Goal: Task Accomplishment & Management: Complete application form

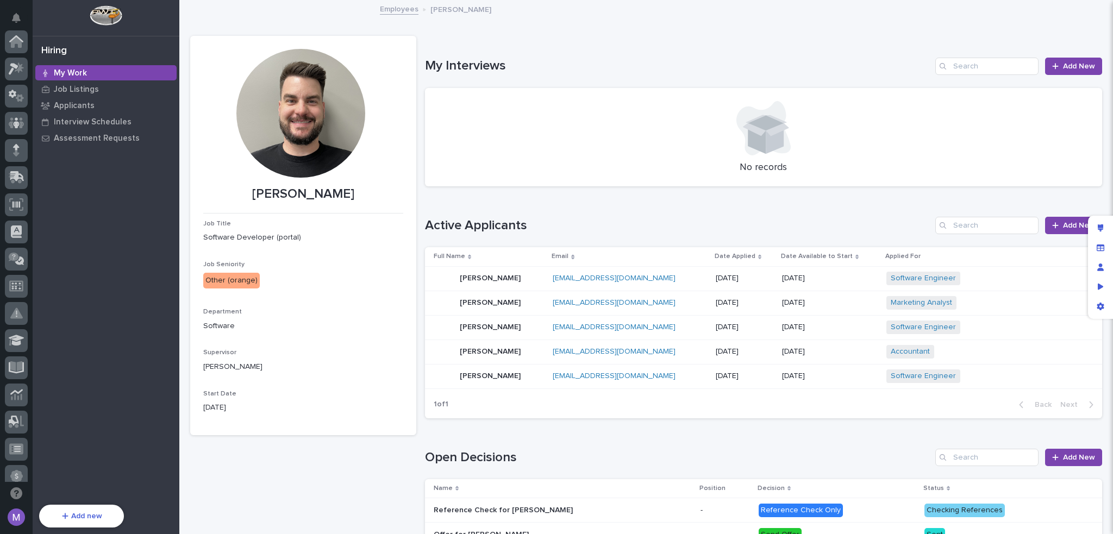
scroll to position [363, 0]
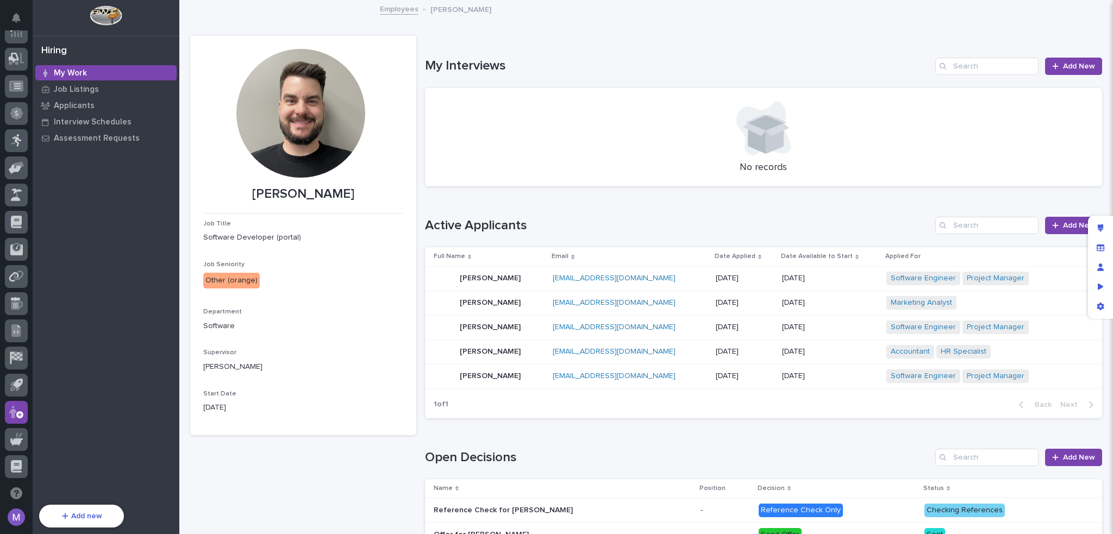
click at [500, 43] on div "Loading... Saving… My Interviews Add New No records" at bounding box center [764, 116] width 678 height 160
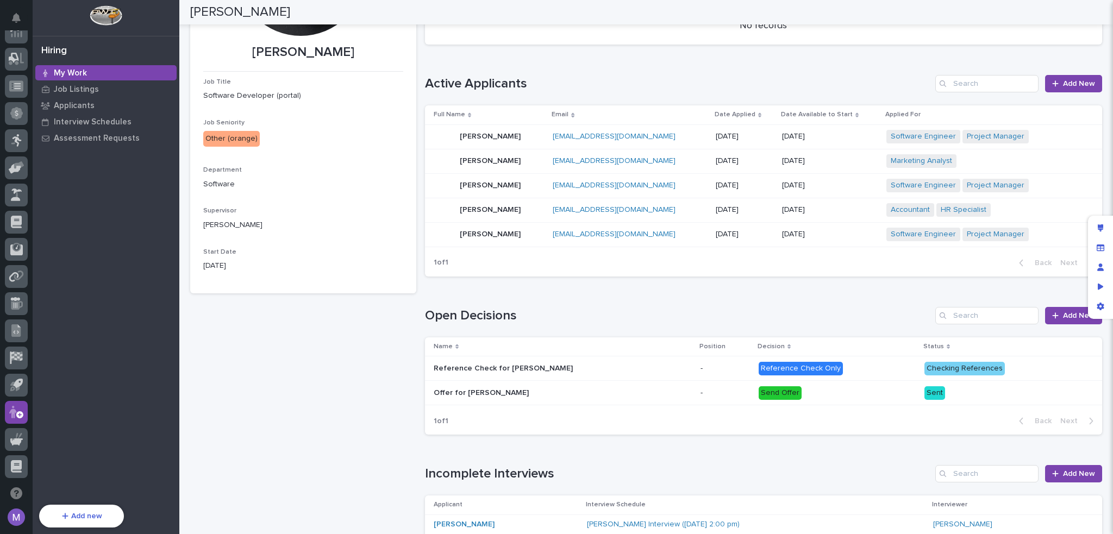
scroll to position [0, 0]
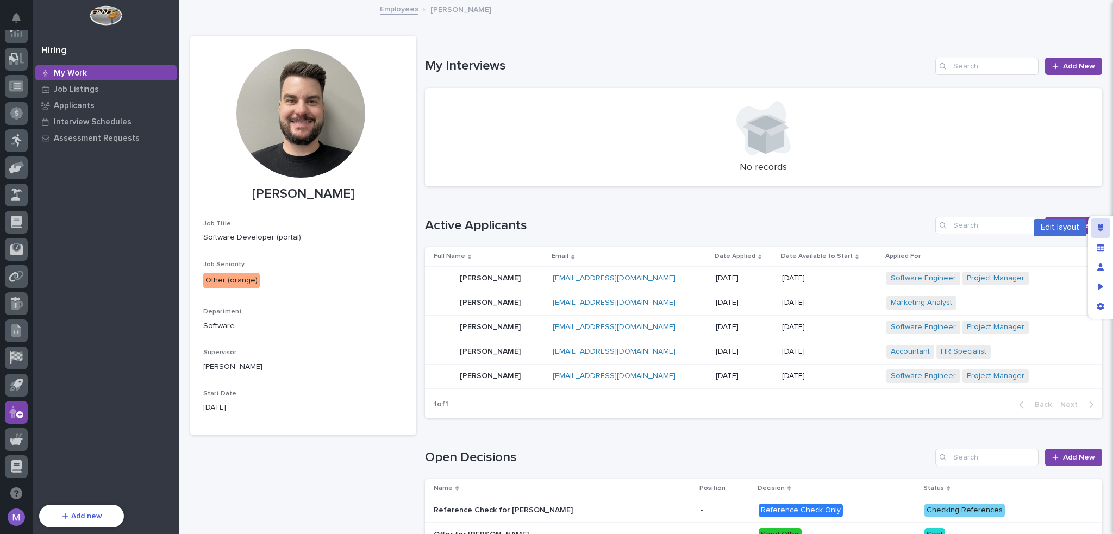
click at [1098, 228] on icon "Edit layout" at bounding box center [1101, 228] width 6 height 8
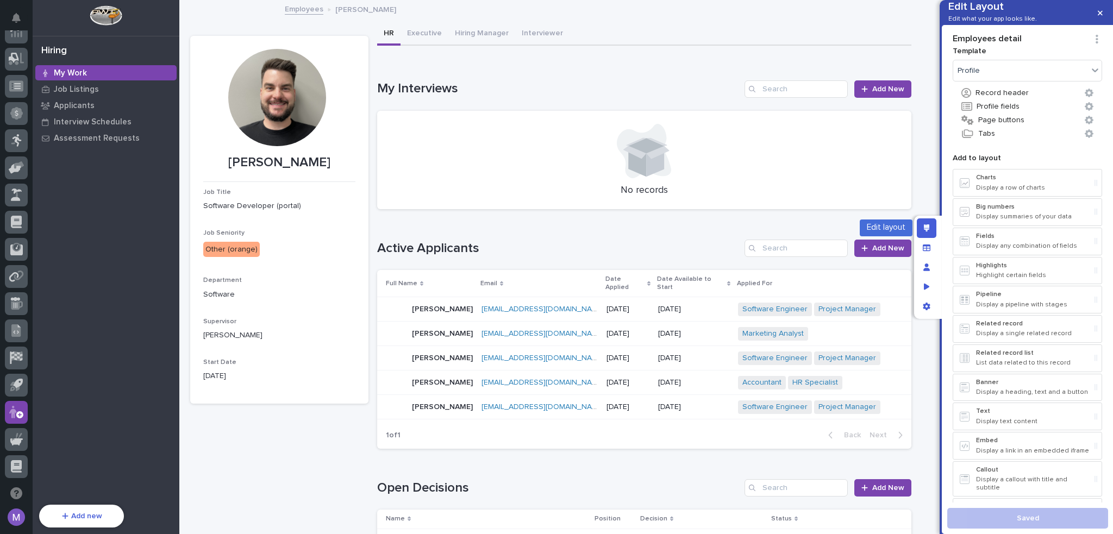
click at [928, 226] on icon "Edit layout" at bounding box center [927, 228] width 6 height 8
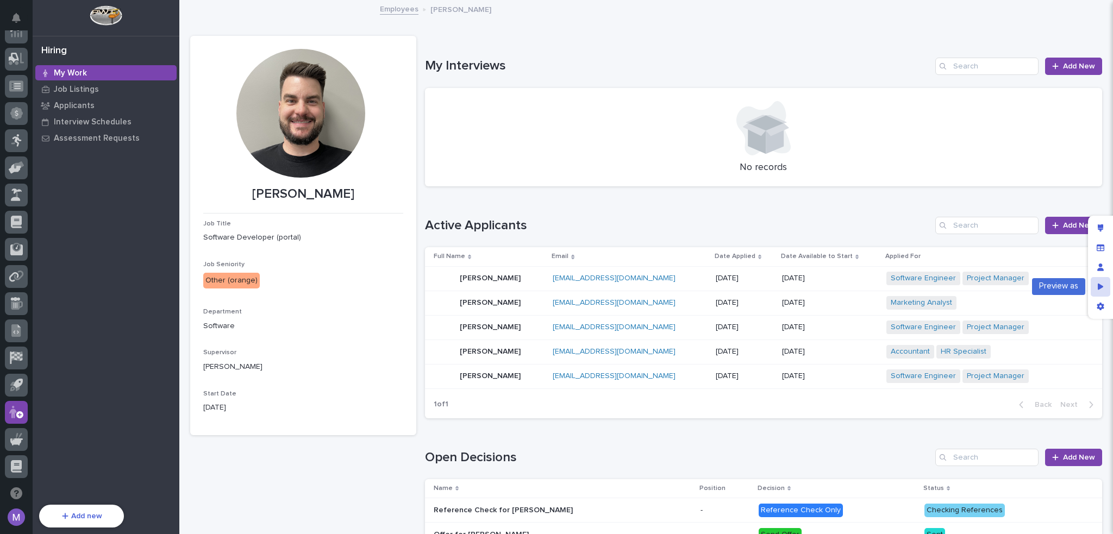
click at [1097, 288] on div "Preview as" at bounding box center [1101, 287] width 20 height 20
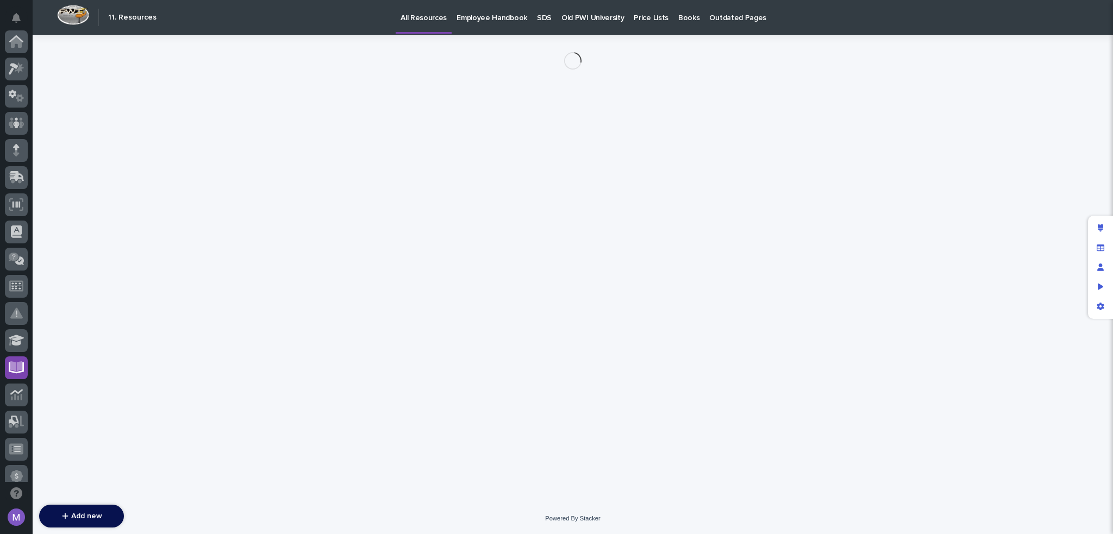
scroll to position [326, 0]
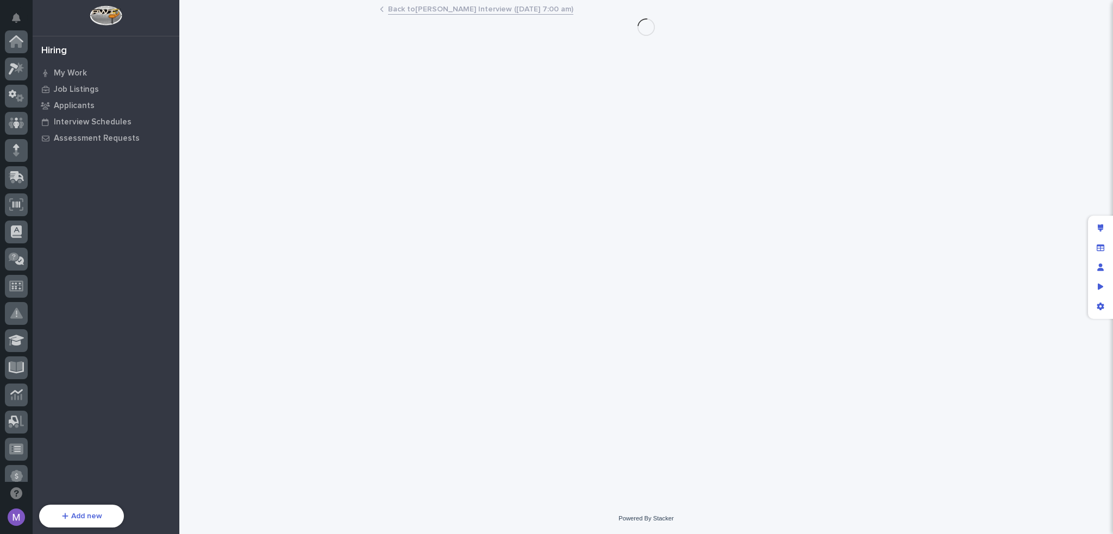
scroll to position [363, 0]
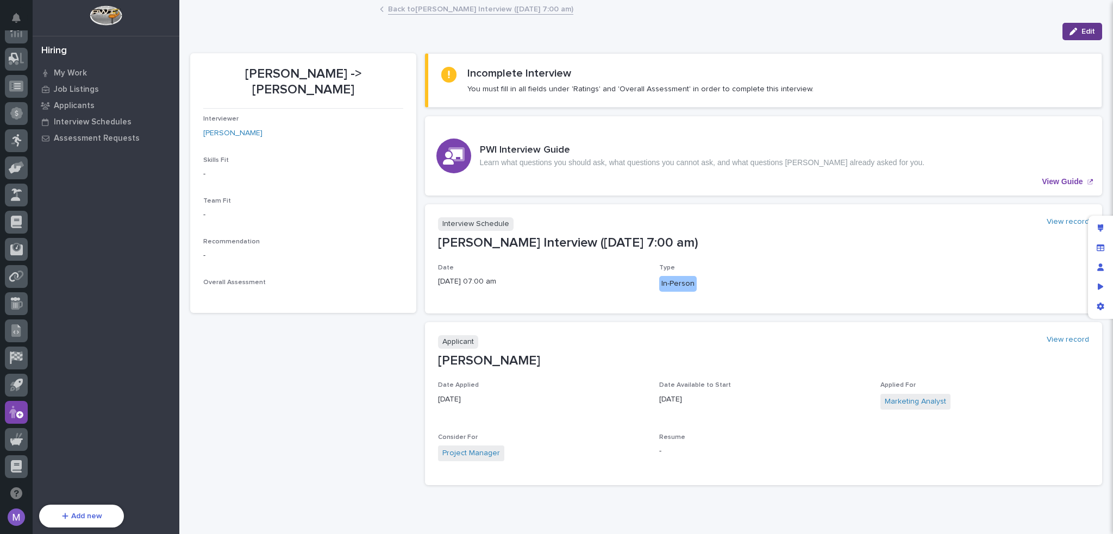
click at [1082, 33] on span "Edit" at bounding box center [1089, 32] width 14 height 10
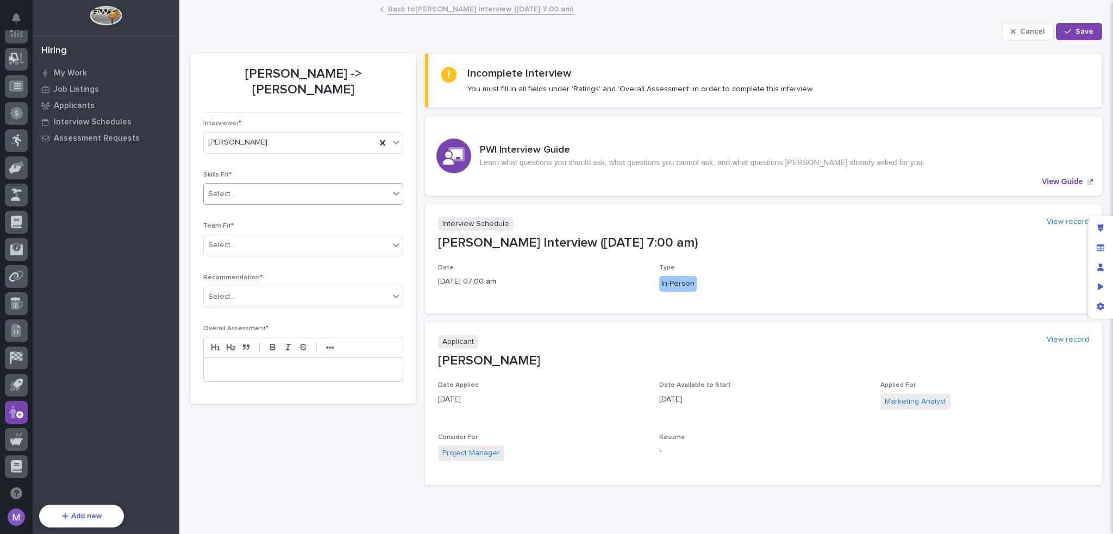
click at [308, 185] on div "Select..." at bounding box center [296, 194] width 185 height 18
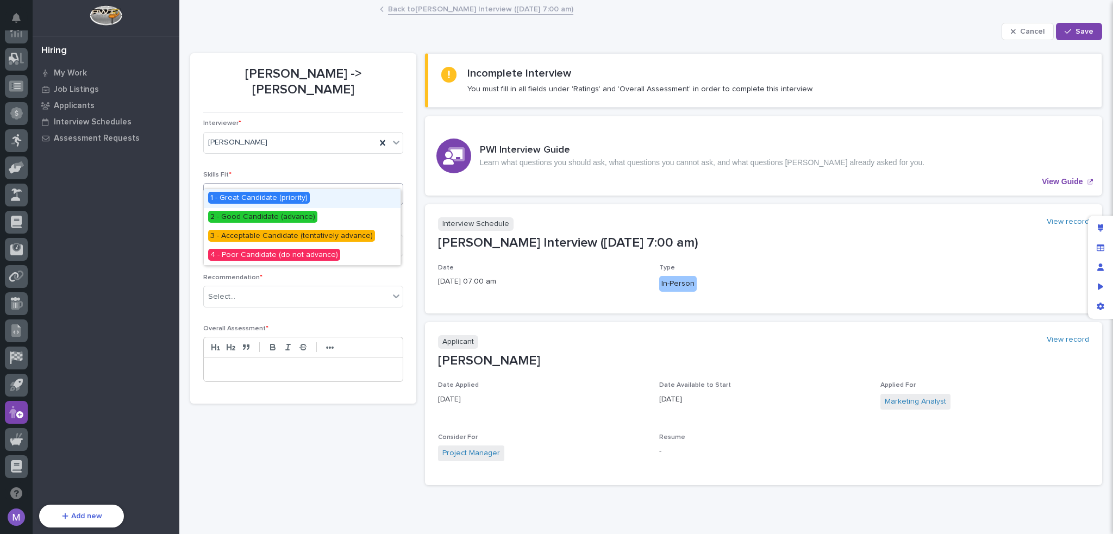
click at [294, 203] on span "1 - Great Candidate (priority)" at bounding box center [259, 198] width 102 height 12
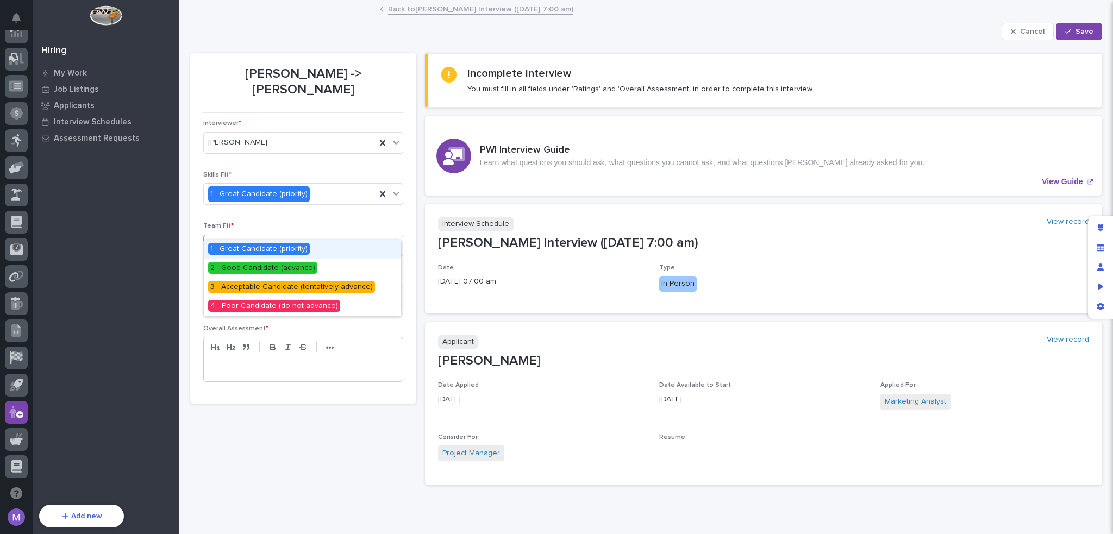
click at [291, 236] on div "Select..." at bounding box center [296, 245] width 185 height 18
click at [283, 287] on span "3 - Acceptable Candidate (tentatively advance)" at bounding box center [291, 287] width 167 height 12
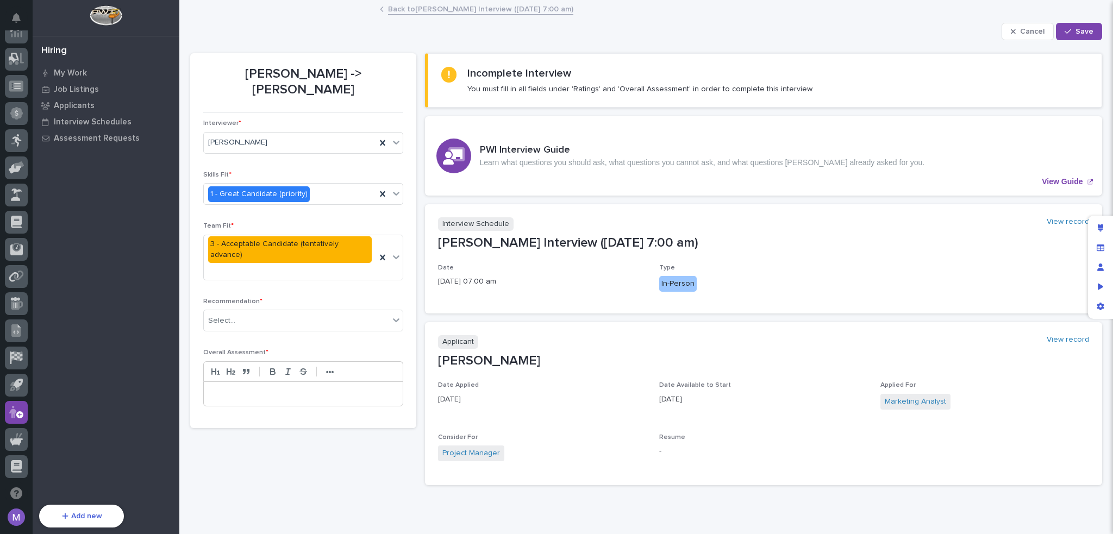
click at [279, 298] on div "Recommendation * Select..." at bounding box center [303, 319] width 200 height 42
click at [283, 312] on div "Select..." at bounding box center [296, 321] width 185 height 18
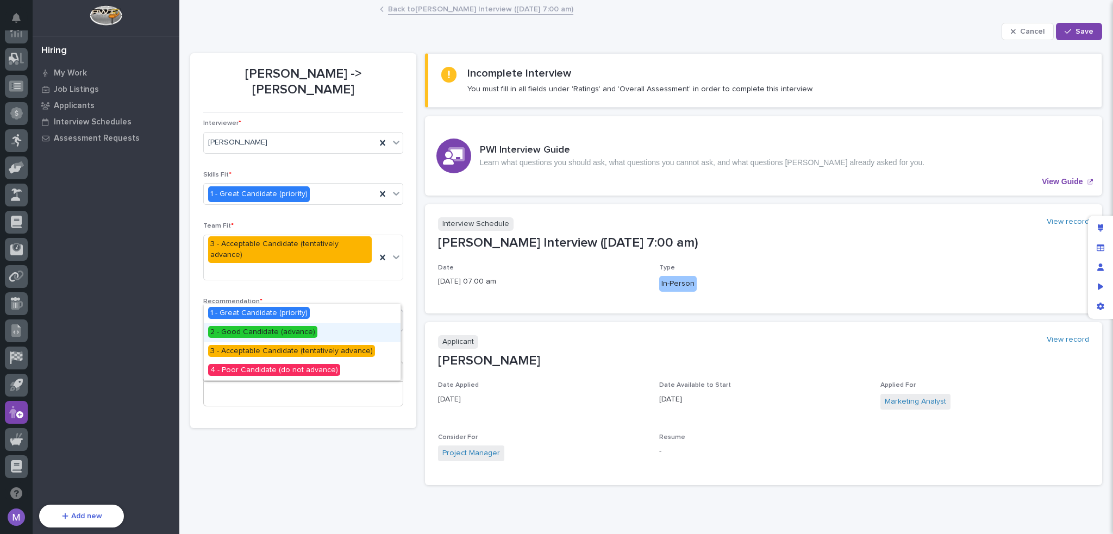
click at [259, 334] on span "2 - Good Candidate (advance)" at bounding box center [262, 332] width 109 height 12
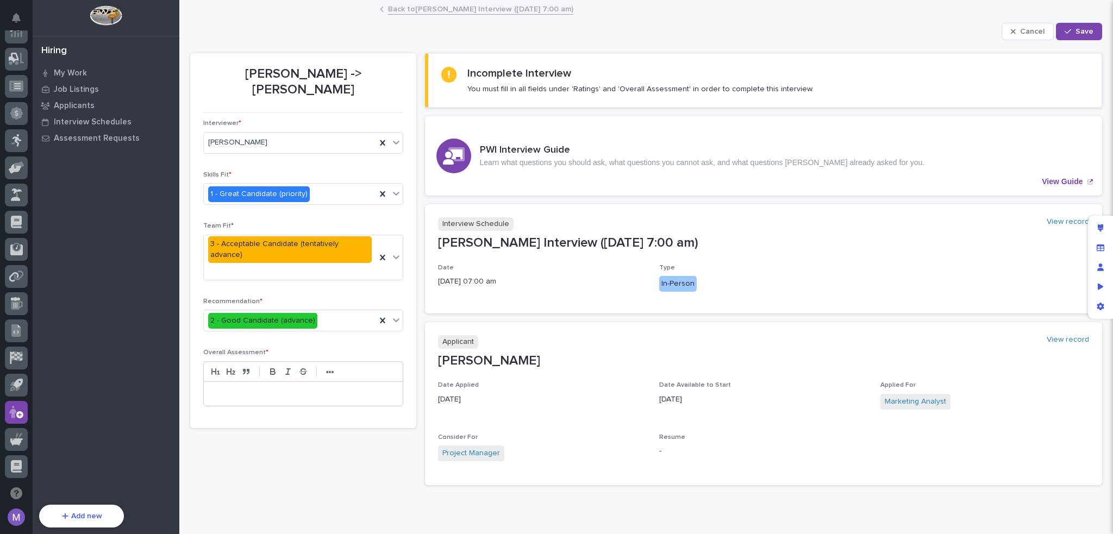
click at [268, 389] on p at bounding box center [303, 394] width 183 height 11
click at [283, 415] on div "[PERSON_NAME] -> [PERSON_NAME] Interviewer * [PERSON_NAME] Skills Fit * 1 - Gre…" at bounding box center [303, 273] width 226 height 441
click at [1057, 32] on button "Save" at bounding box center [1079, 31] width 46 height 17
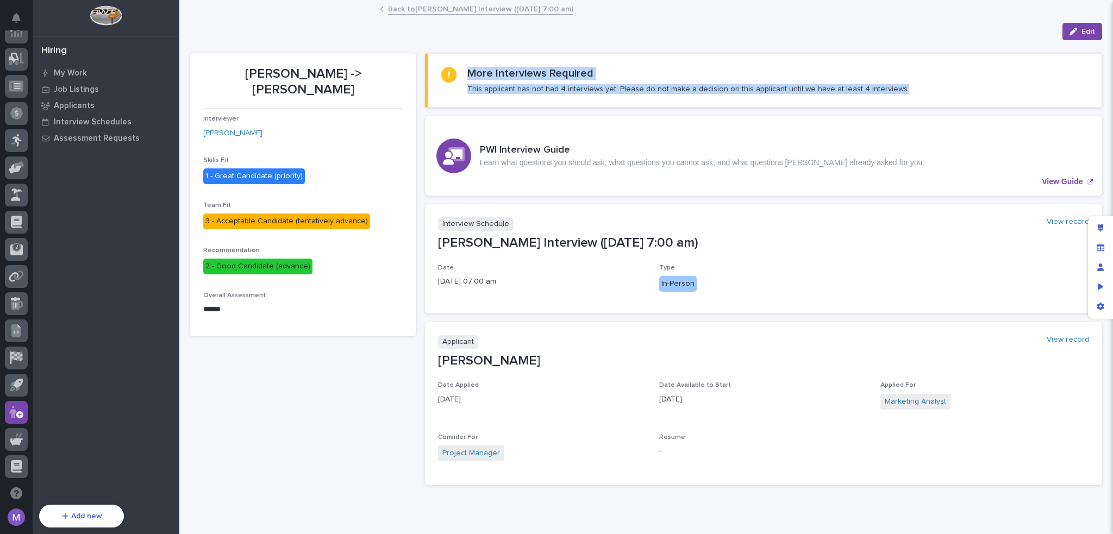
drag, startPoint x: 467, startPoint y: 74, endPoint x: 904, endPoint y: 86, distance: 437.7
click at [904, 86] on div "More Interviews Required This applicant has not had 4 interviews yet. Please do…" at bounding box center [765, 80] width 648 height 27
click at [904, 85] on div "More Interviews Required This applicant has not had 4 interviews yet. Please do…" at bounding box center [765, 80] width 648 height 27
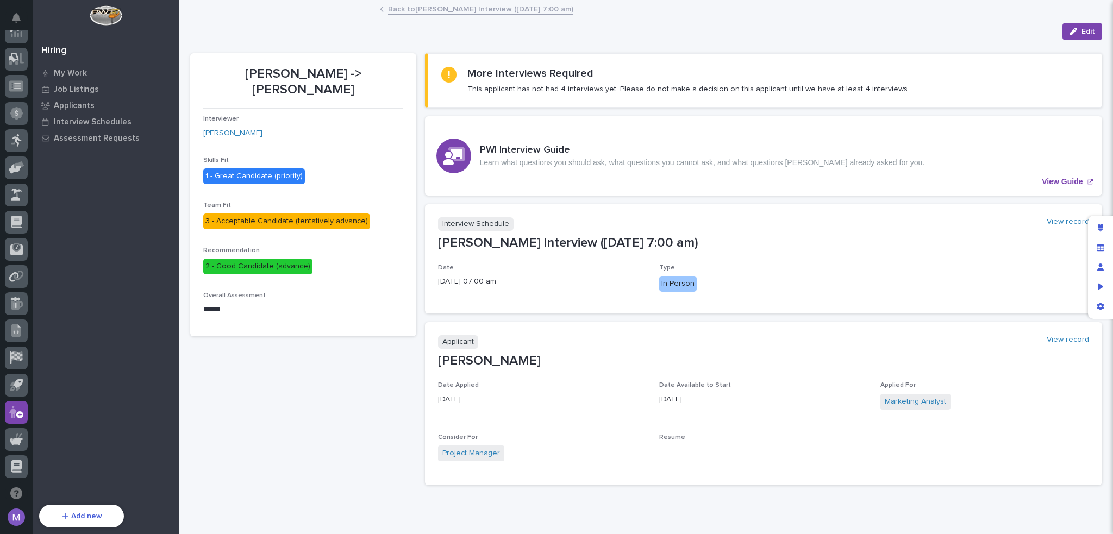
click at [902, 42] on div "Loading... Saving… Loading... Saving… Loading... Saving… More Interviews Requir…" at bounding box center [764, 268] width 678 height 452
click at [1098, 229] on icon "Edit layout" at bounding box center [1101, 228] width 6 height 8
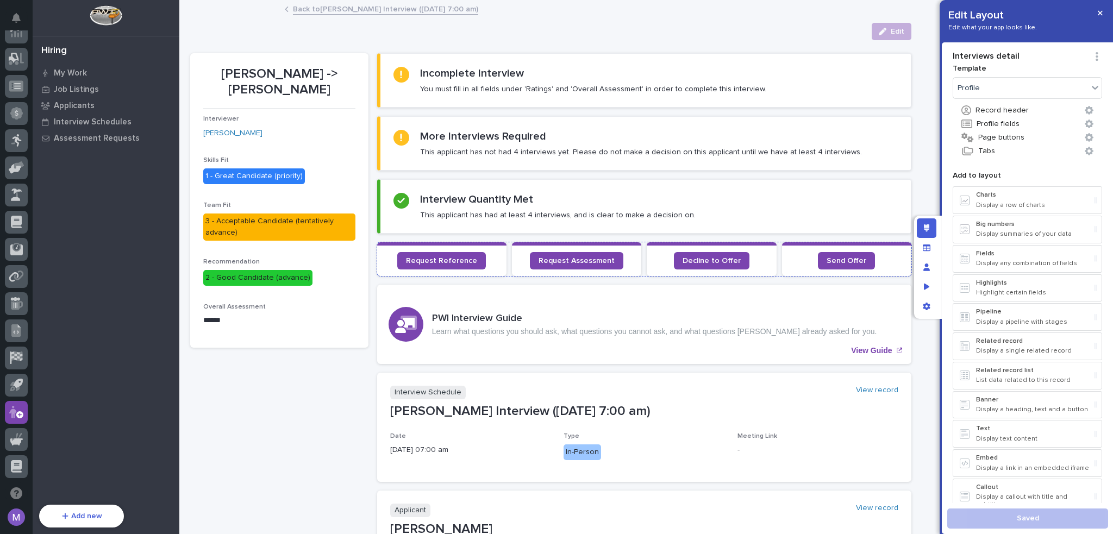
click at [503, 246] on div "Request Reference Request Assessment Decline to Offer Send Offer" at bounding box center [644, 259] width 534 height 34
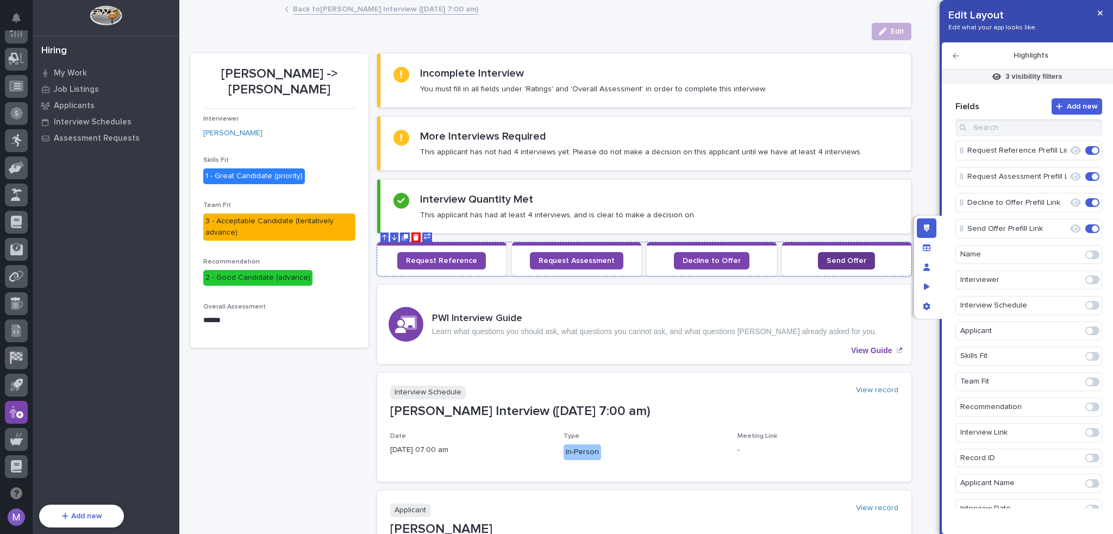
click at [827, 260] on span "Send Offer" at bounding box center [847, 261] width 40 height 8
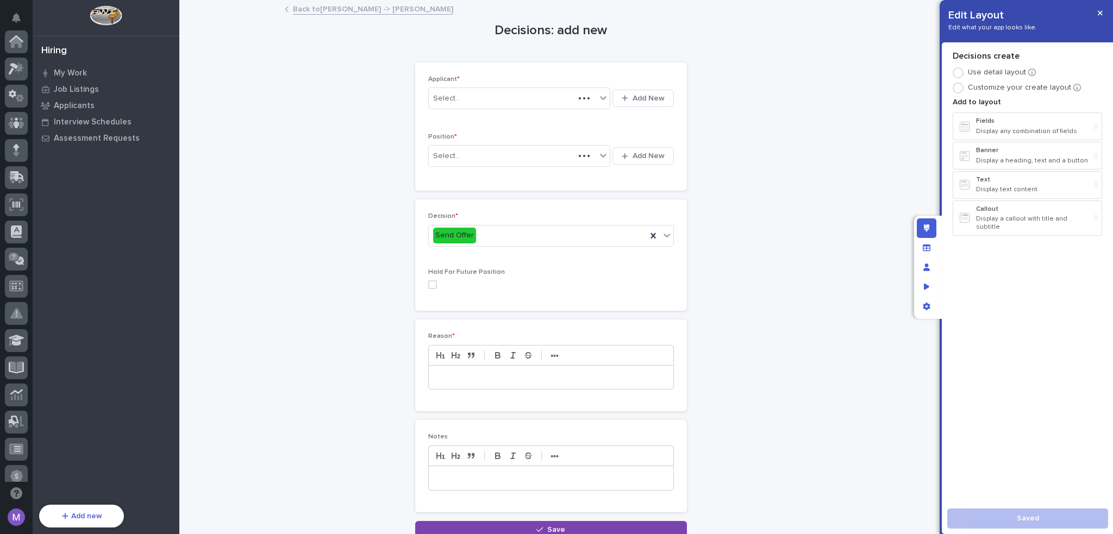
scroll to position [363, 0]
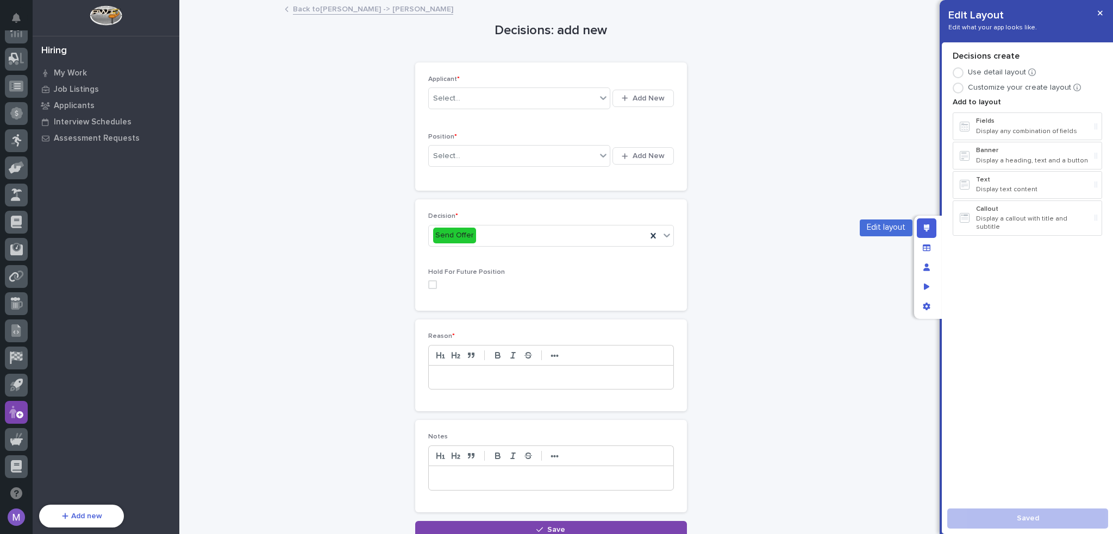
click at [933, 230] on div "Edit layout" at bounding box center [927, 228] width 20 height 20
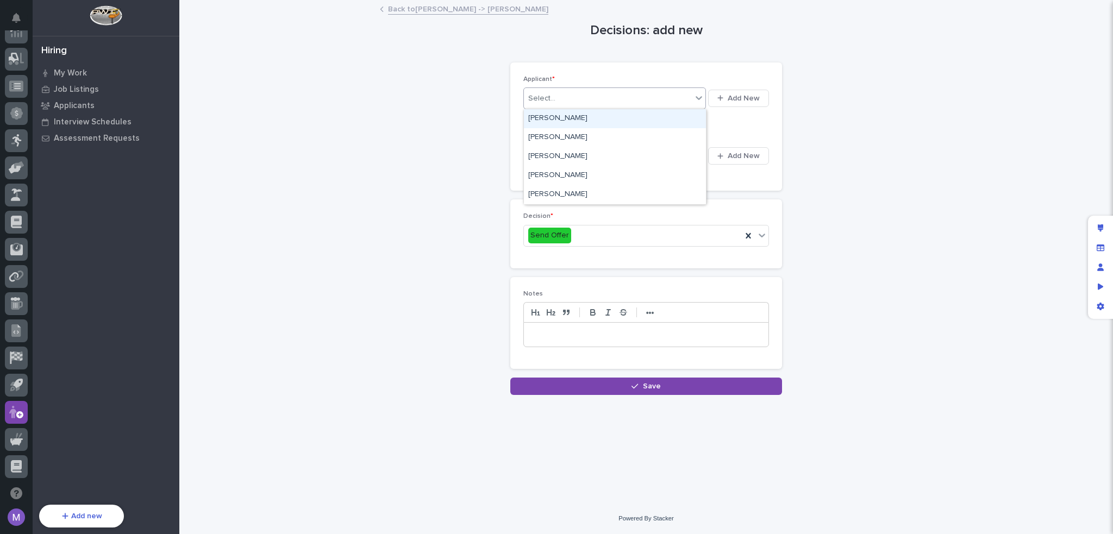
click at [654, 101] on div "Select..." at bounding box center [608, 99] width 168 height 18
click at [598, 175] on div "[PERSON_NAME]" at bounding box center [615, 175] width 182 height 19
click at [598, 155] on div "Select..." at bounding box center [608, 156] width 168 height 18
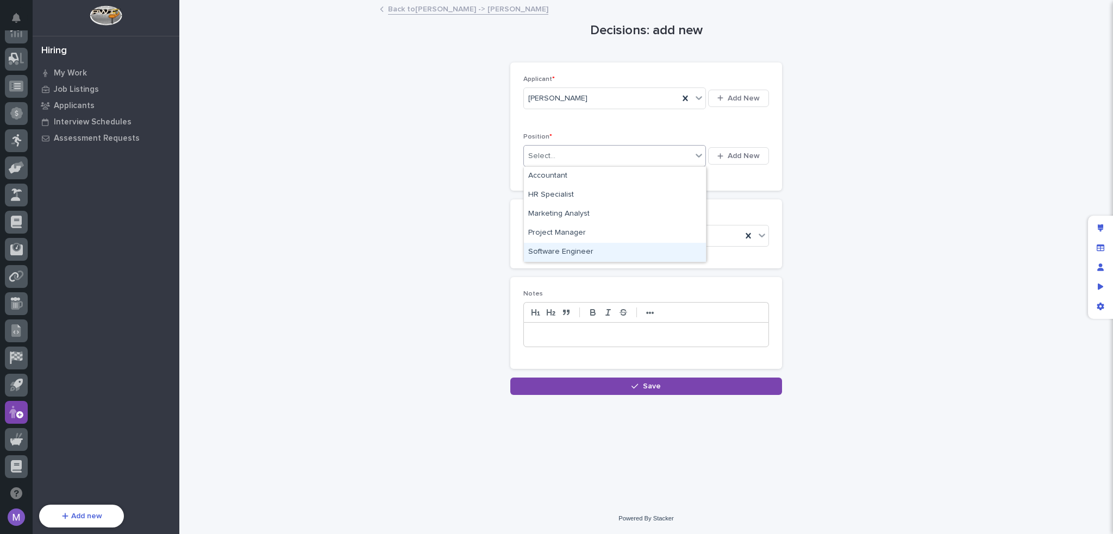
click at [580, 247] on div "Software Engineer" at bounding box center [615, 252] width 182 height 19
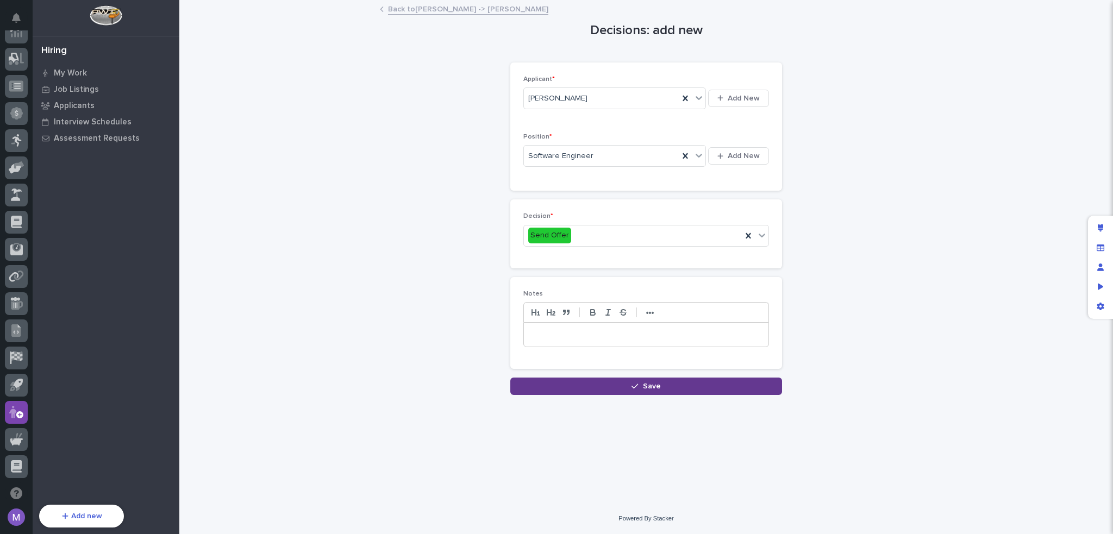
click at [719, 386] on button "Save" at bounding box center [646, 386] width 272 height 17
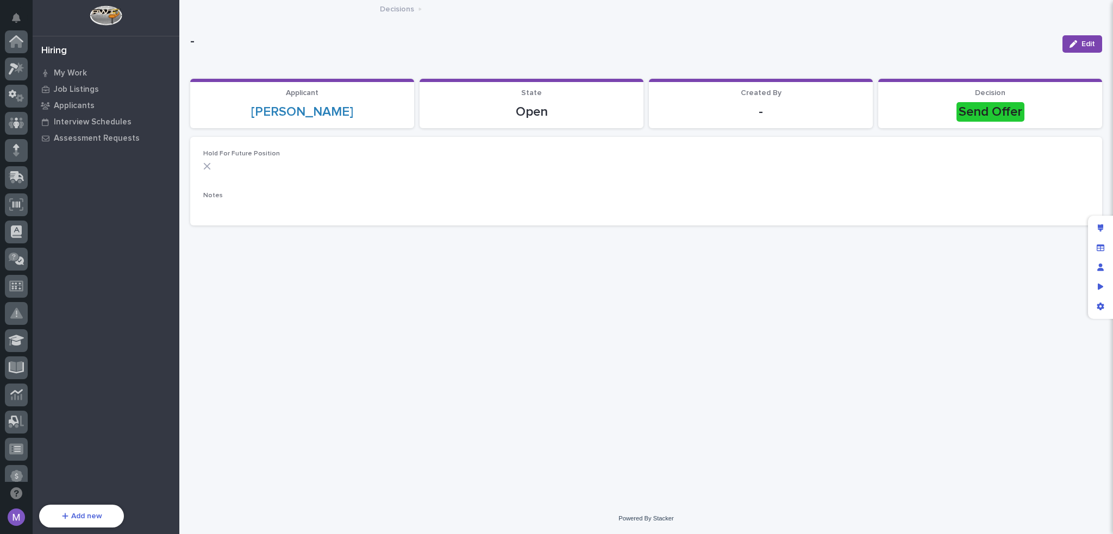
scroll to position [363, 0]
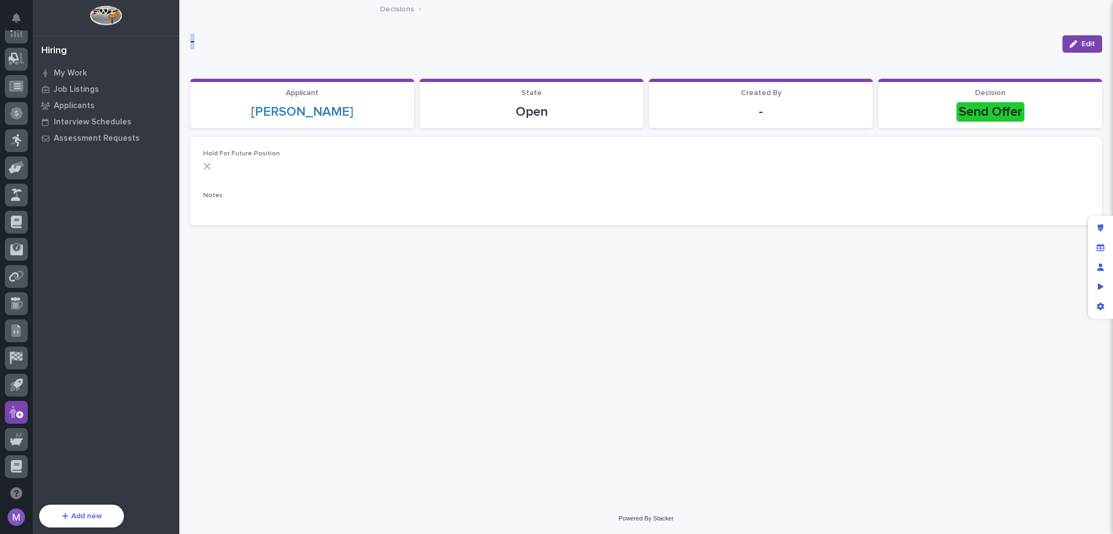
drag, startPoint x: 189, startPoint y: 41, endPoint x: 237, endPoint y: 43, distance: 47.9
click at [237, 43] on div "Loading... Saving… Loading... Saving… Edit - Edit Sorry, there was an error sav…" at bounding box center [646, 239] width 923 height 476
click at [73, 106] on p "Applicants" at bounding box center [74, 106] width 41 height 10
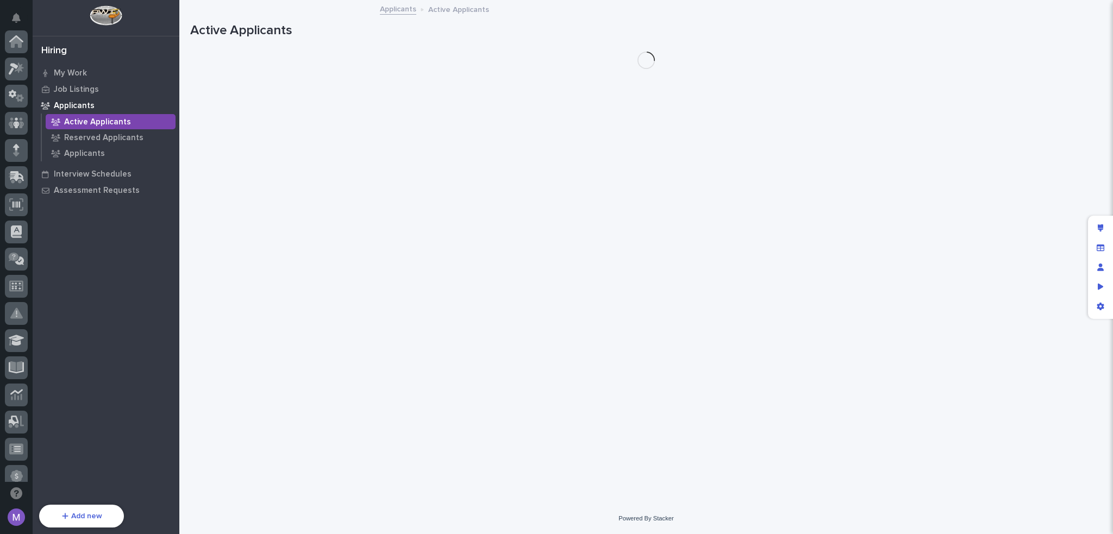
scroll to position [363, 0]
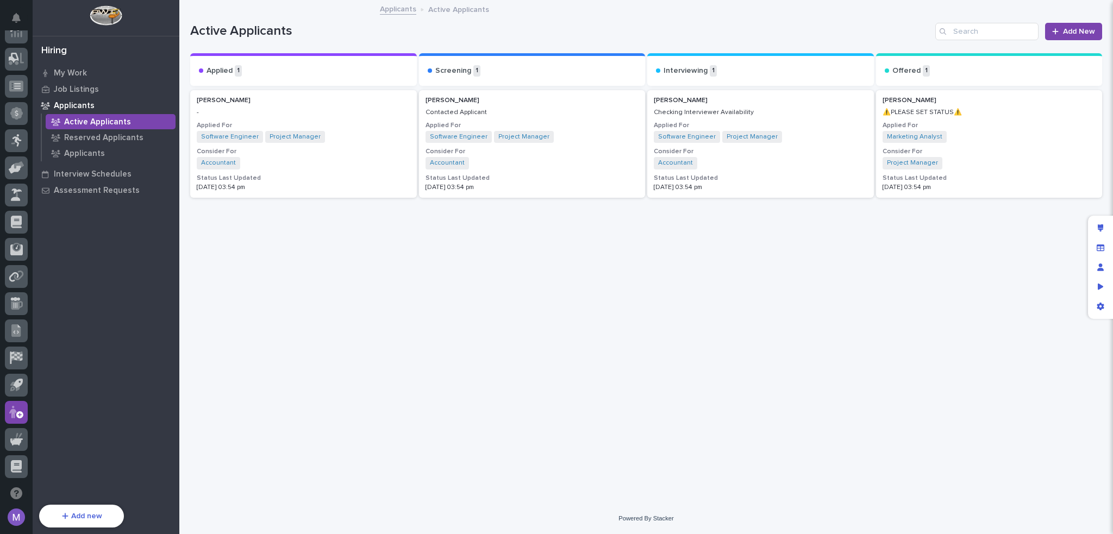
click at [970, 113] on p "⚠️PLEASE SET STATUS⚠️" at bounding box center [990, 113] width 214 height 8
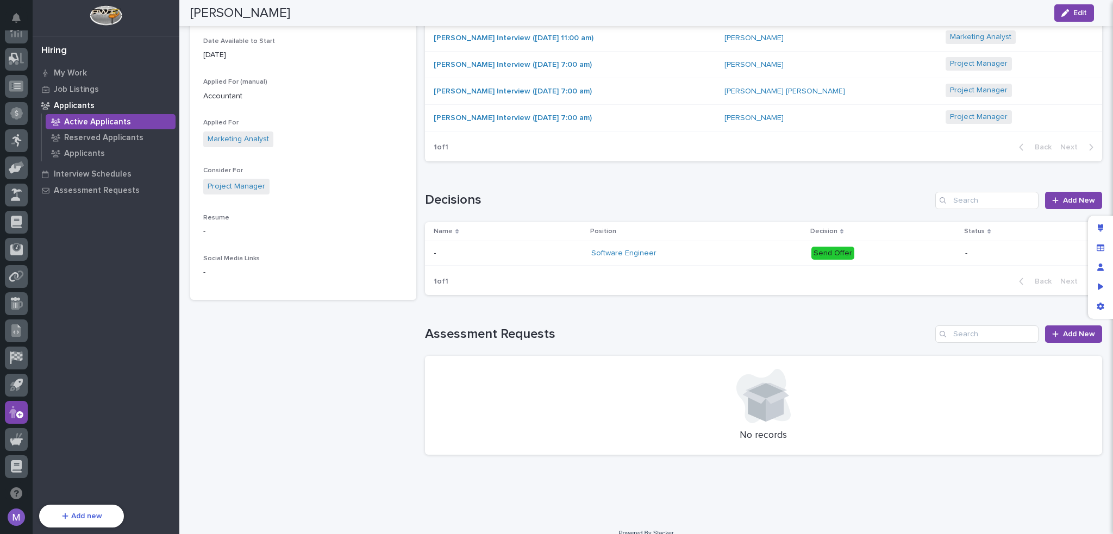
scroll to position [254, 0]
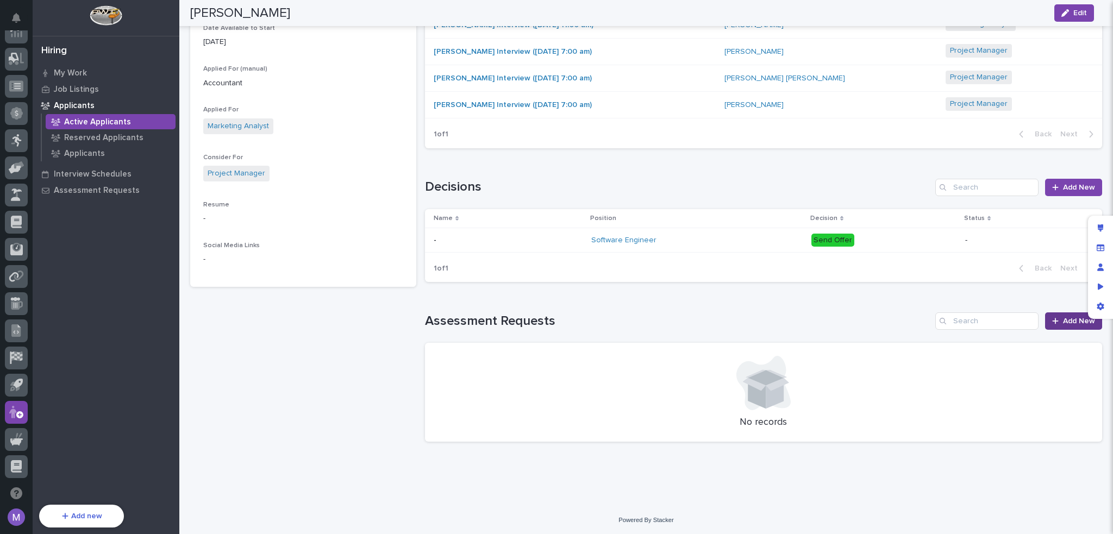
click at [1064, 319] on span "Add New" at bounding box center [1079, 321] width 32 height 8
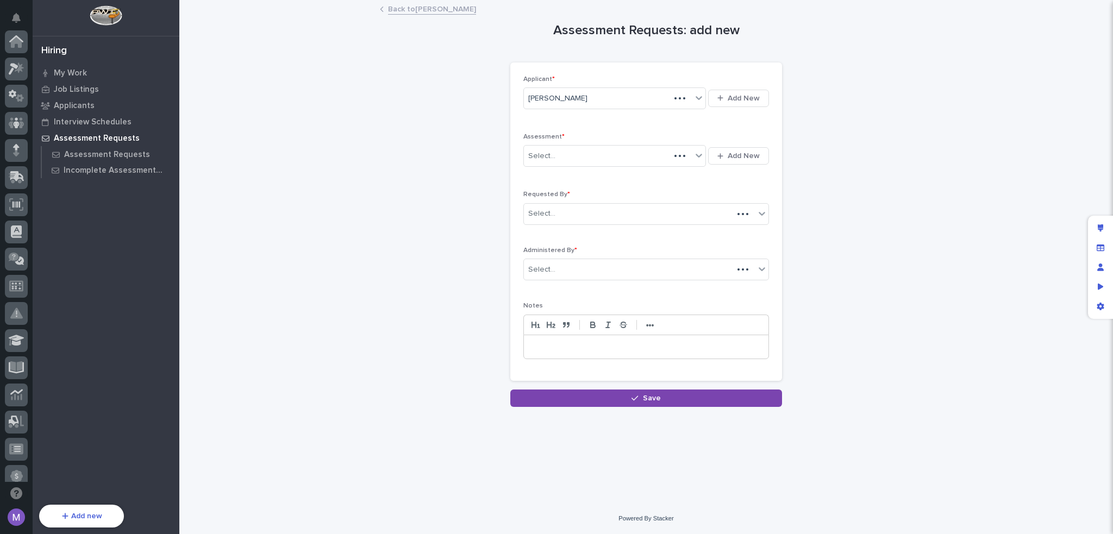
scroll to position [363, 0]
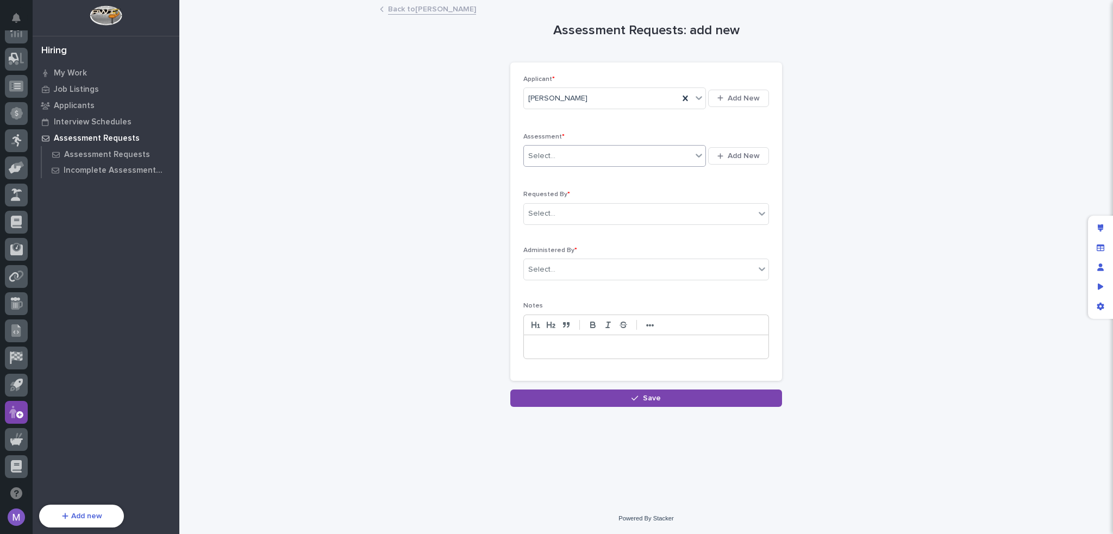
click at [583, 155] on div "Select..." at bounding box center [608, 156] width 168 height 18
click at [739, 153] on span "Add New" at bounding box center [744, 156] width 32 height 10
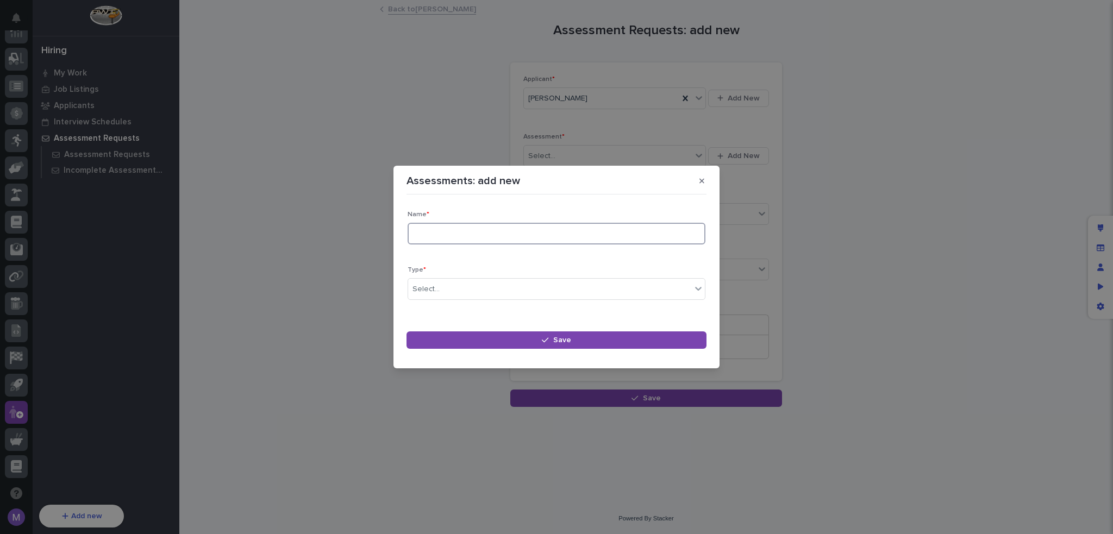
click at [520, 227] on input at bounding box center [557, 234] width 298 height 22
type input "Coding"
click at [500, 294] on div "Select..." at bounding box center [549, 289] width 283 height 18
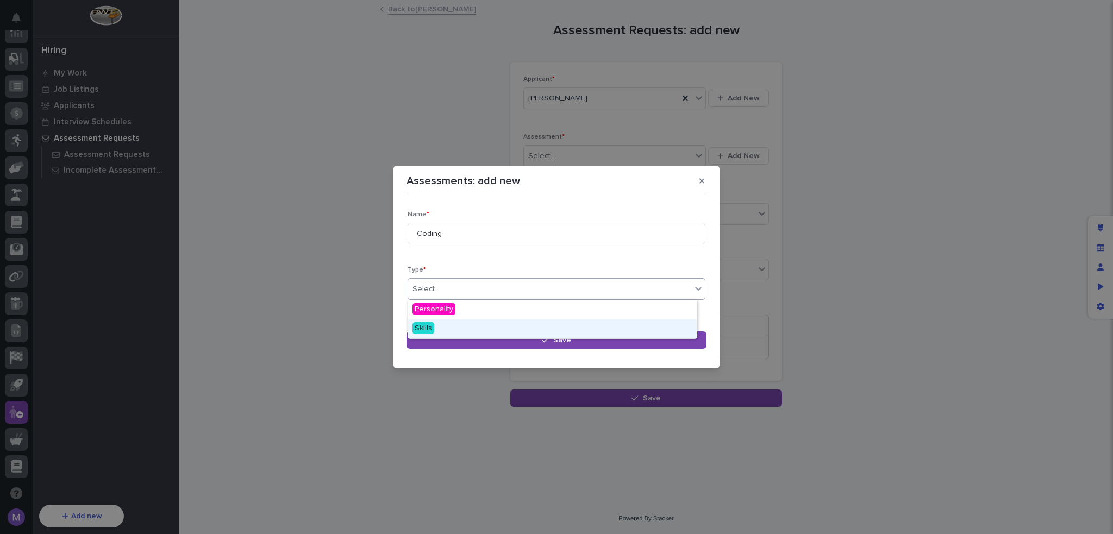
click at [440, 328] on div "Skills" at bounding box center [552, 329] width 289 height 19
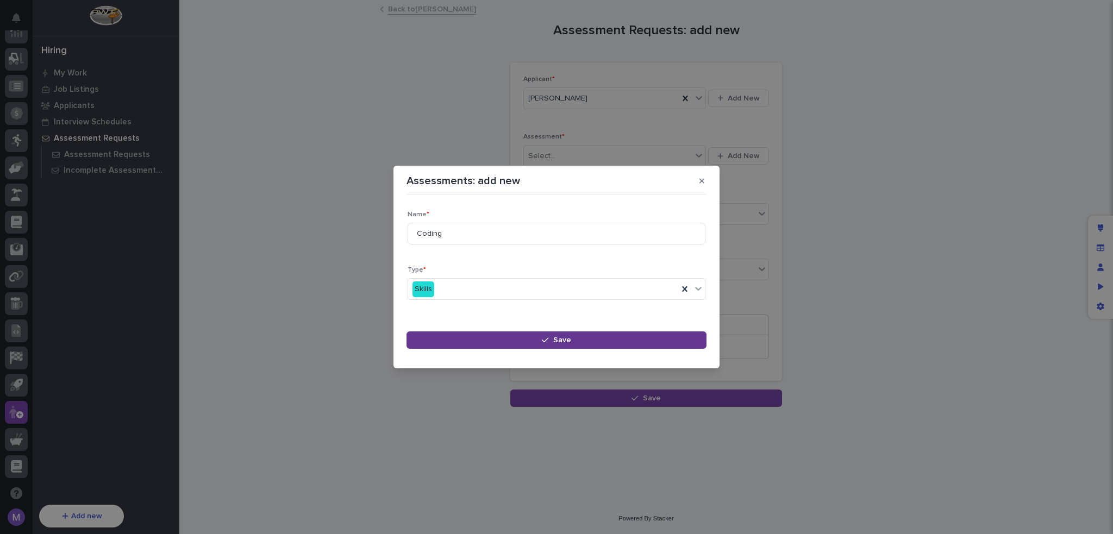
click at [553, 341] on span "Save" at bounding box center [562, 340] width 18 height 10
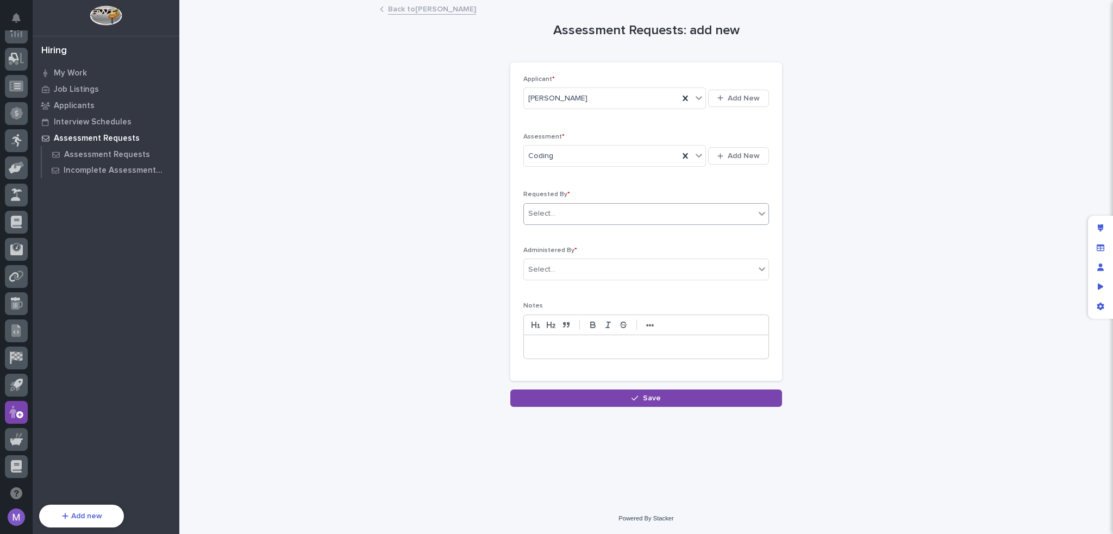
click at [603, 208] on div "Select..." at bounding box center [639, 214] width 231 height 18
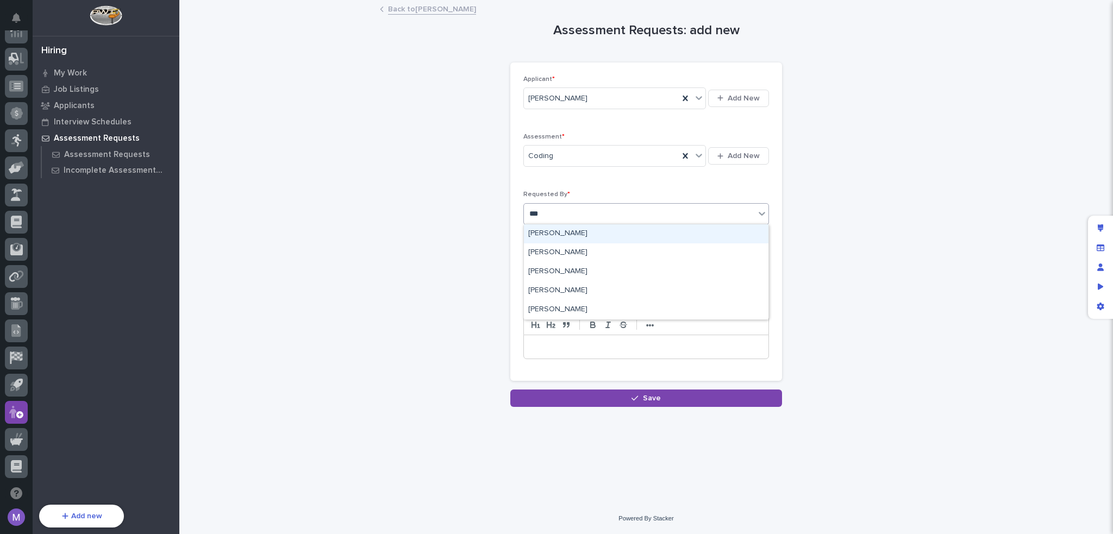
type input "****"
click at [589, 278] on div "[PERSON_NAME]" at bounding box center [646, 272] width 245 height 19
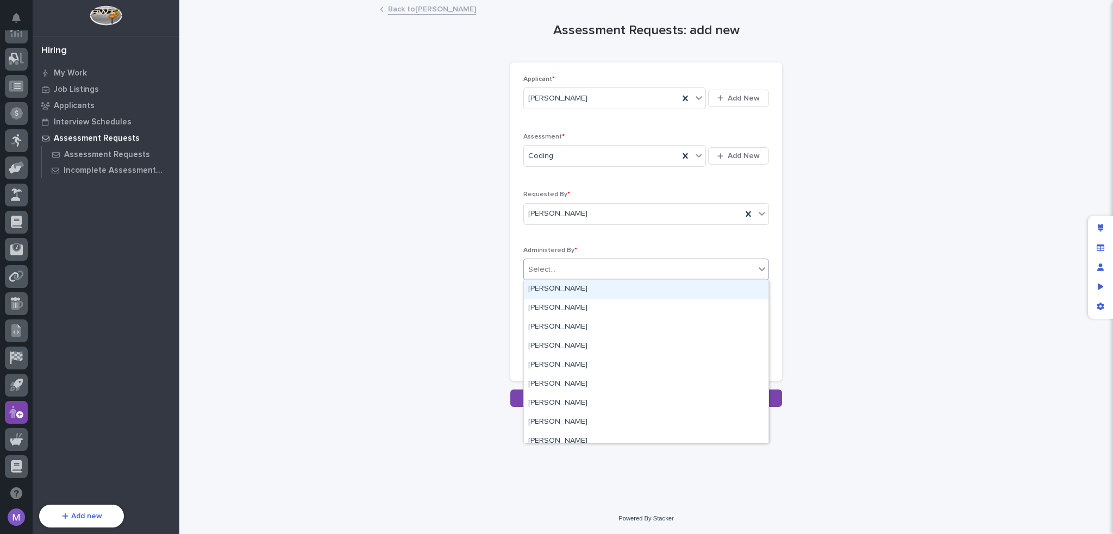
click at [589, 272] on div "Select..." at bounding box center [639, 270] width 231 height 18
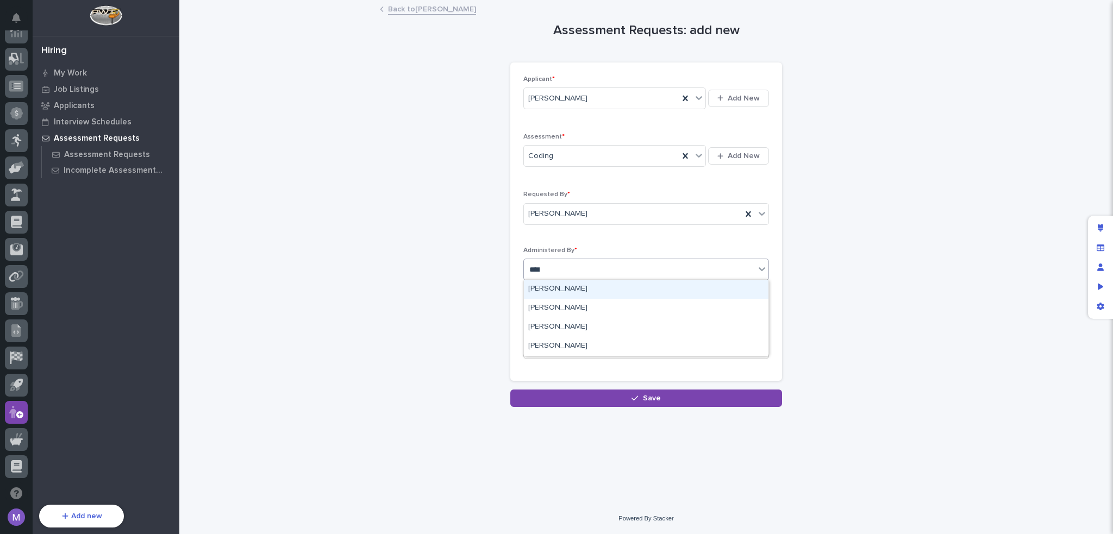
type input "*****"
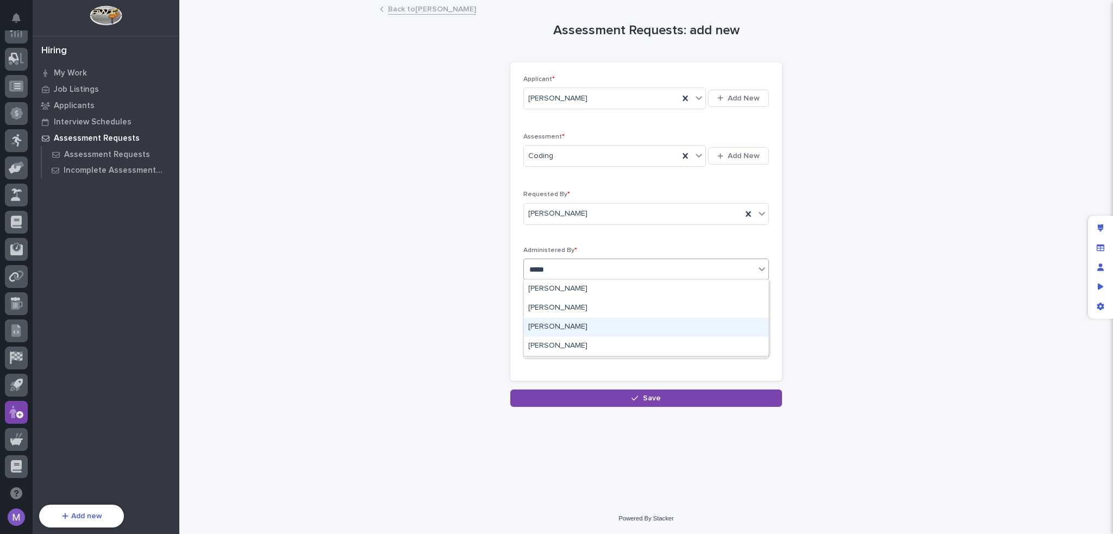
click at [587, 332] on div "[PERSON_NAME]" at bounding box center [646, 327] width 245 height 19
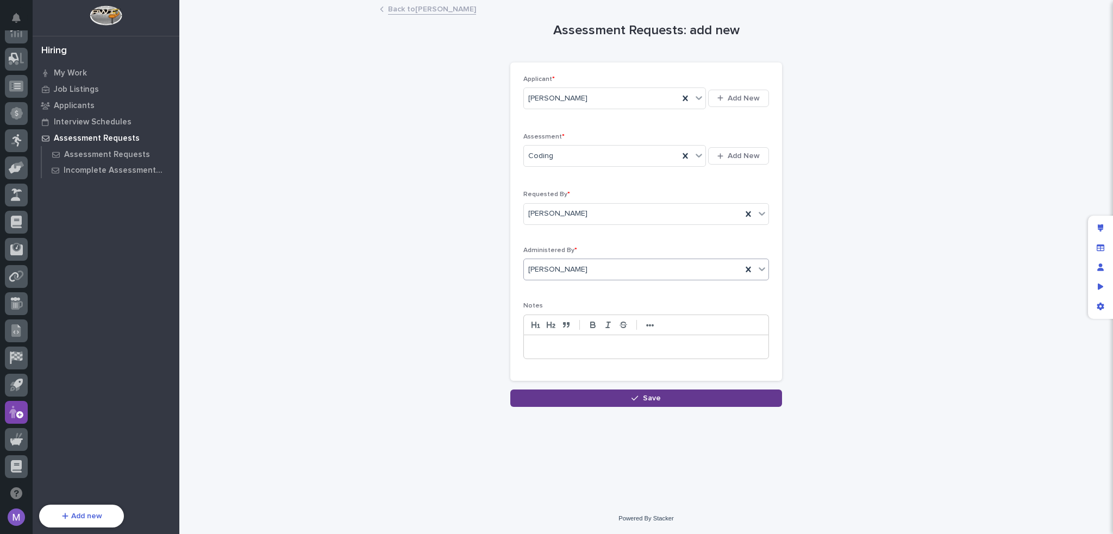
click at [635, 406] on button "Save" at bounding box center [646, 398] width 272 height 17
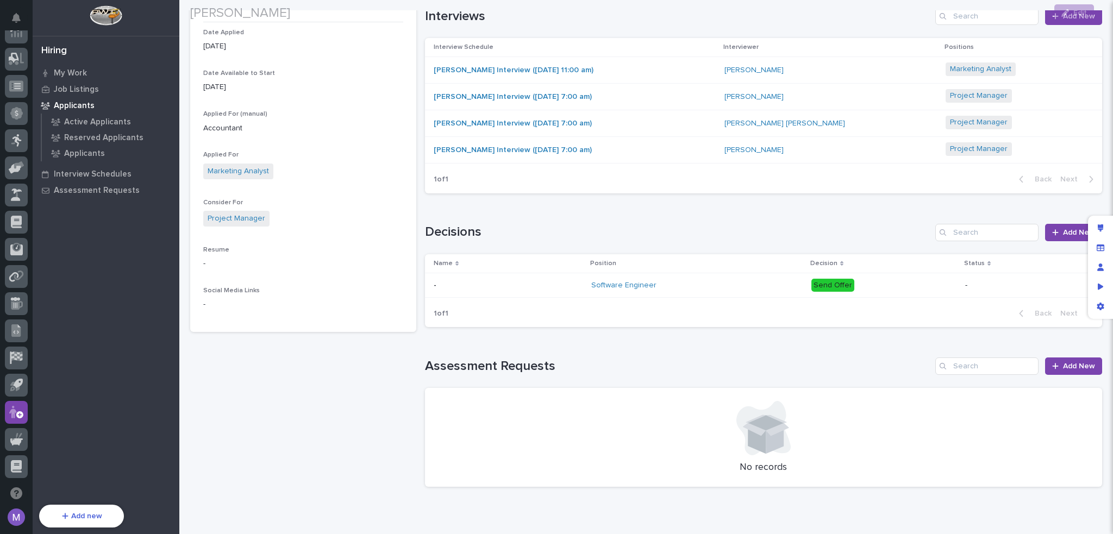
scroll to position [254, 0]
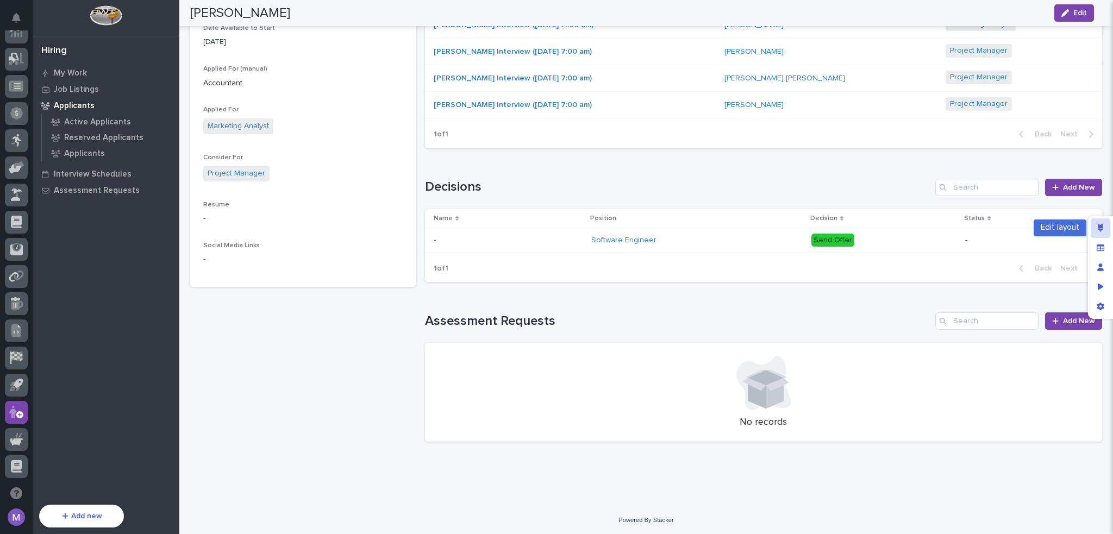
click at [1107, 228] on div "Edit layout" at bounding box center [1101, 228] width 20 height 20
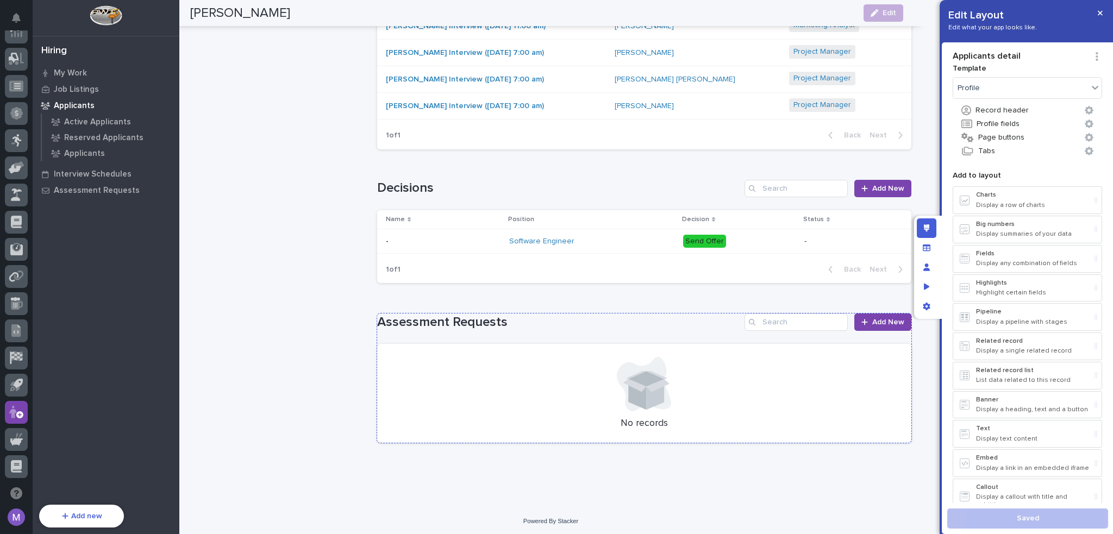
click at [640, 323] on h1 "Assessment Requests" at bounding box center [558, 323] width 363 height 16
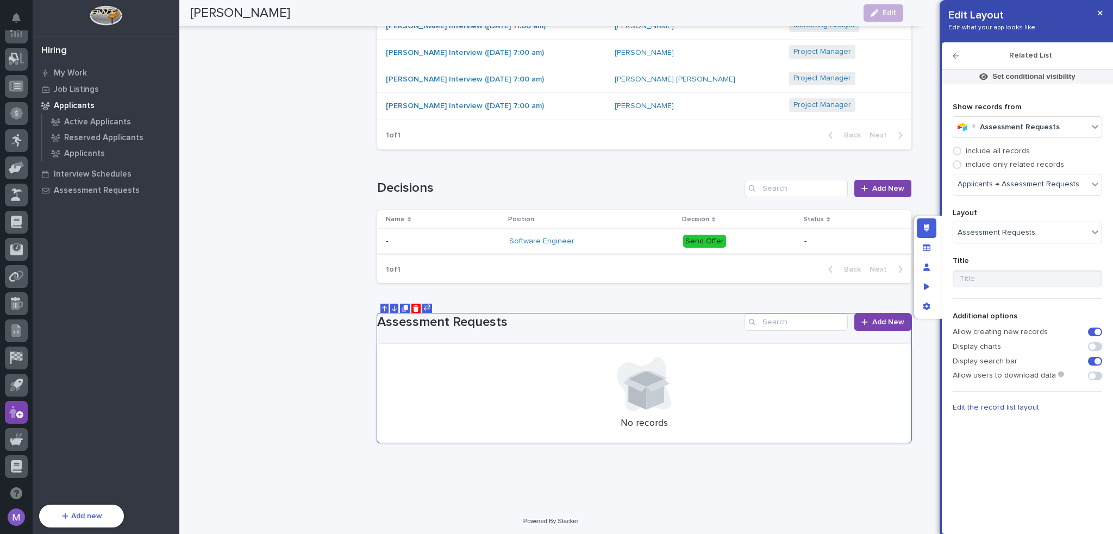
scroll to position [634, 0]
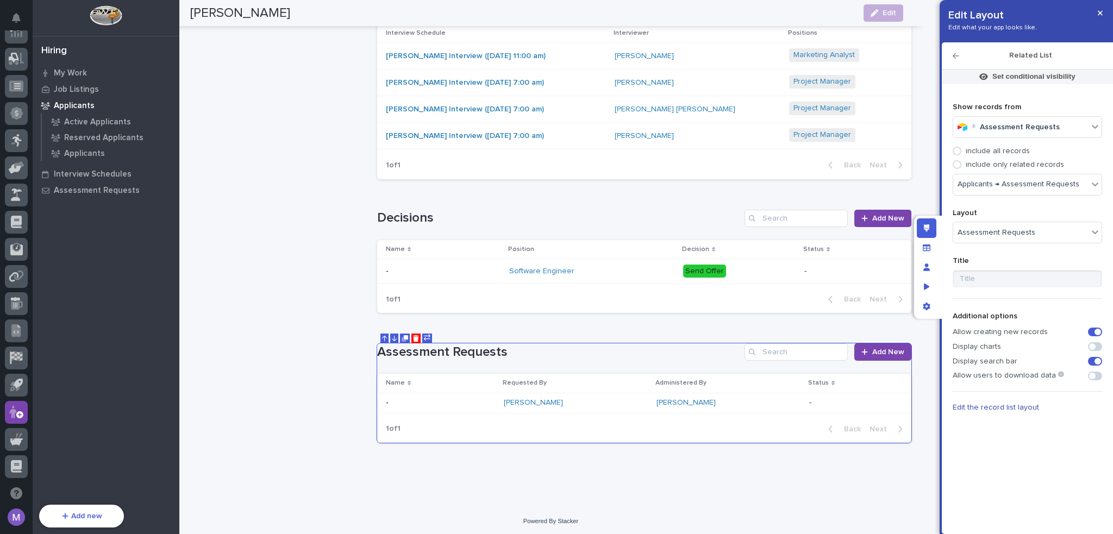
click at [923, 227] on div "Edit layout" at bounding box center [927, 228] width 20 height 20
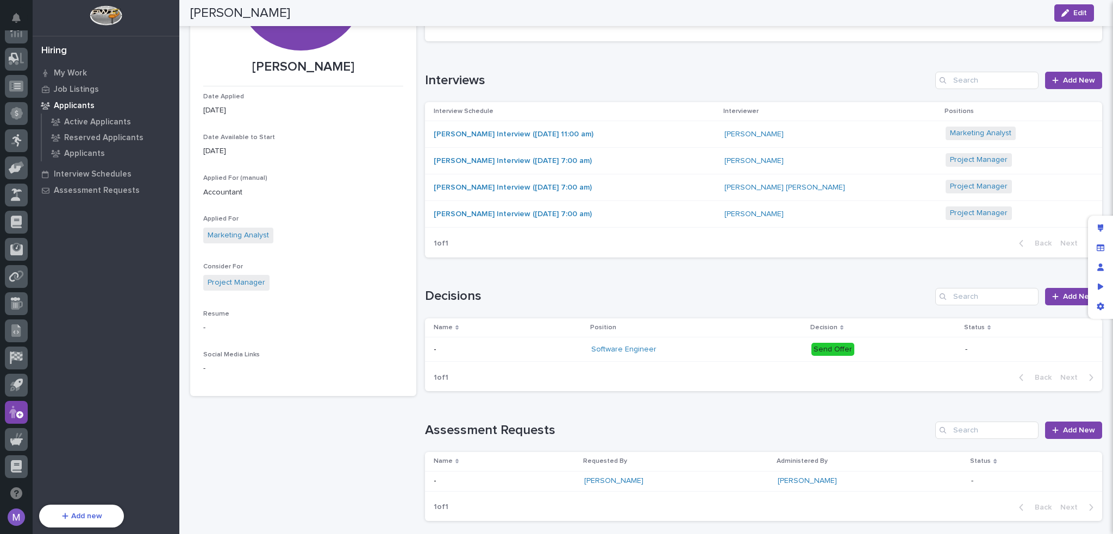
scroll to position [224, 0]
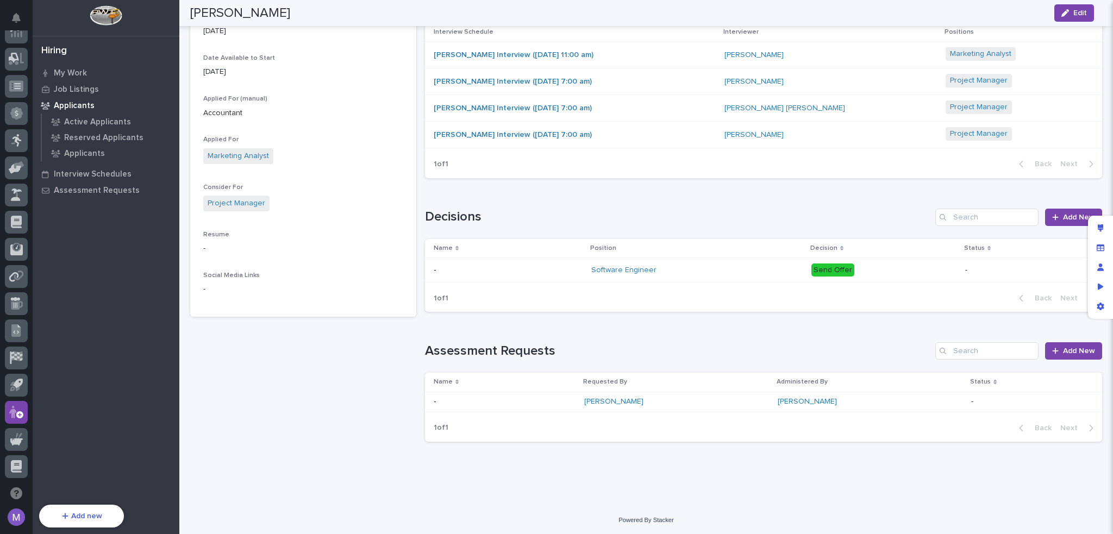
click at [721, 399] on div "[PERSON_NAME]" at bounding box center [676, 401] width 185 height 9
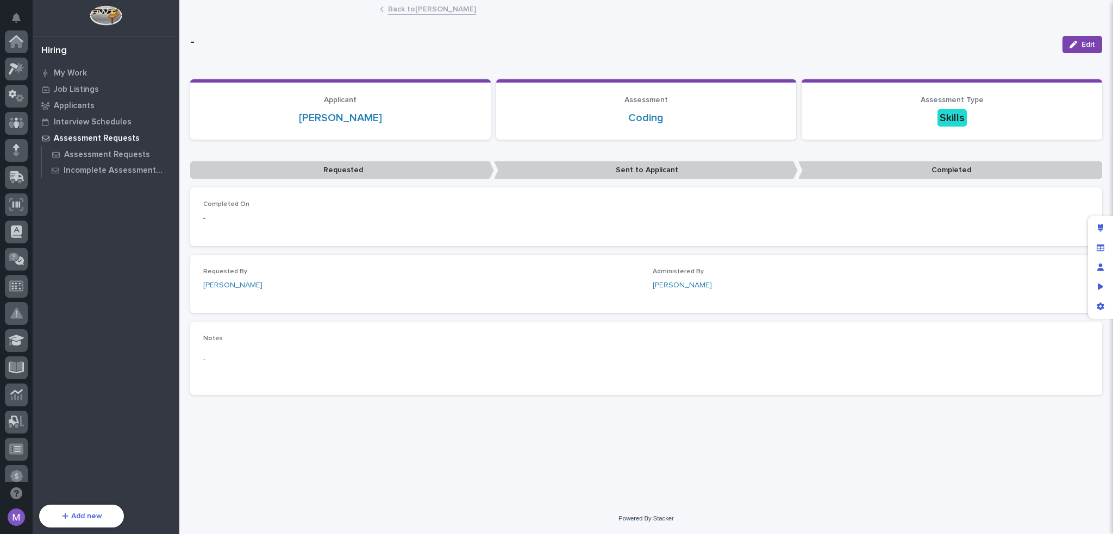
scroll to position [363, 0]
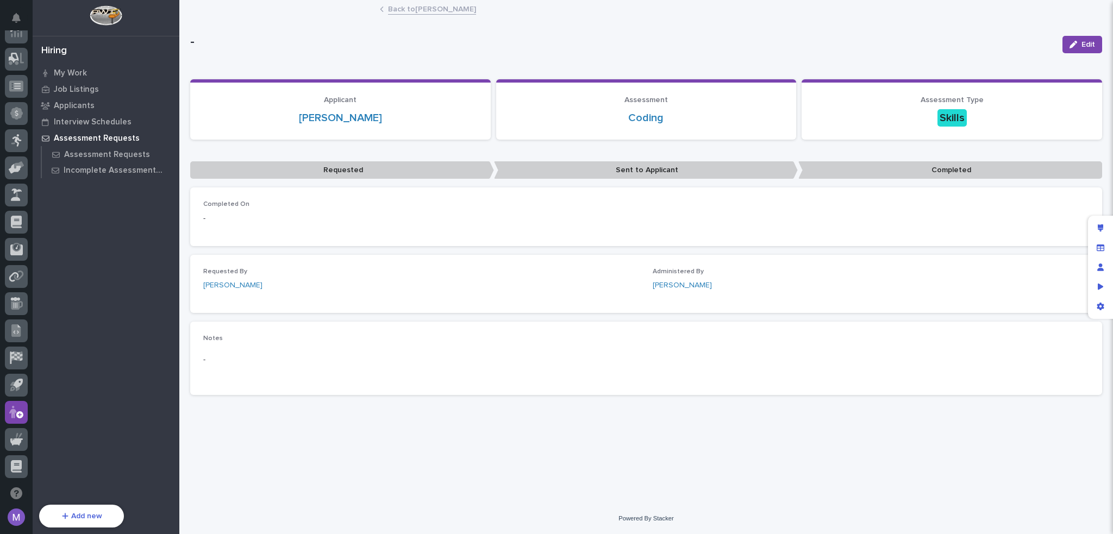
click at [971, 165] on p "Completed" at bounding box center [950, 170] width 304 height 18
click at [1079, 41] on div "button" at bounding box center [1076, 45] width 12 height 8
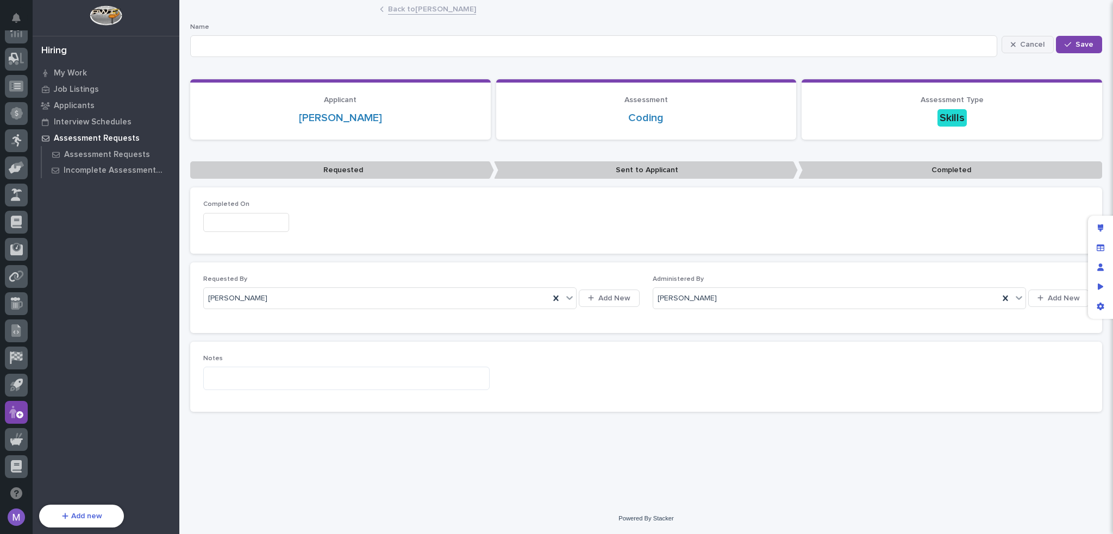
click at [1037, 42] on span "Cancel" at bounding box center [1032, 45] width 24 height 10
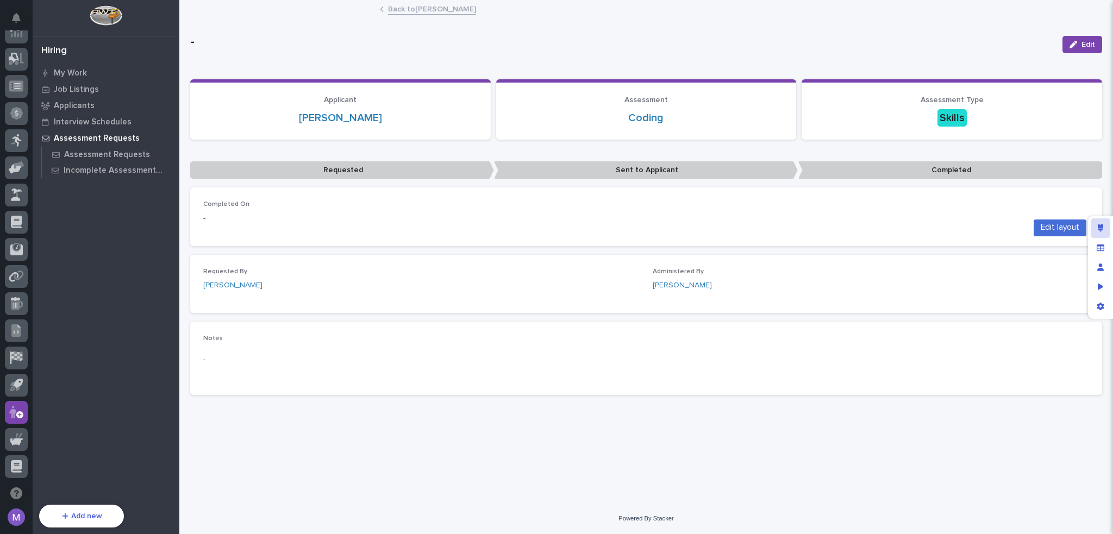
click at [1099, 226] on icon "Edit layout" at bounding box center [1101, 228] width 6 height 8
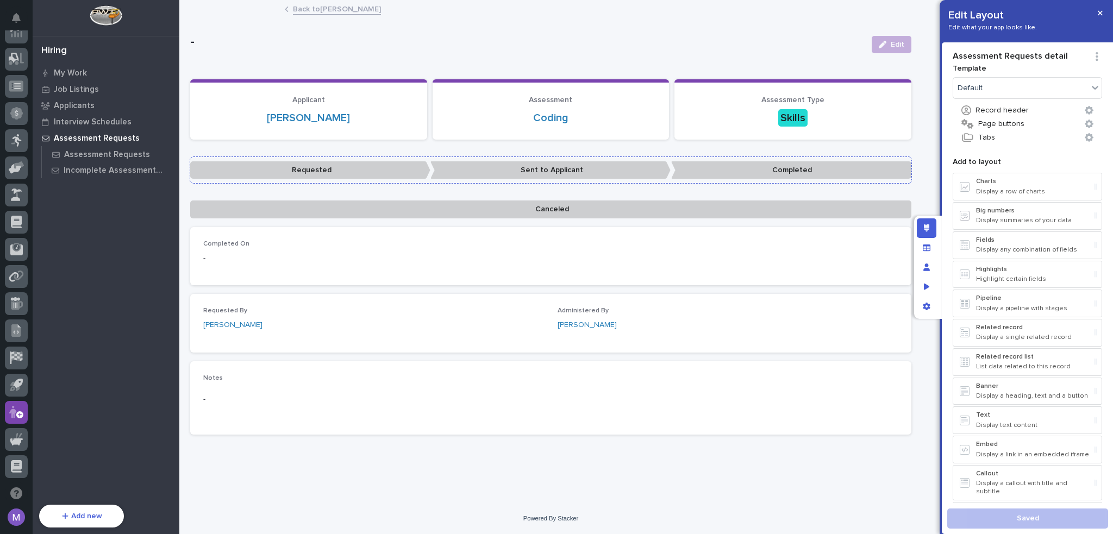
click at [549, 172] on p "Sent to Applicant" at bounding box center [550, 170] width 240 height 18
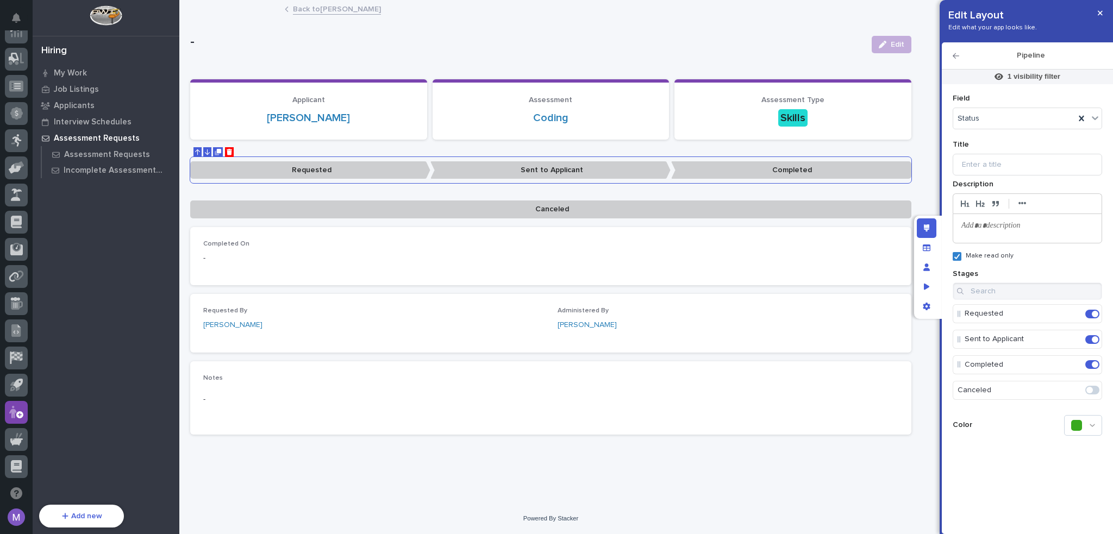
click at [959, 56] on h2 "Pipeline" at bounding box center [1030, 55] width 143 height 9
click at [959, 56] on icon "button" at bounding box center [956, 56] width 7 height 8
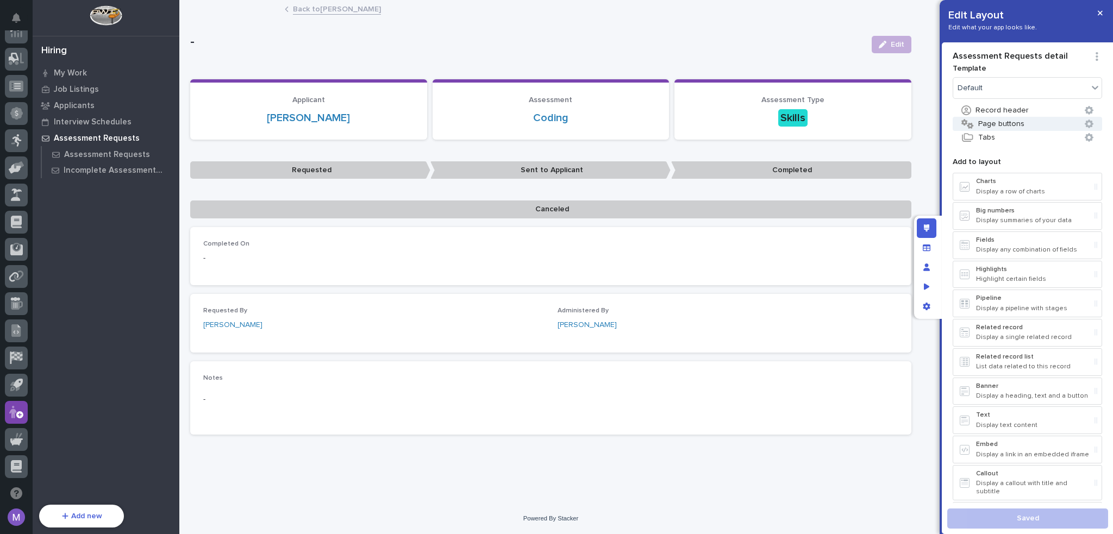
click at [1000, 119] on button "Page buttons" at bounding box center [1027, 124] width 149 height 14
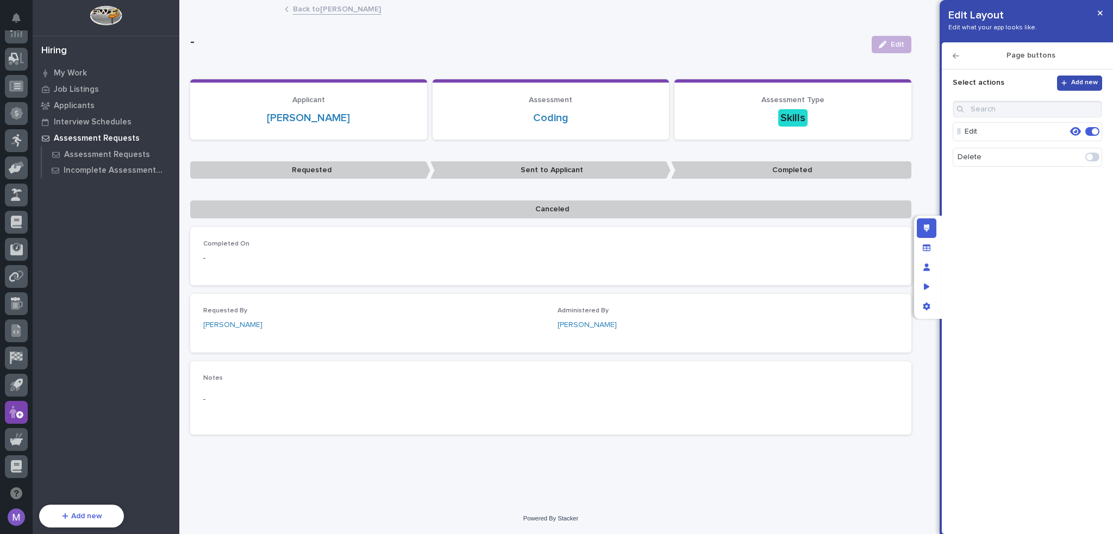
click at [1077, 84] on span "Add new" at bounding box center [1084, 83] width 27 height 9
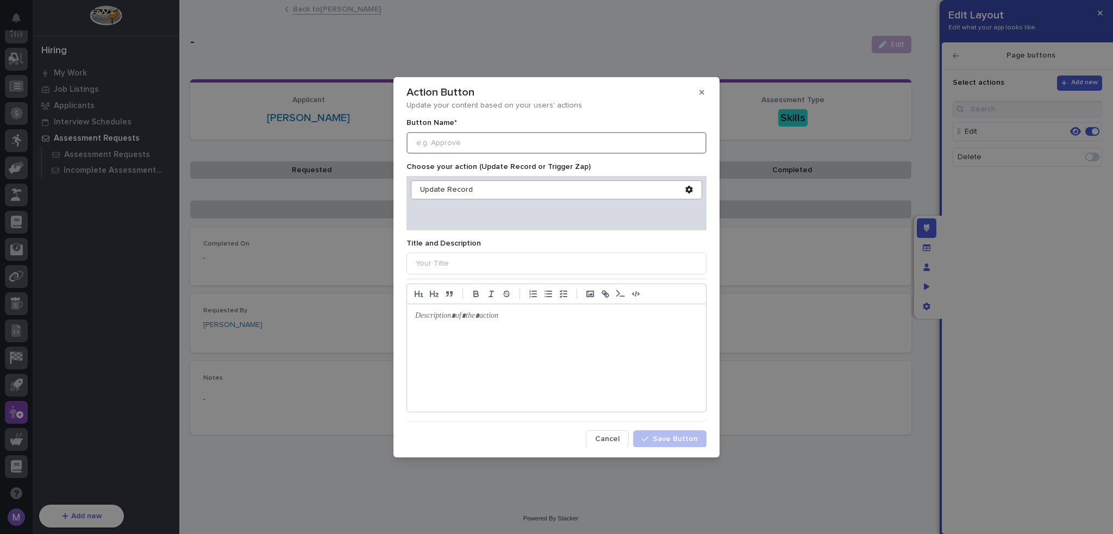
click at [617, 141] on input at bounding box center [557, 143] width 300 height 22
type input "Assess"
click at [438, 190] on div "Update Record" at bounding box center [552, 189] width 265 height 9
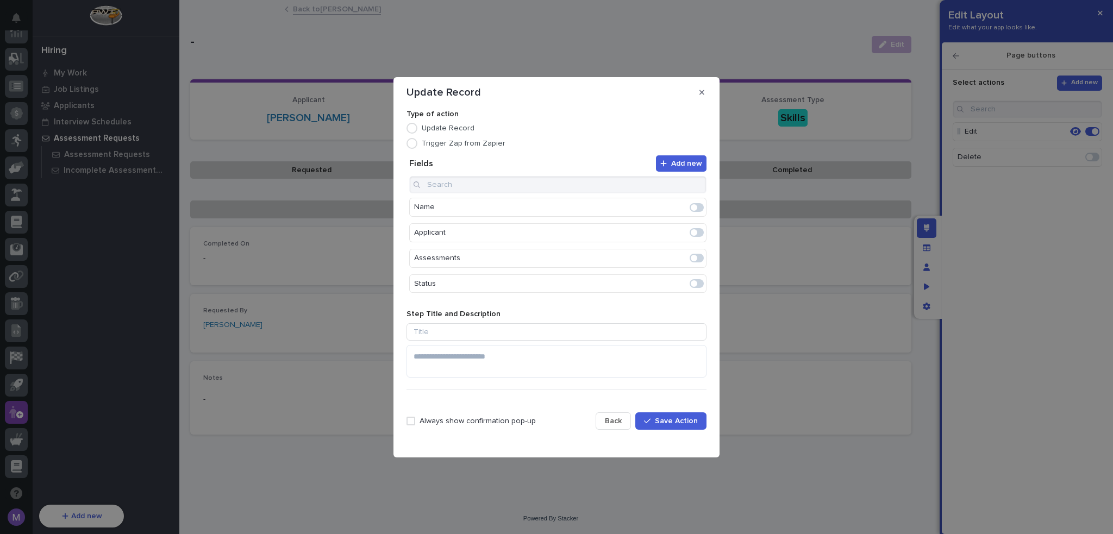
click at [691, 285] on span at bounding box center [697, 283] width 14 height 9
click at [438, 415] on div "Always show confirmation pop-up Back Save Action" at bounding box center [557, 421] width 300 height 46
click at [439, 417] on p "Always show confirmation pop-up" at bounding box center [478, 421] width 116 height 9
click at [646, 420] on button "Save Action" at bounding box center [670, 421] width 71 height 17
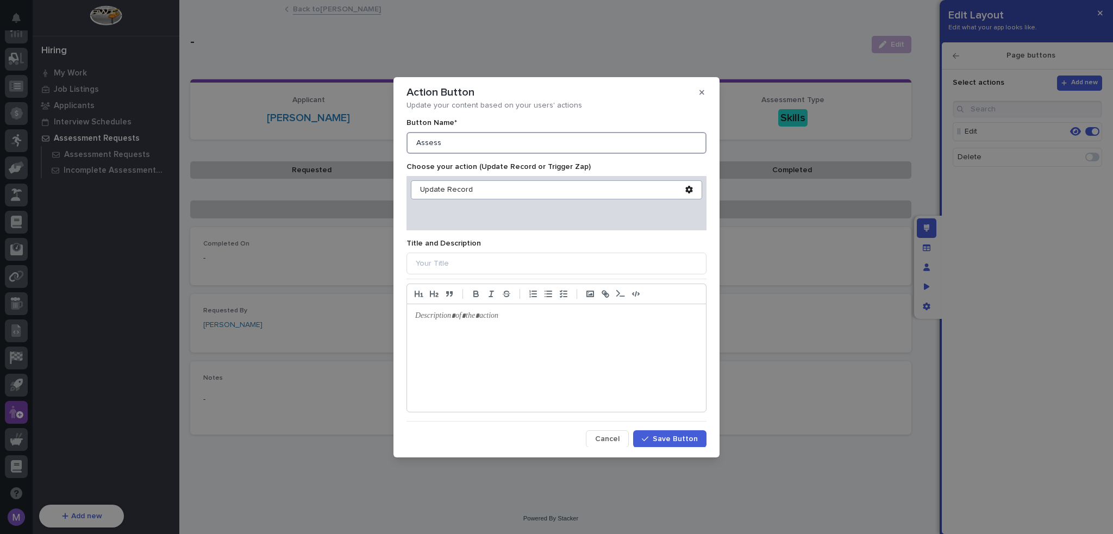
drag, startPoint x: 454, startPoint y: 139, endPoint x: 365, endPoint y: 140, distance: 89.1
click at [365, 140] on div "Action Button Update your content based on your users' actions Button Name* Ass…" at bounding box center [556, 267] width 1113 height 534
type input "Status"
click at [615, 438] on span "Cancel" at bounding box center [607, 439] width 24 height 10
click at [611, 432] on button "Cancel" at bounding box center [607, 438] width 43 height 17
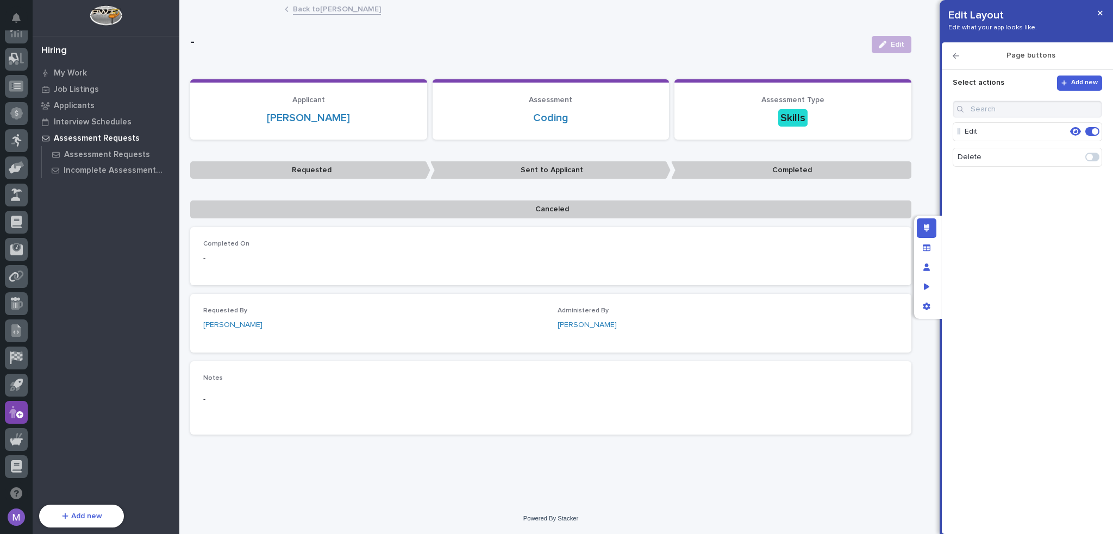
click at [958, 54] on icon "button" at bounding box center [956, 56] width 7 height 8
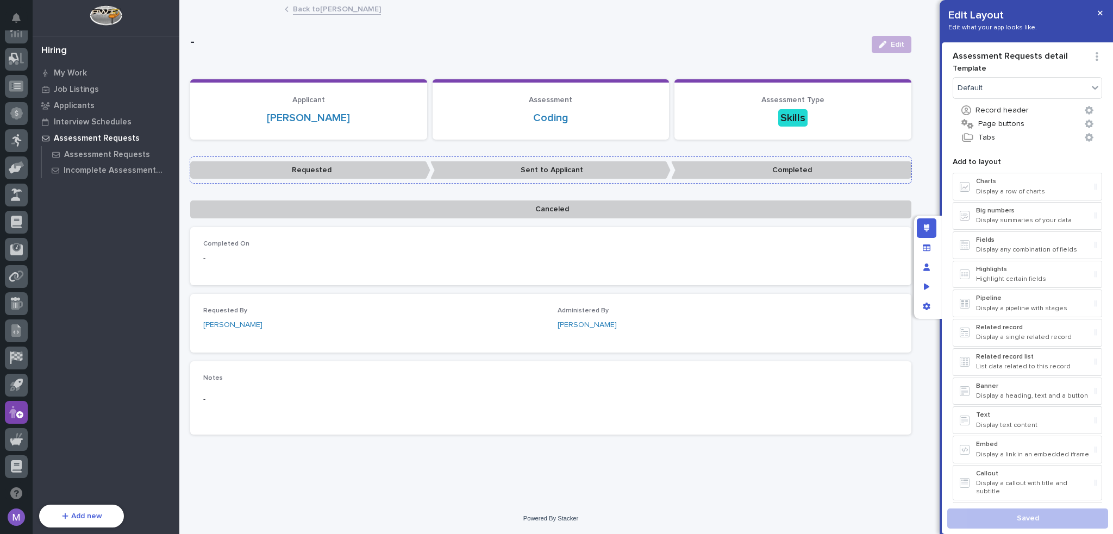
click at [846, 171] on p "Completed" at bounding box center [791, 170] width 240 height 18
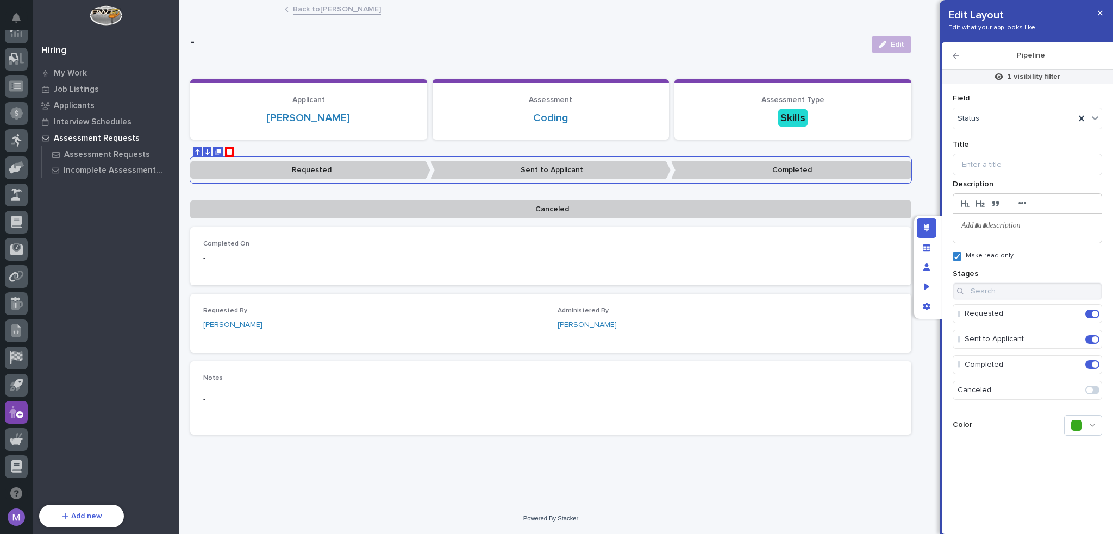
click at [997, 253] on span "Make read only" at bounding box center [990, 256] width 48 height 8
click at [924, 229] on icon "Edit layout" at bounding box center [927, 228] width 6 height 8
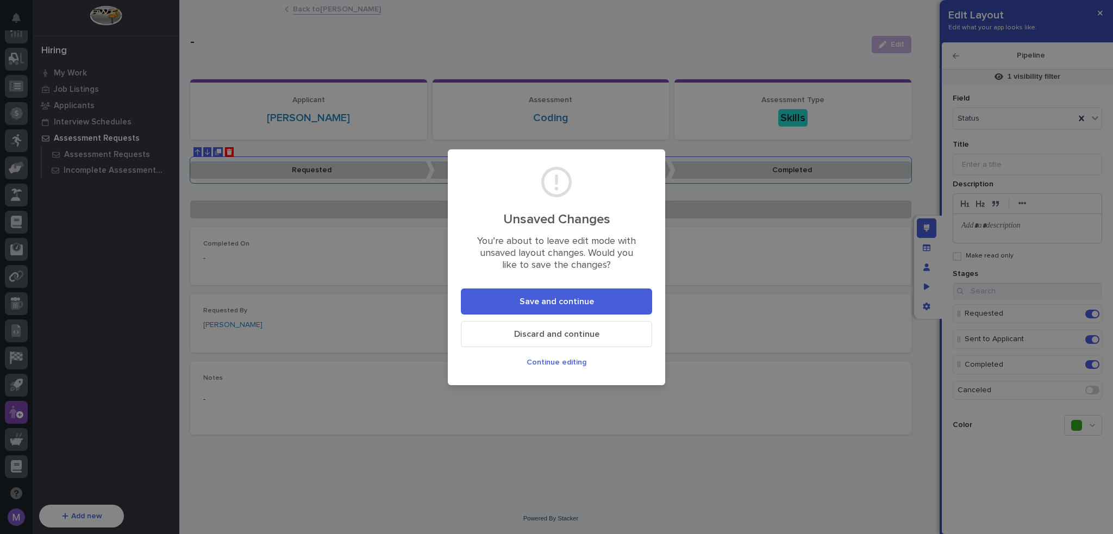
click at [573, 301] on span "Save and continue" at bounding box center [557, 301] width 74 height 11
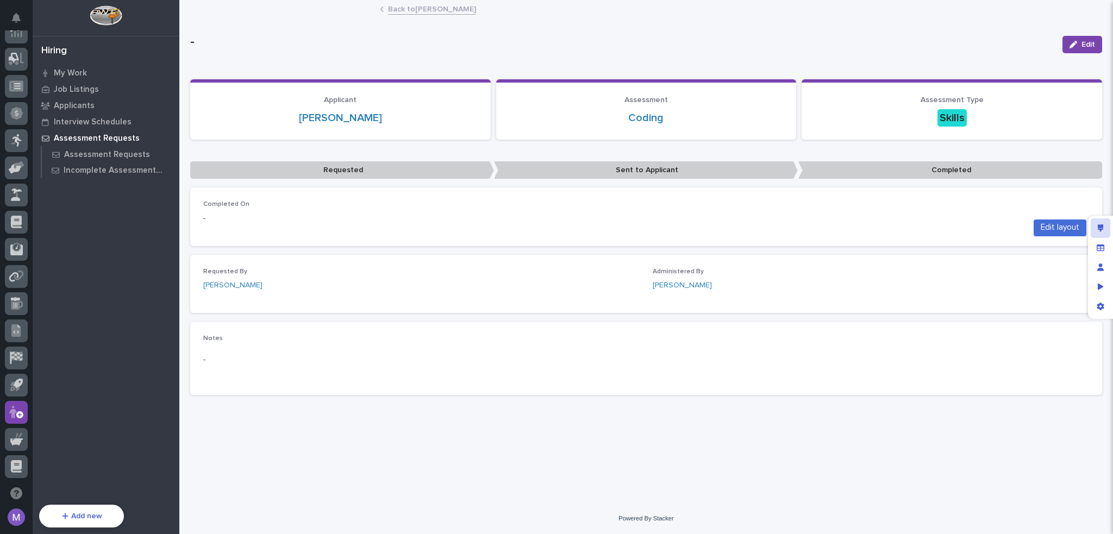
click at [1100, 231] on icon "Edit layout" at bounding box center [1101, 228] width 6 height 8
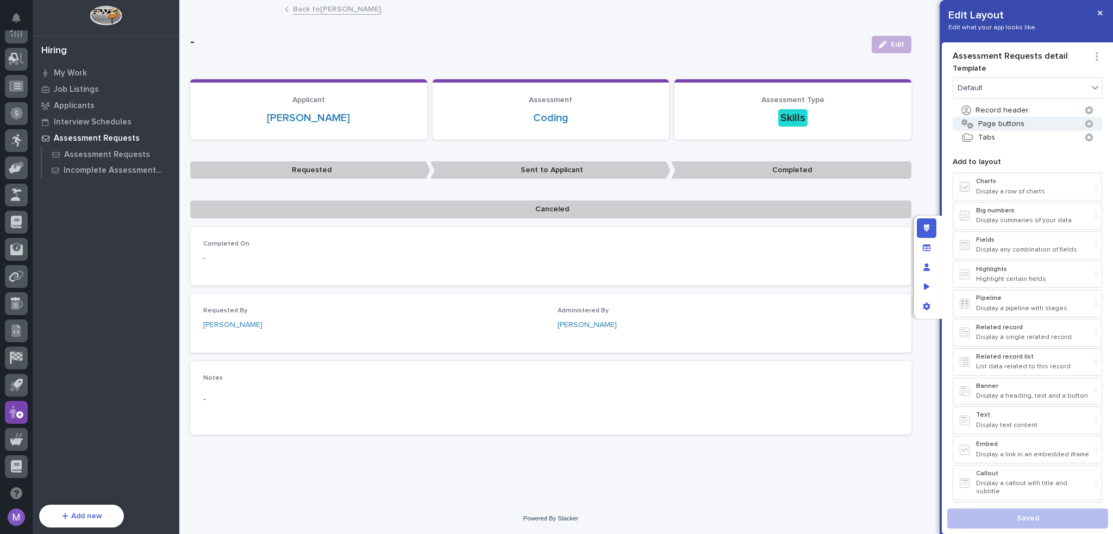
click at [1007, 120] on button "Page buttons" at bounding box center [1027, 124] width 149 height 14
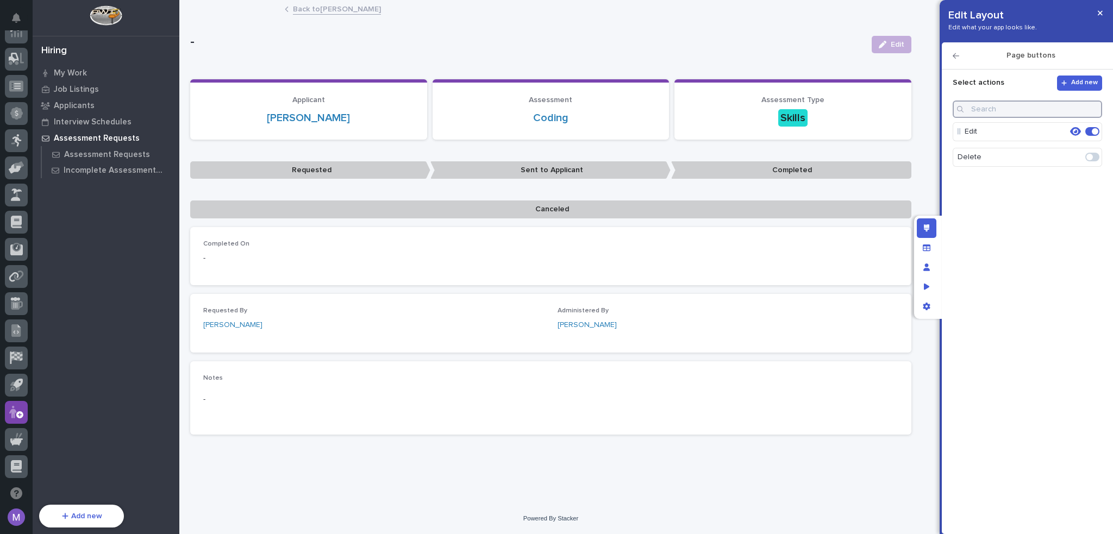
click at [1011, 108] on input at bounding box center [1027, 109] width 149 height 17
click at [1088, 86] on span "Add new" at bounding box center [1084, 83] width 27 height 9
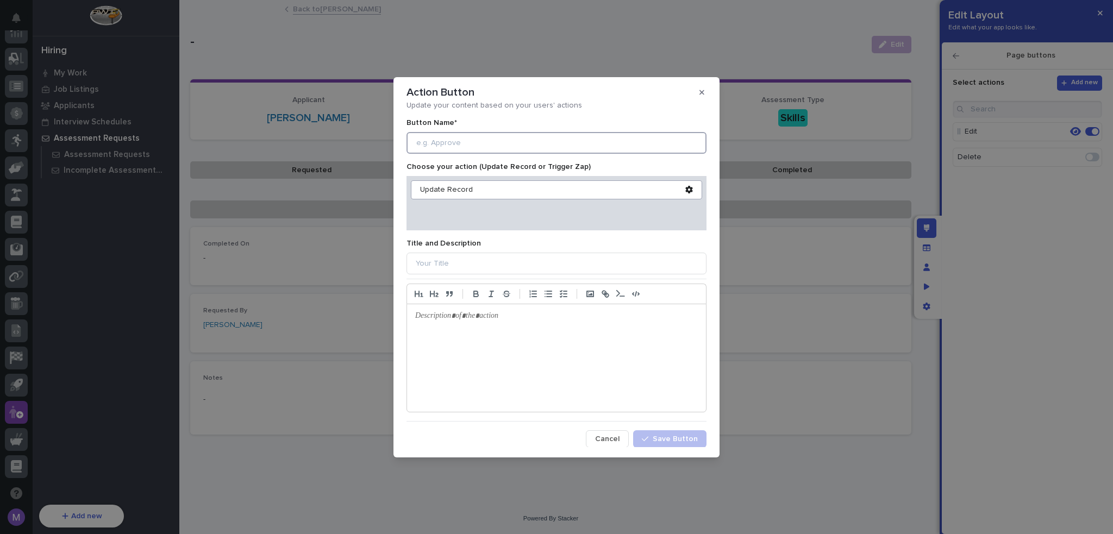
click at [526, 139] on input at bounding box center [557, 143] width 300 height 22
type input "Cancel Request"
click at [435, 193] on div "Update Record" at bounding box center [552, 189] width 265 height 9
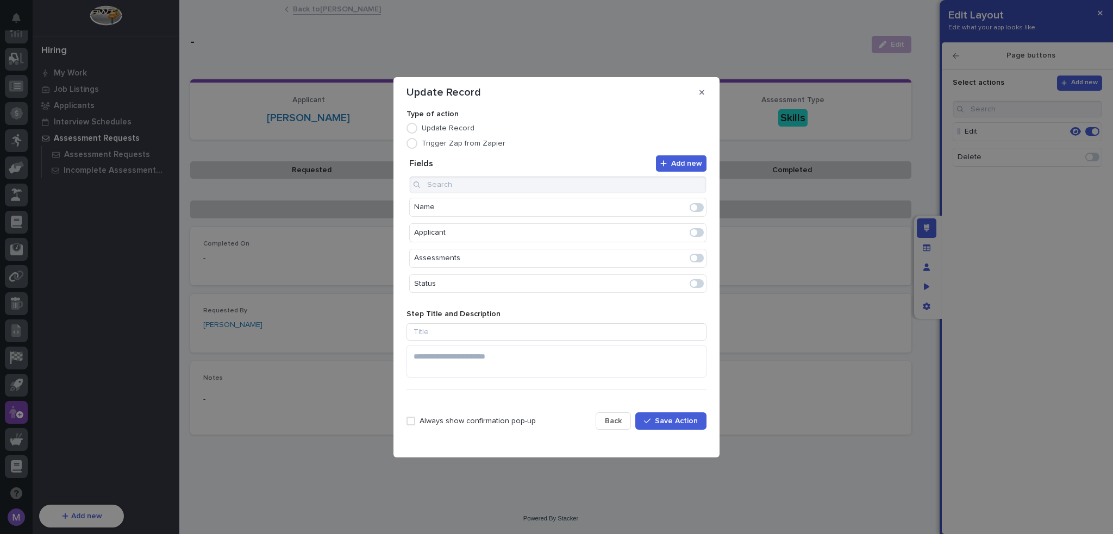
click at [691, 281] on span at bounding box center [694, 283] width 7 height 7
click at [658, 211] on icon "Edit" at bounding box center [663, 208] width 10 height 10
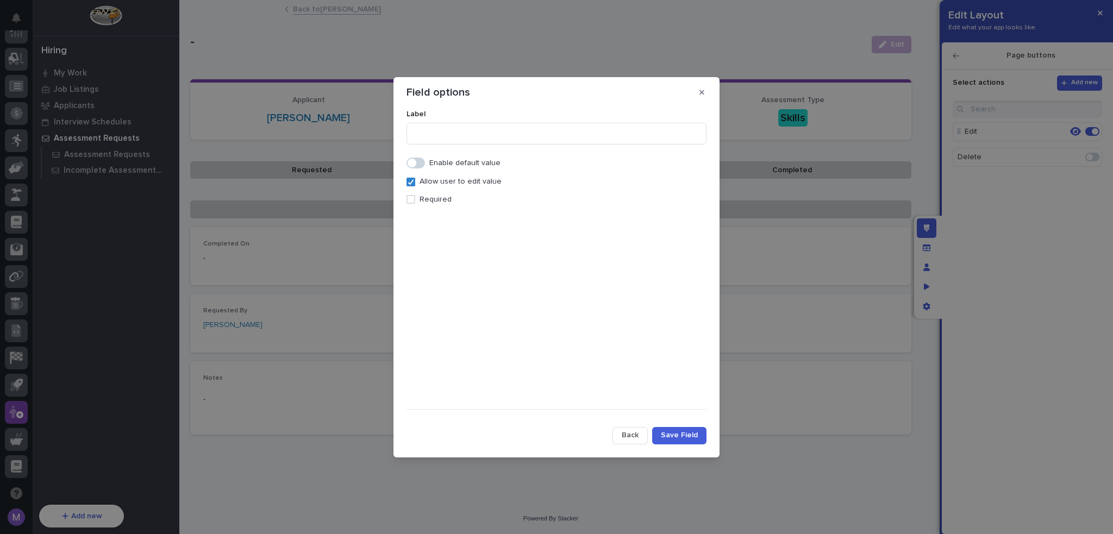
click at [419, 161] on span at bounding box center [416, 163] width 18 height 11
click at [437, 194] on div "Select..." at bounding box center [549, 202] width 285 height 16
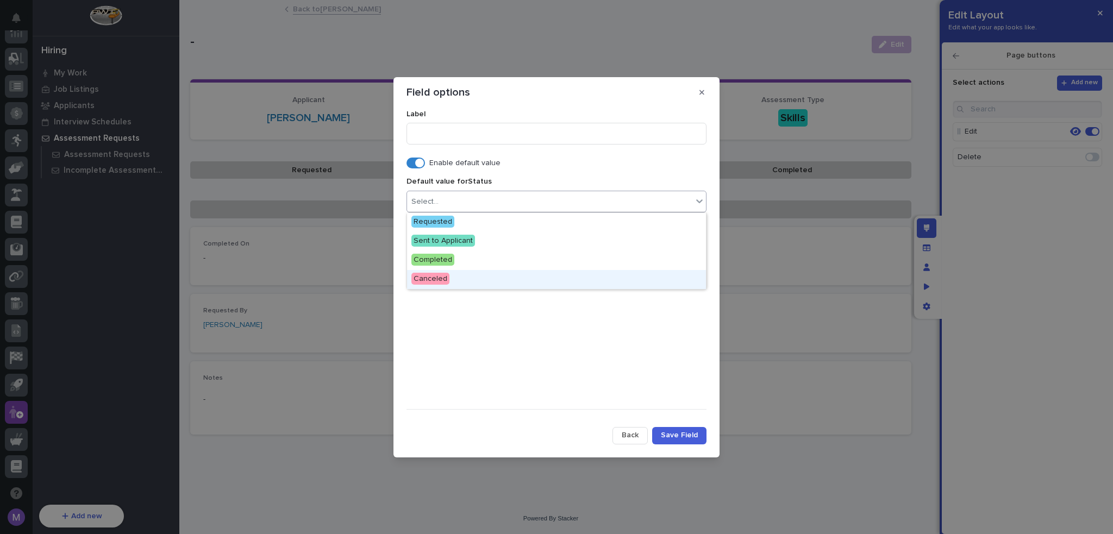
click at [444, 276] on span "Canceled" at bounding box center [430, 279] width 38 height 12
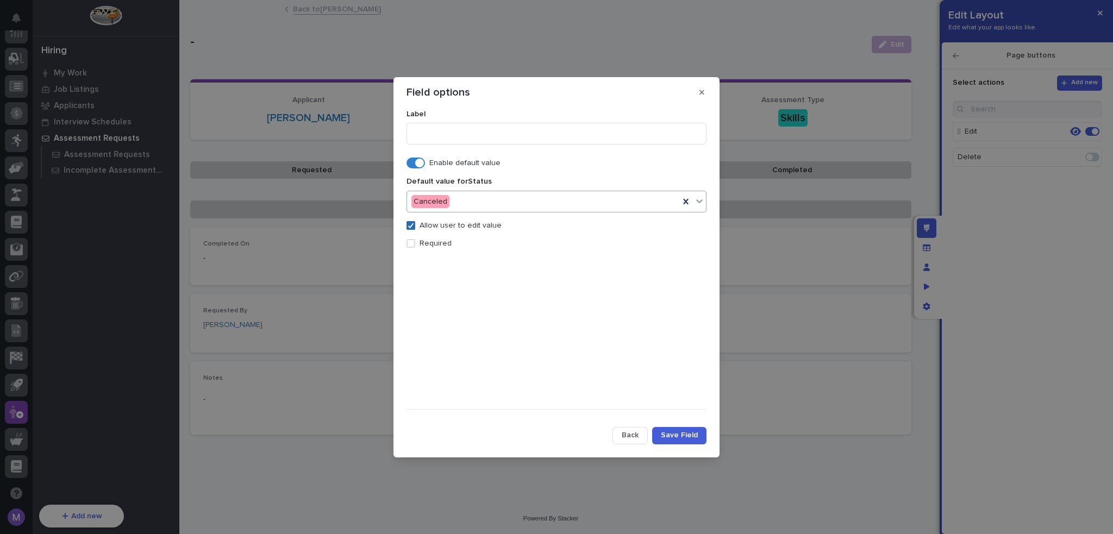
click at [411, 225] on icon at bounding box center [411, 225] width 7 height 5
click at [680, 440] on span "Save Field" at bounding box center [679, 435] width 37 height 10
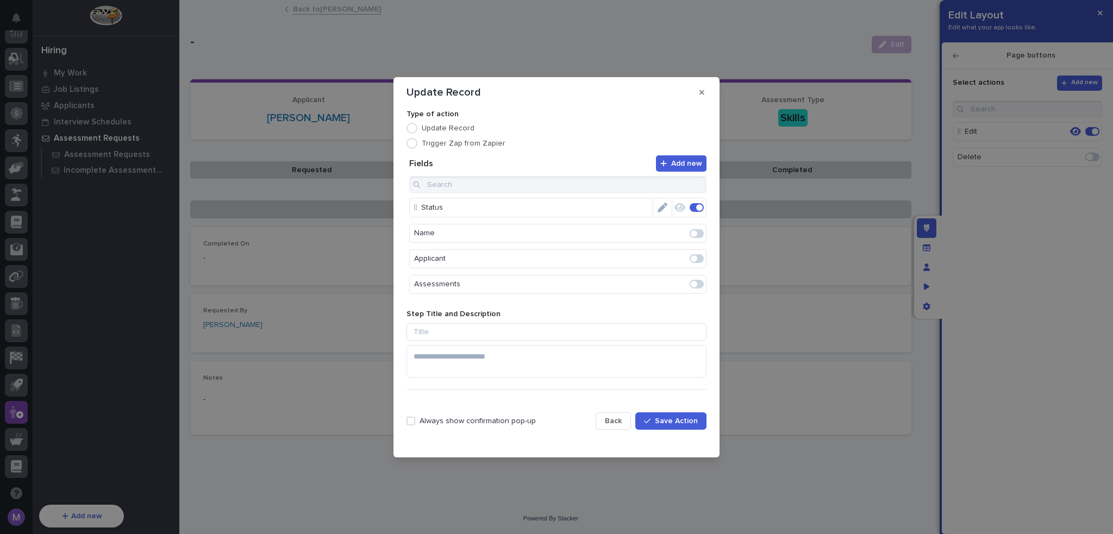
click at [676, 421] on span "Save Action" at bounding box center [676, 421] width 43 height 10
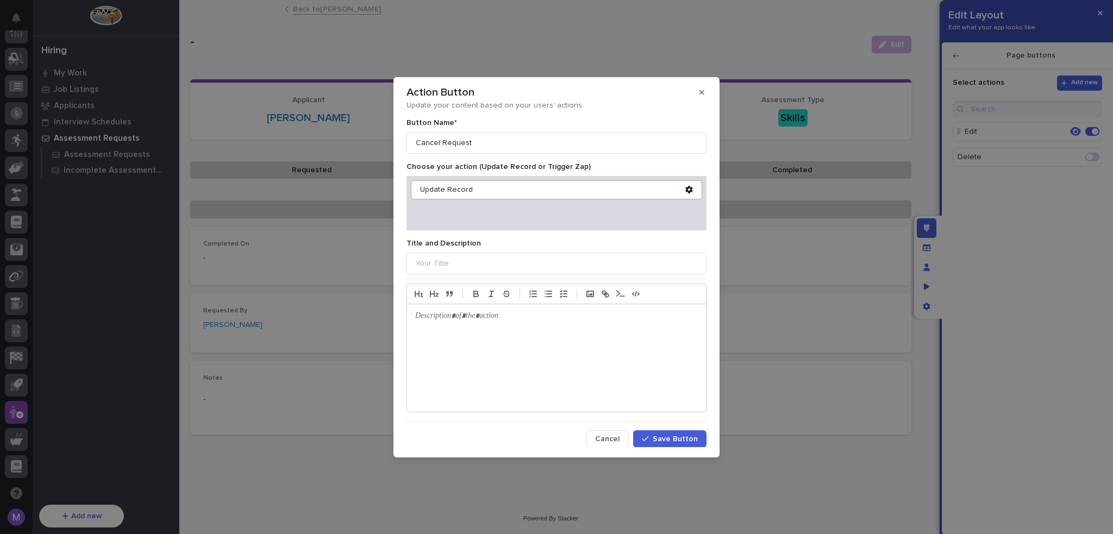
click at [668, 434] on span "Save Button" at bounding box center [675, 439] width 45 height 10
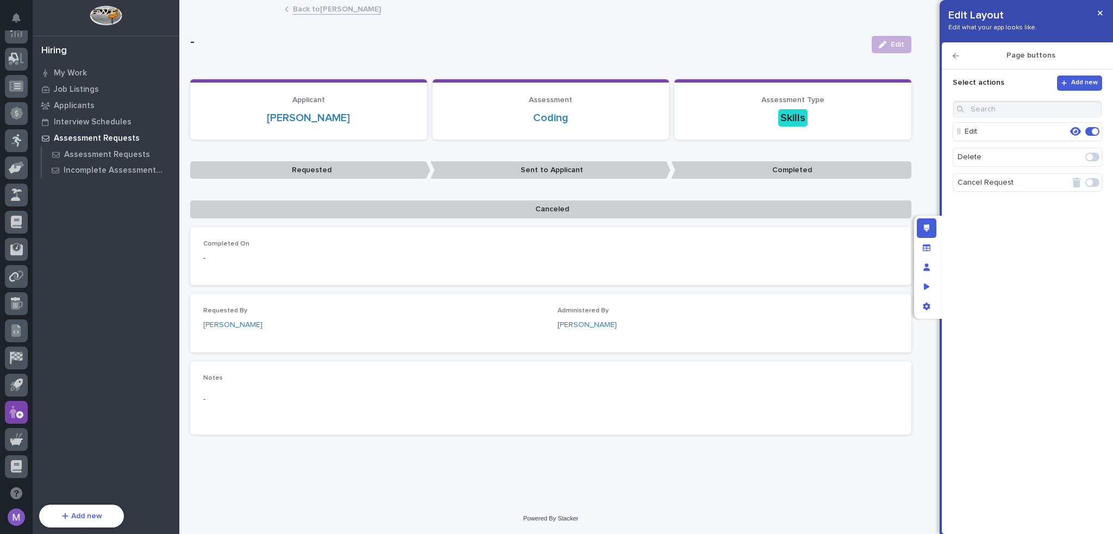
click at [1094, 184] on span at bounding box center [1092, 182] width 14 height 9
click at [926, 232] on icon "Edit layout" at bounding box center [927, 228] width 6 height 8
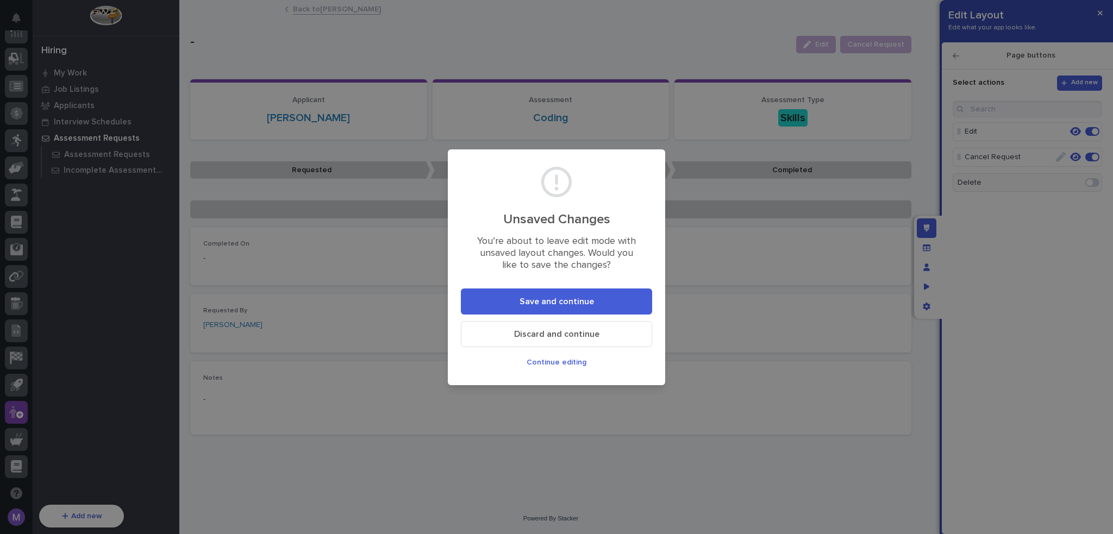
click at [618, 302] on button "Save and continue" at bounding box center [556, 302] width 191 height 26
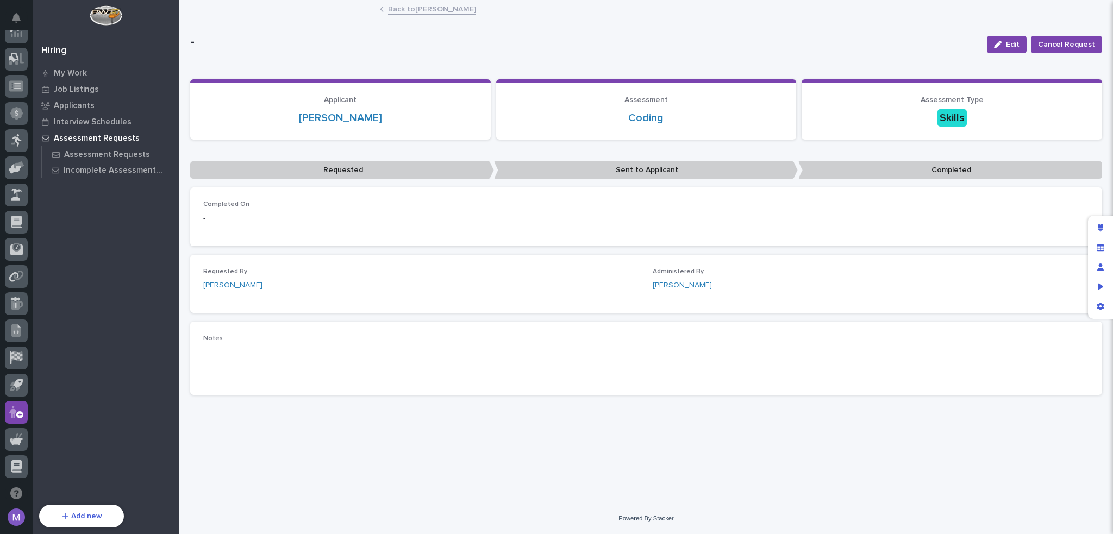
click at [380, 170] on p "Requested" at bounding box center [342, 170] width 304 height 18
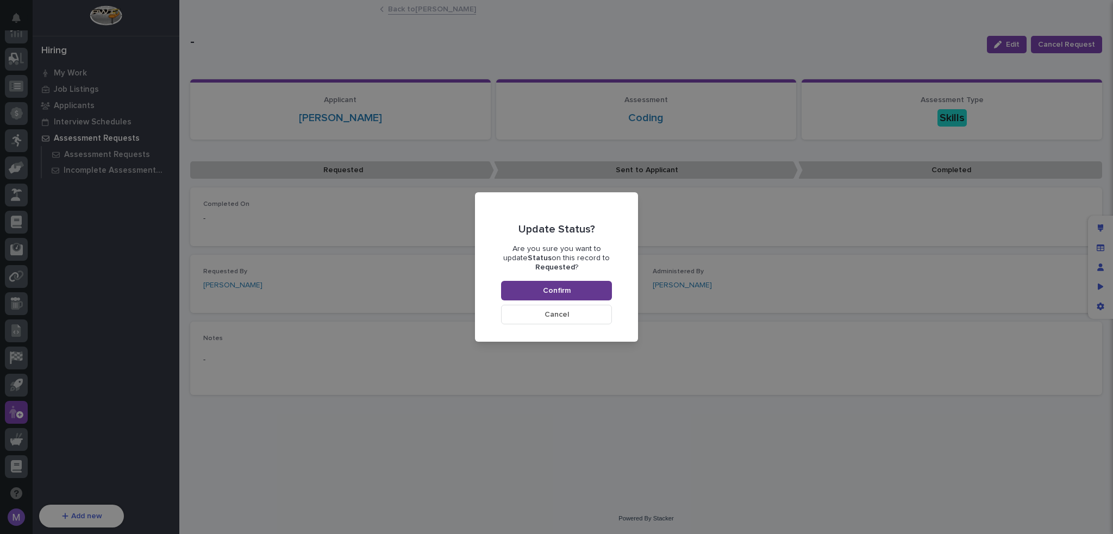
click at [563, 286] on span "Confirm" at bounding box center [557, 291] width 28 height 10
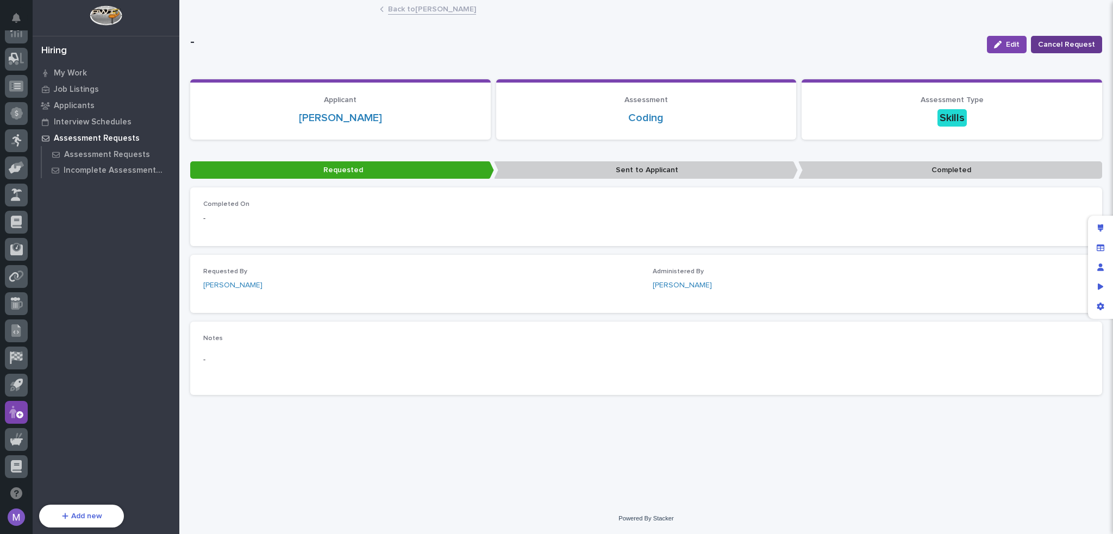
click at [1060, 45] on span "Cancel Request" at bounding box center [1066, 44] width 57 height 13
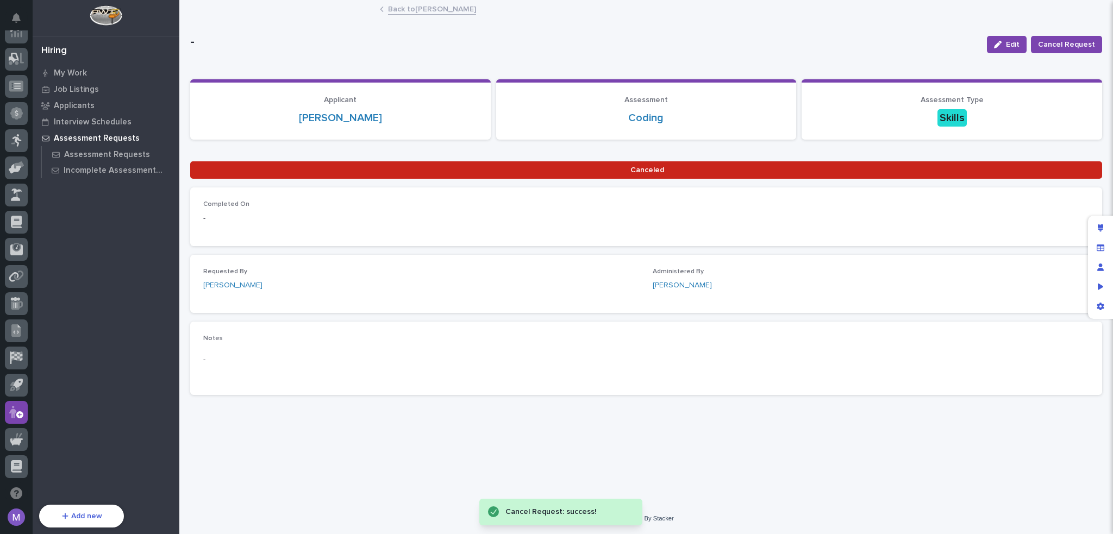
click at [416, 10] on link "Back to [PERSON_NAME]" at bounding box center [432, 8] width 88 height 13
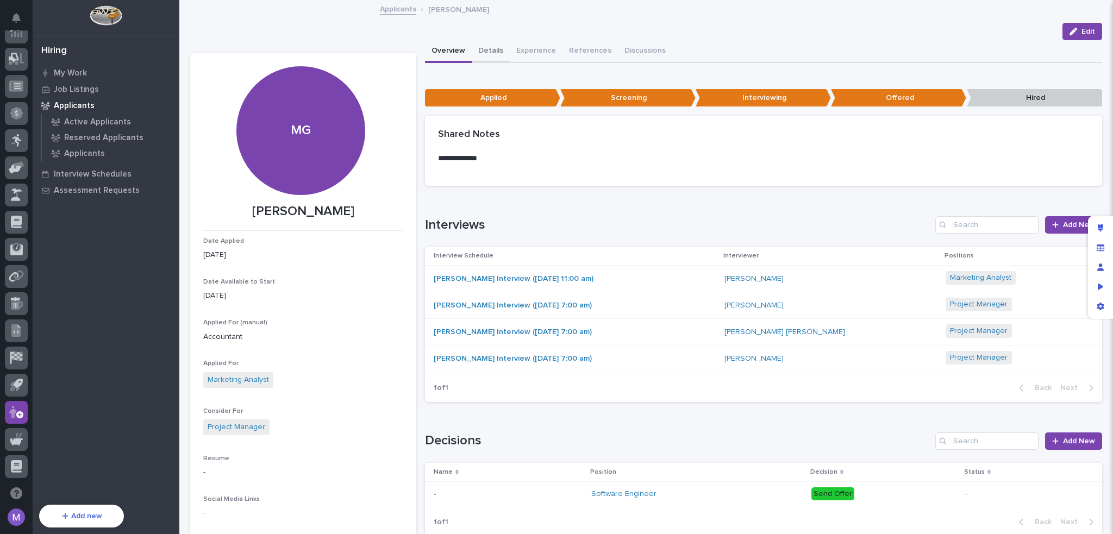
click at [490, 47] on button "Details" at bounding box center [491, 51] width 38 height 23
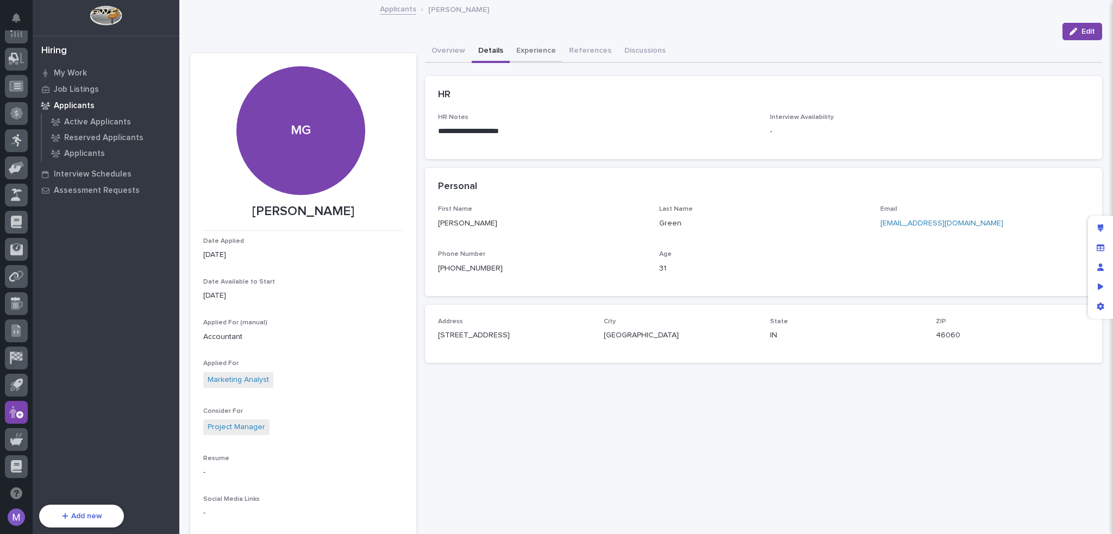
click at [517, 54] on button "Experience" at bounding box center [536, 51] width 53 height 23
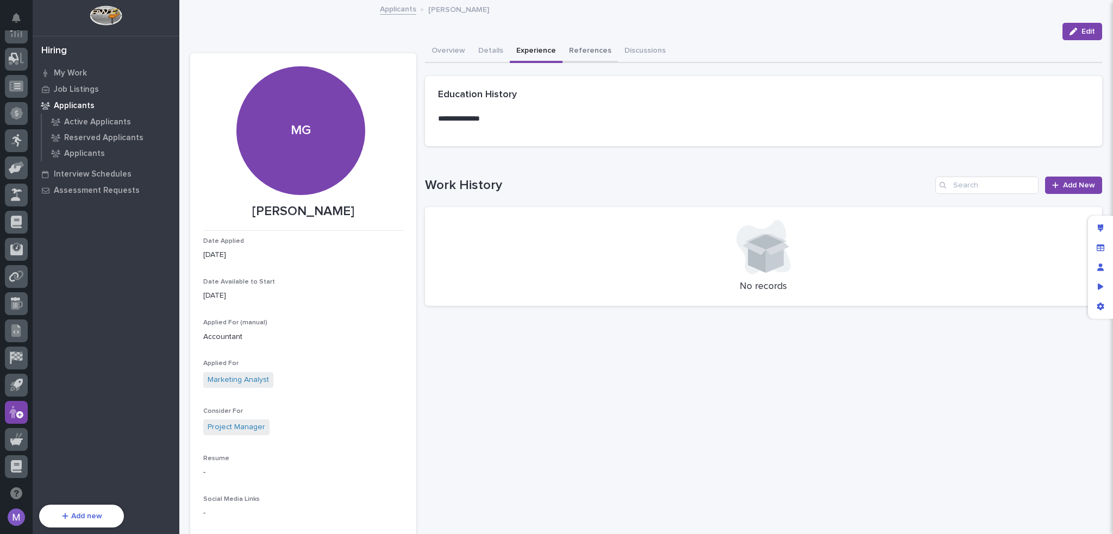
click at [566, 55] on button "References" at bounding box center [590, 51] width 55 height 23
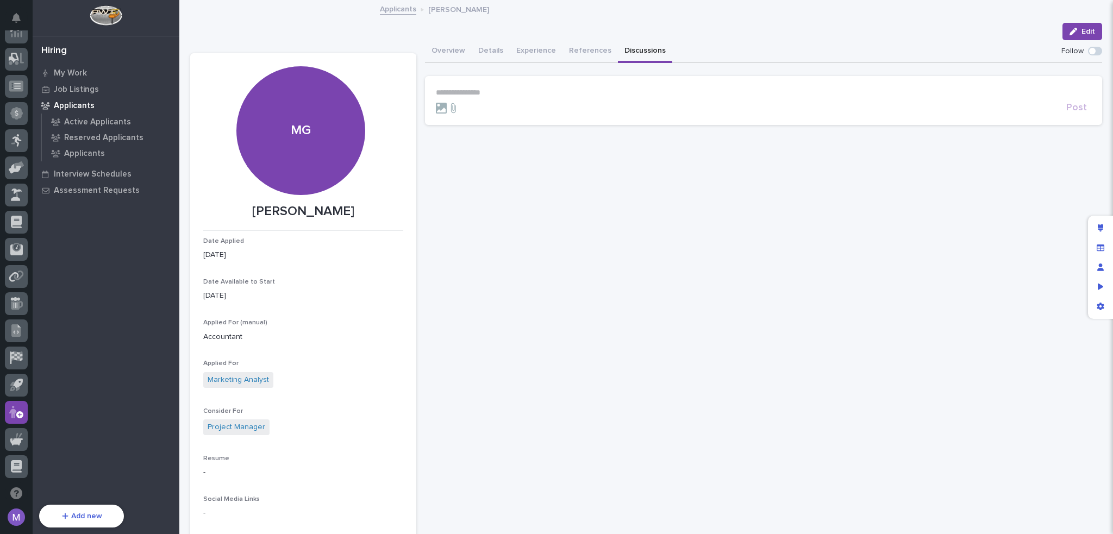
click at [630, 52] on button "Discussions" at bounding box center [645, 51] width 54 height 23
click at [450, 49] on button "Overview" at bounding box center [448, 51] width 47 height 23
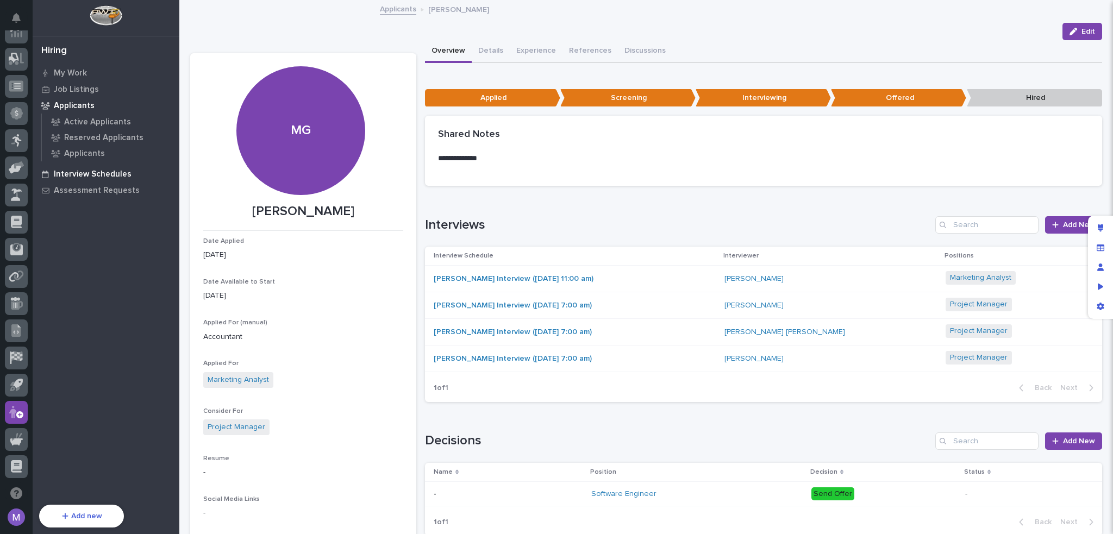
click at [95, 173] on p "Interview Schedules" at bounding box center [93, 175] width 78 height 10
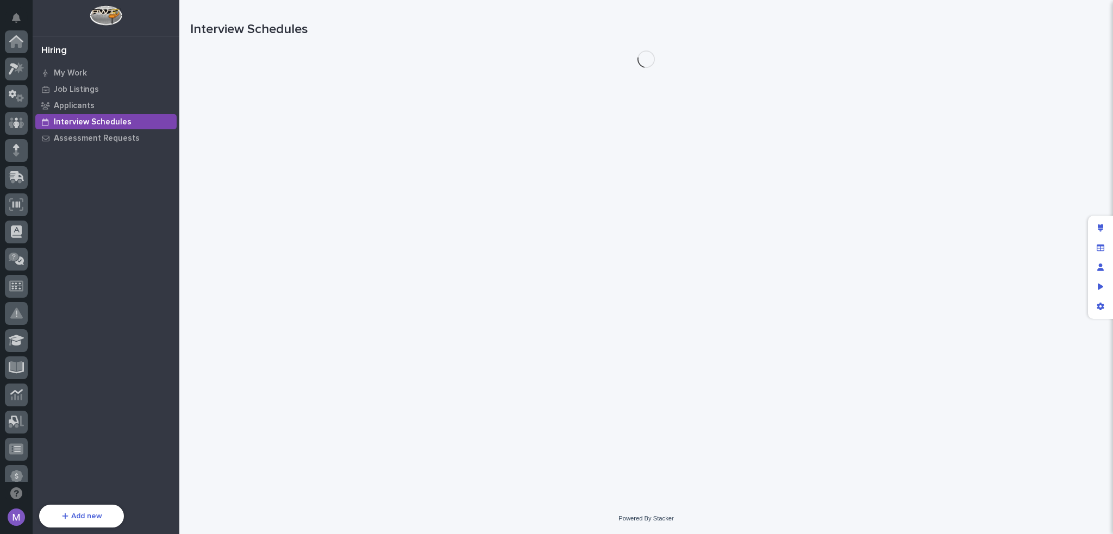
scroll to position [363, 0]
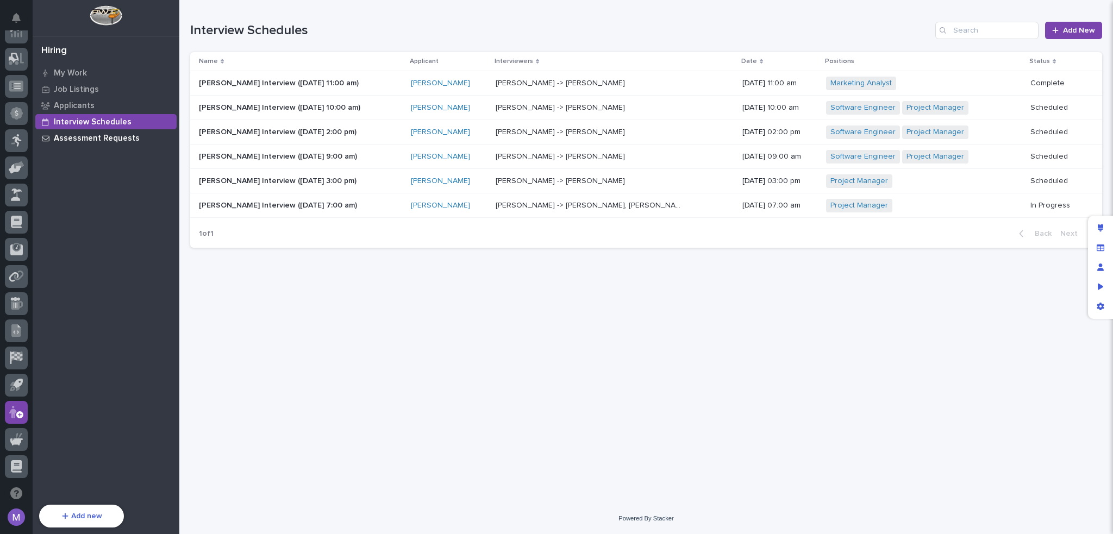
click at [92, 139] on p "Assessment Requests" at bounding box center [97, 139] width 86 height 10
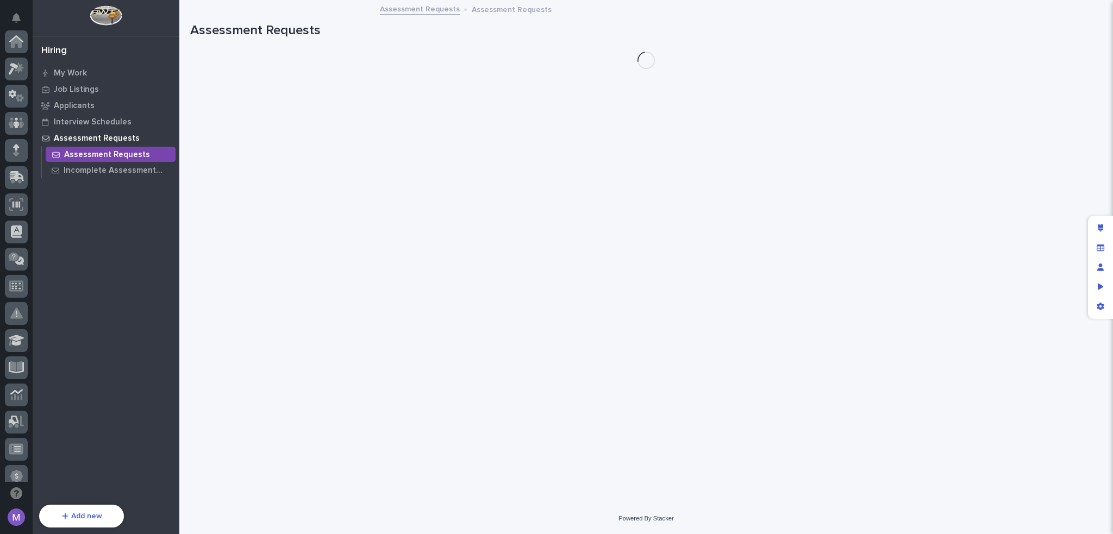
scroll to position [363, 0]
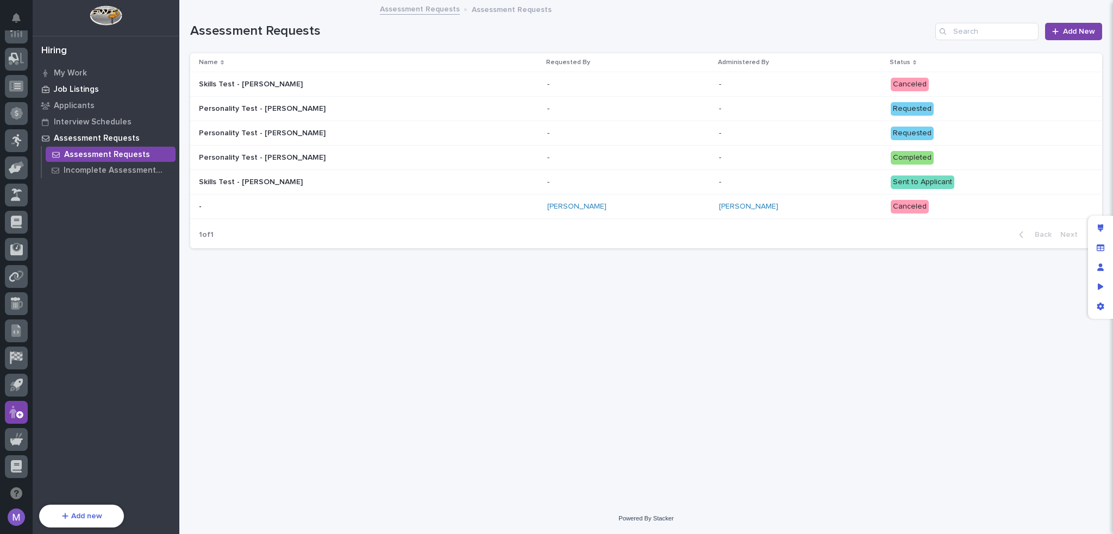
click at [70, 92] on p "Job Listings" at bounding box center [76, 90] width 45 height 10
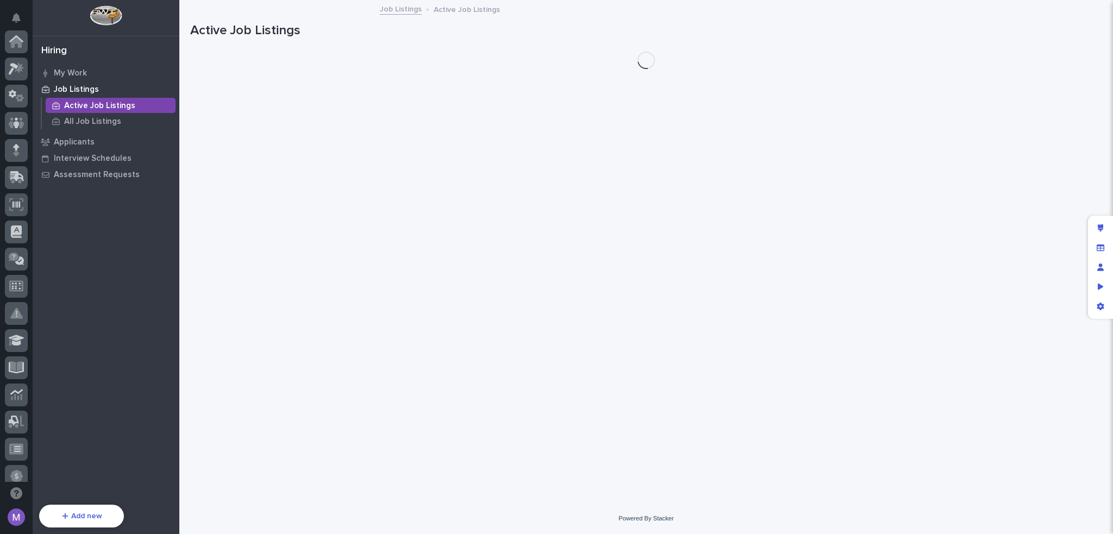
scroll to position [363, 0]
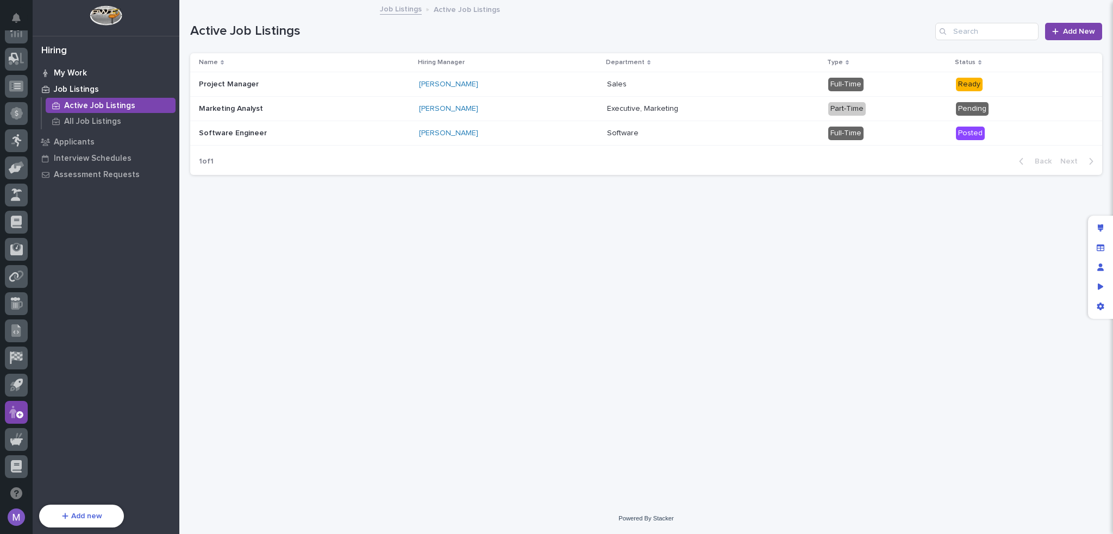
click at [75, 69] on p "My Work" at bounding box center [70, 73] width 33 height 10
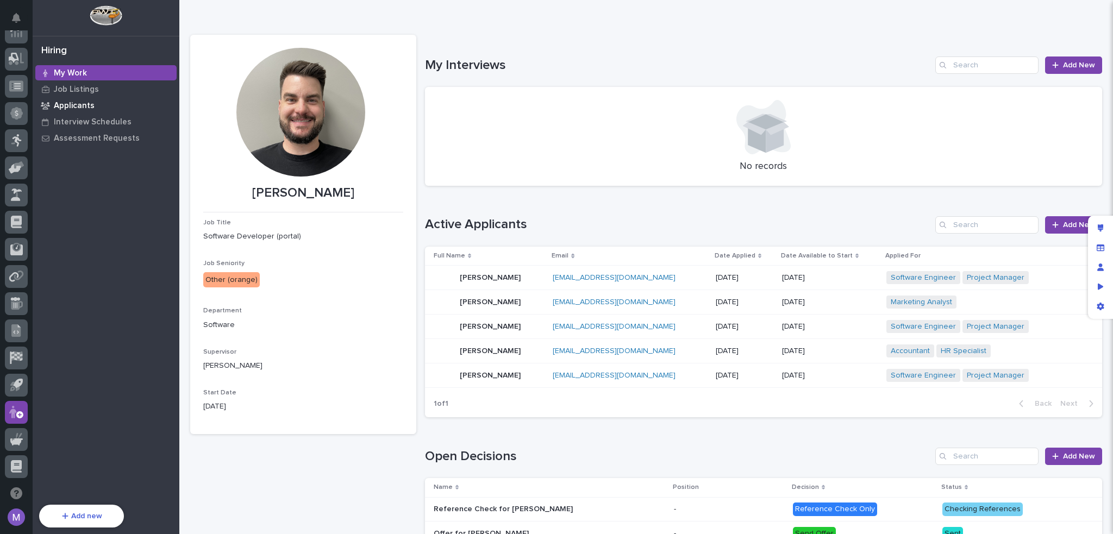
click at [70, 102] on p "Applicants" at bounding box center [74, 106] width 41 height 10
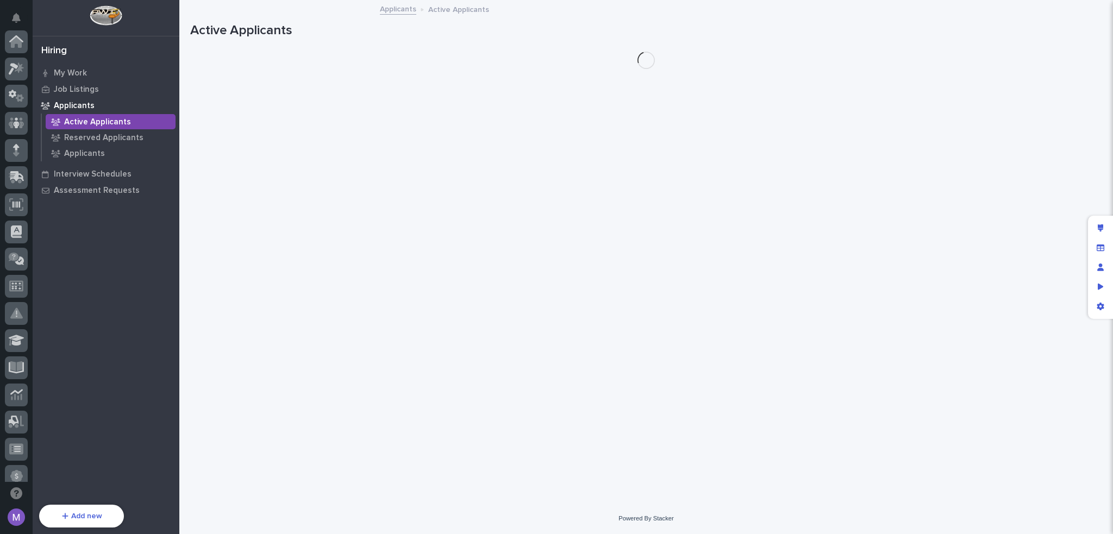
scroll to position [363, 0]
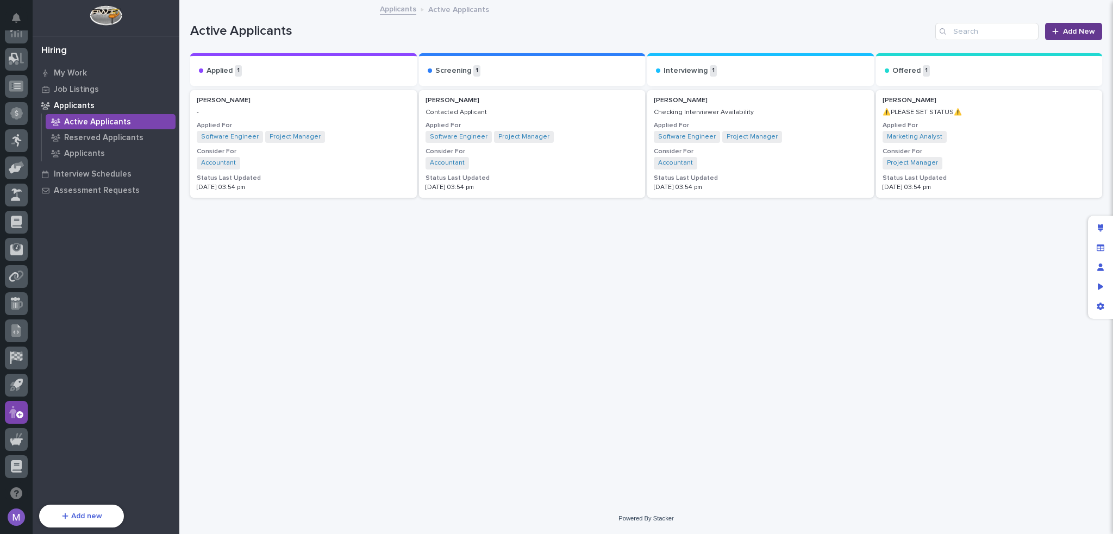
click at [1063, 24] on link "Add New" at bounding box center [1073, 31] width 57 height 17
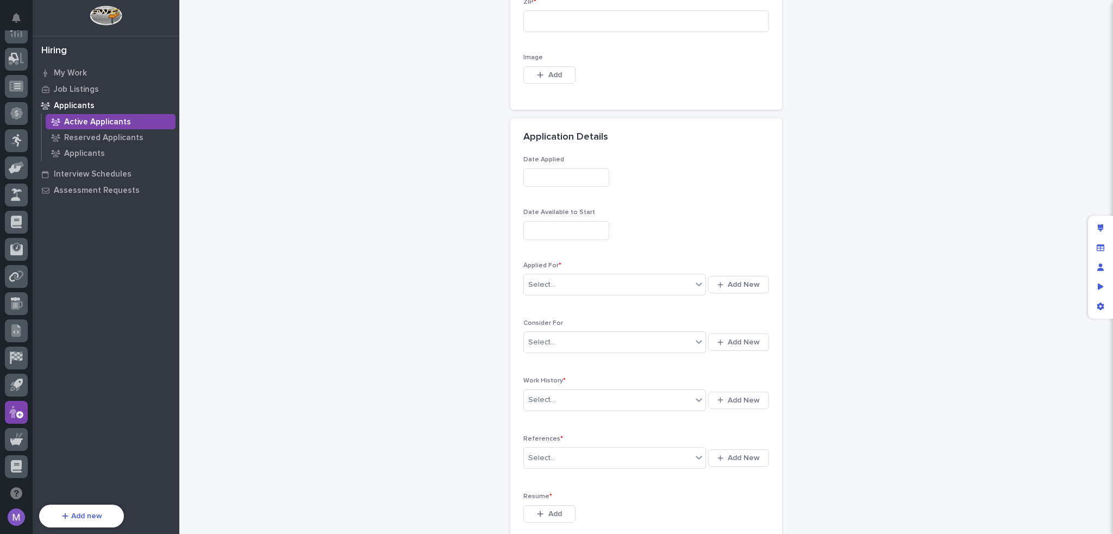
scroll to position [652, 0]
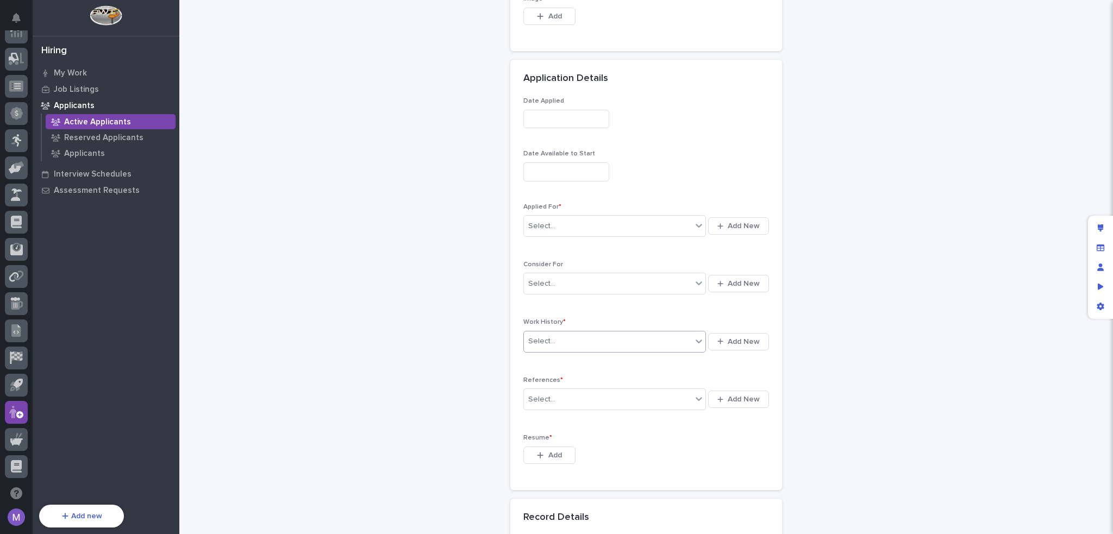
click at [557, 337] on input "text" at bounding box center [557, 341] width 1 height 9
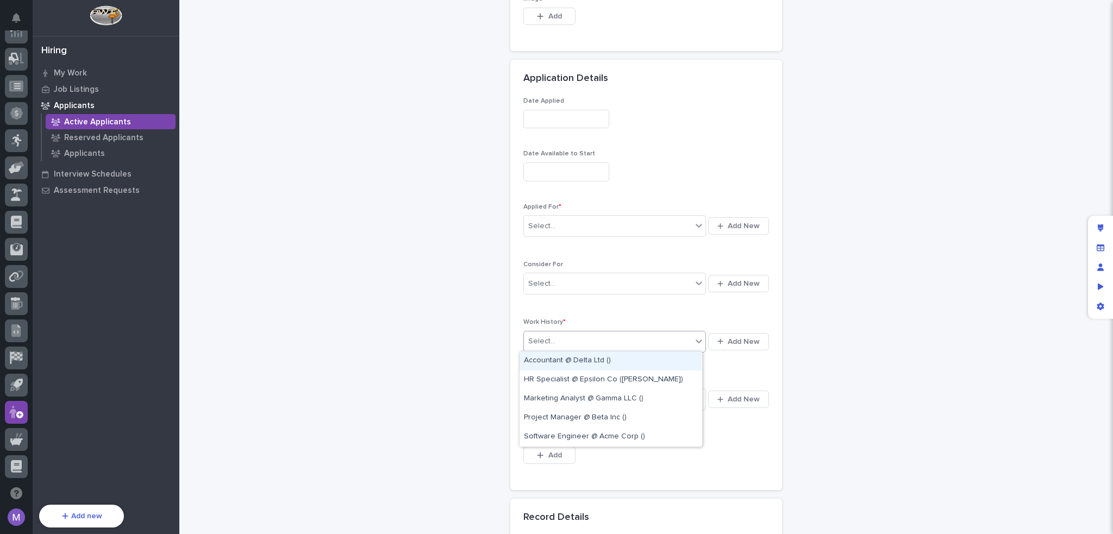
click at [797, 371] on div "Applicants: add new Loading... Saving… Loading... Saving… Loading... Saving… Pe…" at bounding box center [646, 110] width 912 height 1522
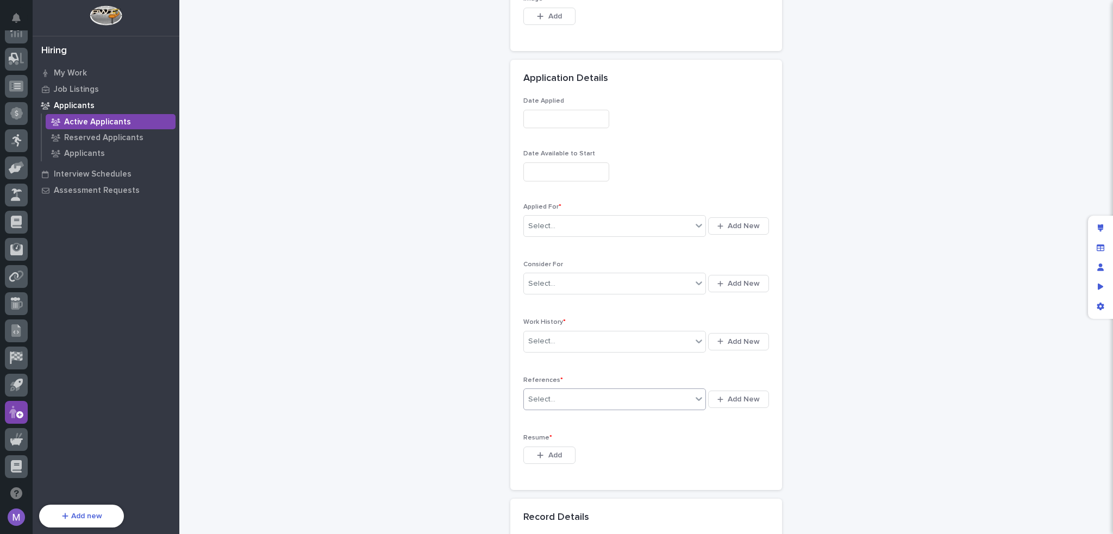
click at [600, 393] on div "Select..." at bounding box center [608, 400] width 168 height 18
click at [847, 411] on div "Applicants: add new Loading... Saving… Loading... Saving… Loading... Saving… Pe…" at bounding box center [646, 110] width 912 height 1522
click at [620, 436] on p "Resume *" at bounding box center [646, 438] width 246 height 8
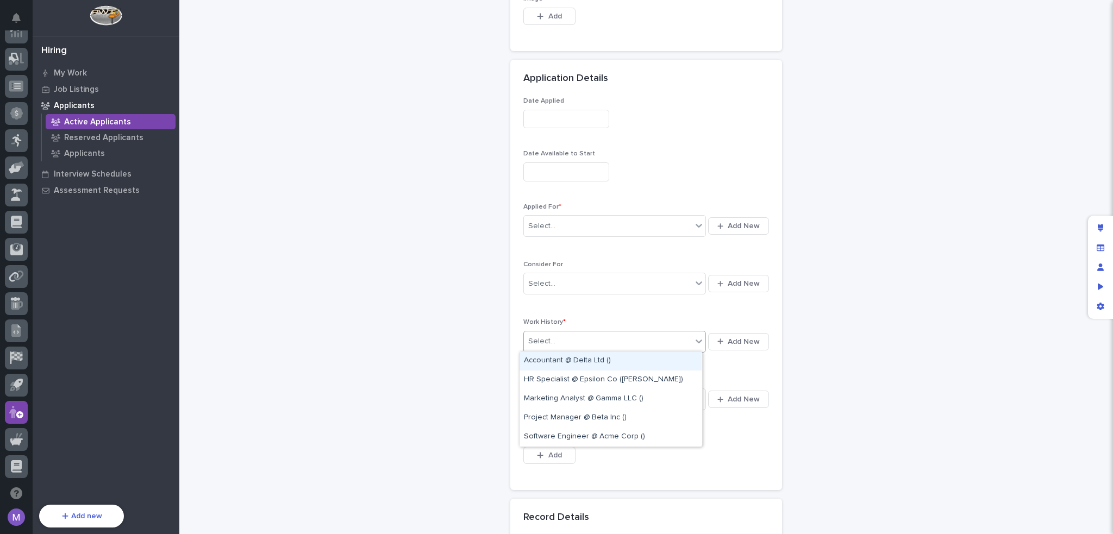
click at [685, 339] on div "Select..." at bounding box center [608, 342] width 168 height 18
click at [667, 304] on div "Consider For Select... Add New" at bounding box center [646, 283] width 246 height 45
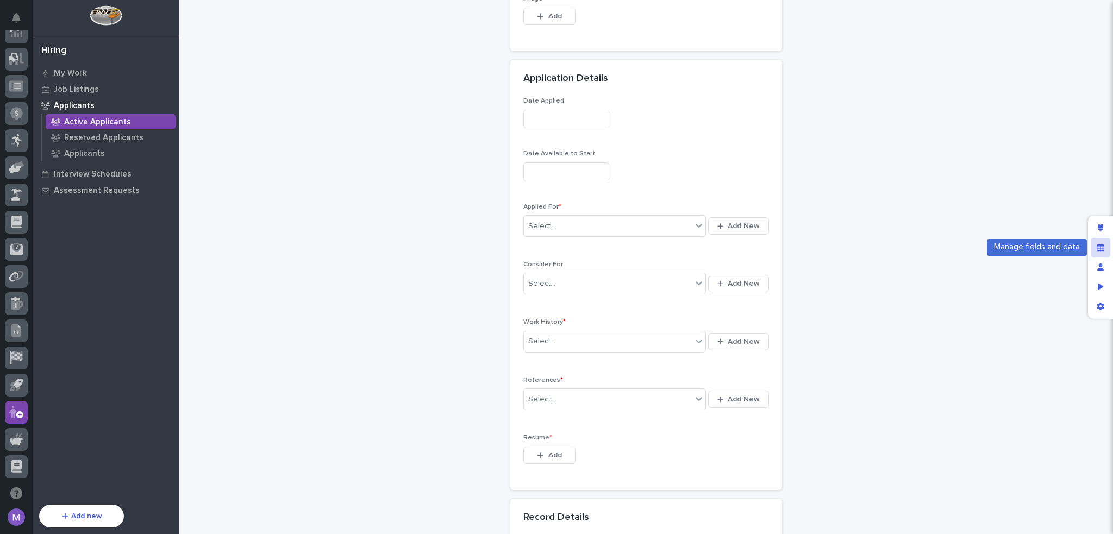
click at [1104, 247] on div "Manage fields and data" at bounding box center [1101, 248] width 20 height 20
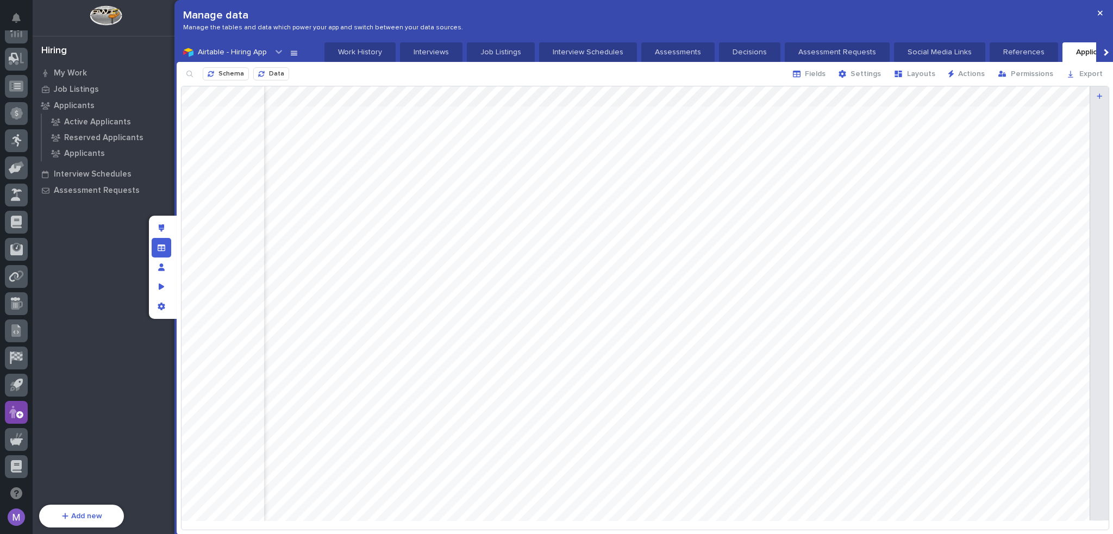
scroll to position [0, 1304]
click at [732, 97] on div at bounding box center [645, 307] width 927 height 443
click at [699, 190] on p "Limit the records which can be selected" at bounding box center [762, 192] width 127 height 9
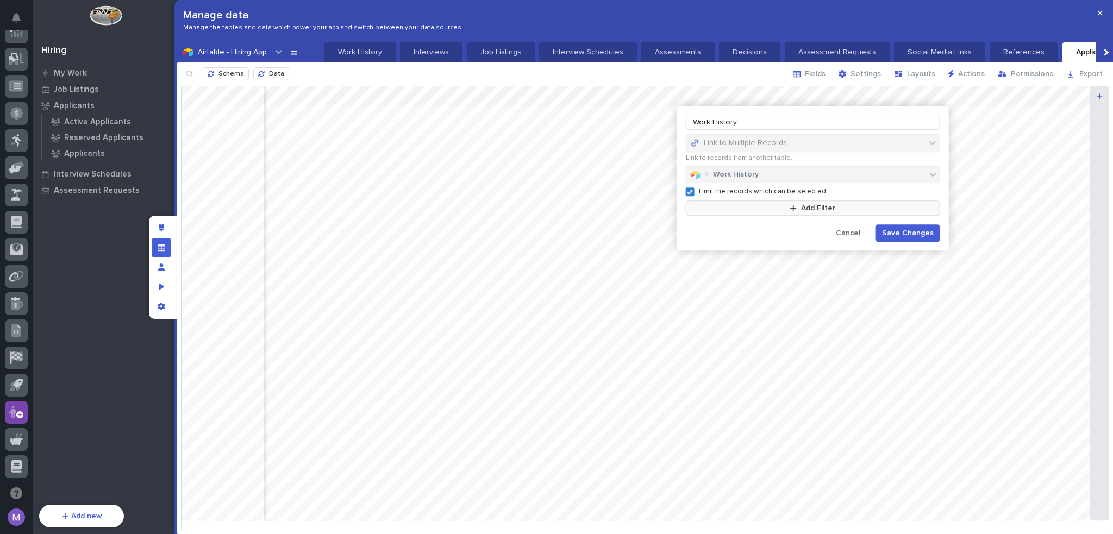
click at [737, 211] on button "Add Filter" at bounding box center [813, 208] width 254 height 15
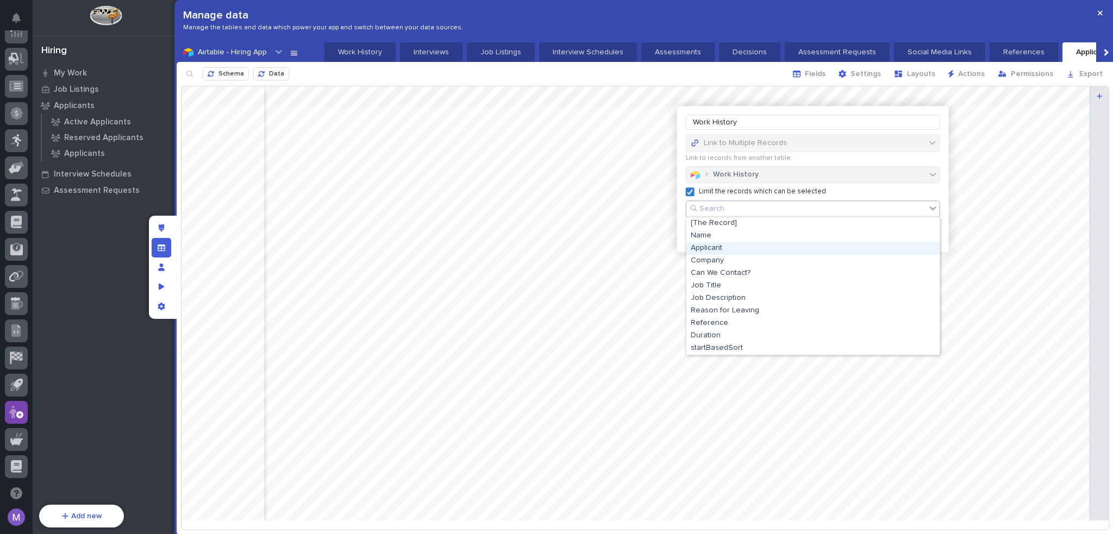
click at [736, 250] on div "Applicant" at bounding box center [812, 248] width 253 height 13
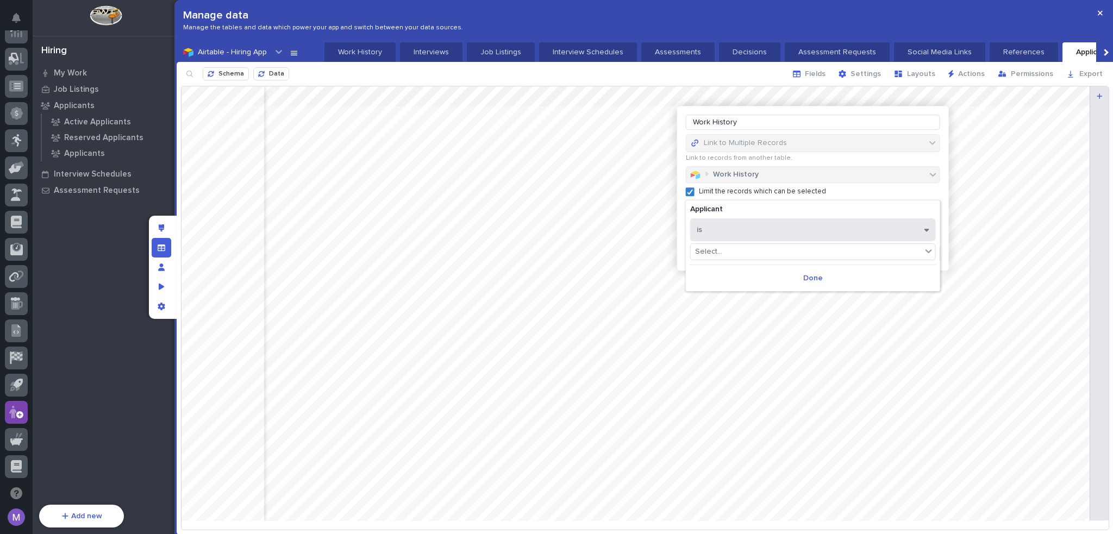
click at [741, 233] on button "is" at bounding box center [813, 229] width 246 height 23
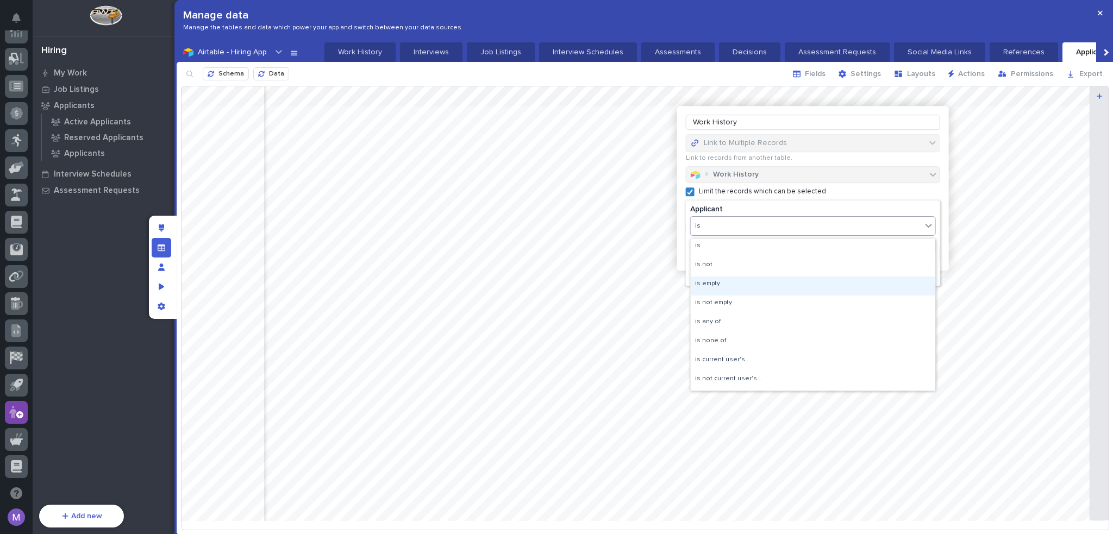
click at [736, 290] on div "is empty" at bounding box center [813, 286] width 245 height 19
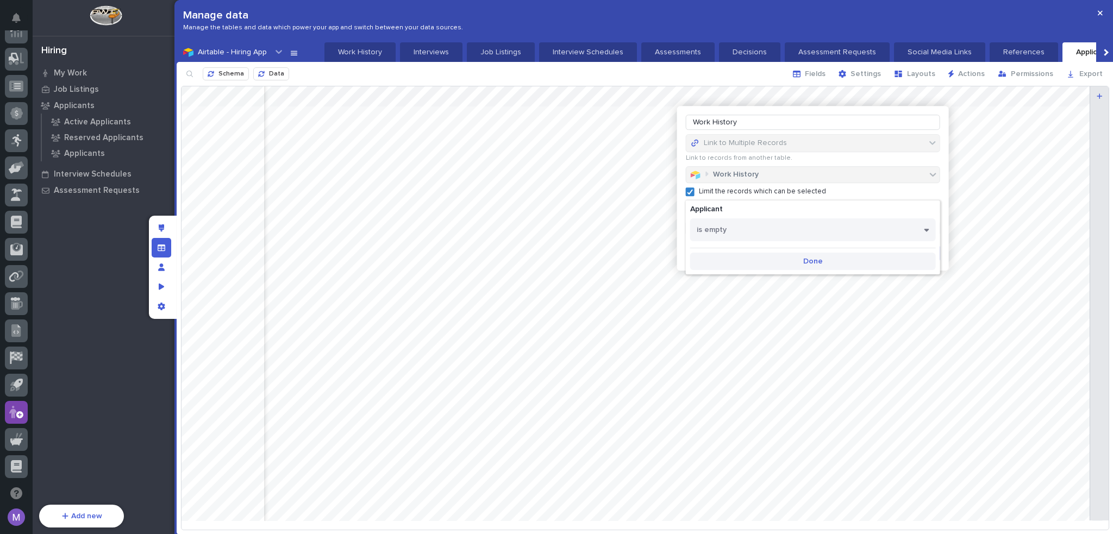
click at [807, 258] on span "Done" at bounding box center [813, 262] width 20 height 10
click at [892, 252] on span "Save Changes" at bounding box center [908, 253] width 52 height 10
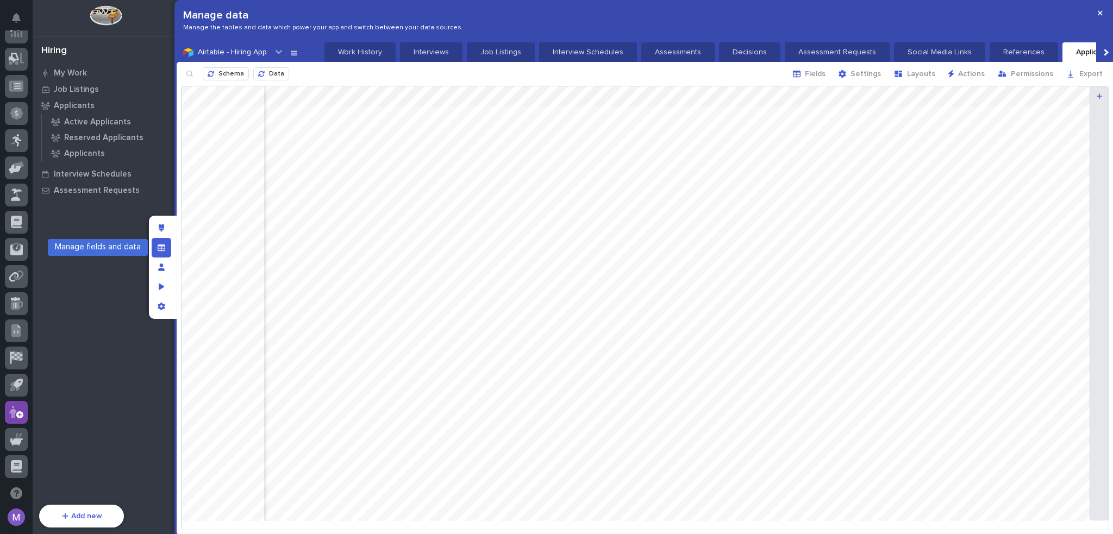
click at [170, 248] on div "Manage fields and data" at bounding box center [162, 248] width 20 height 20
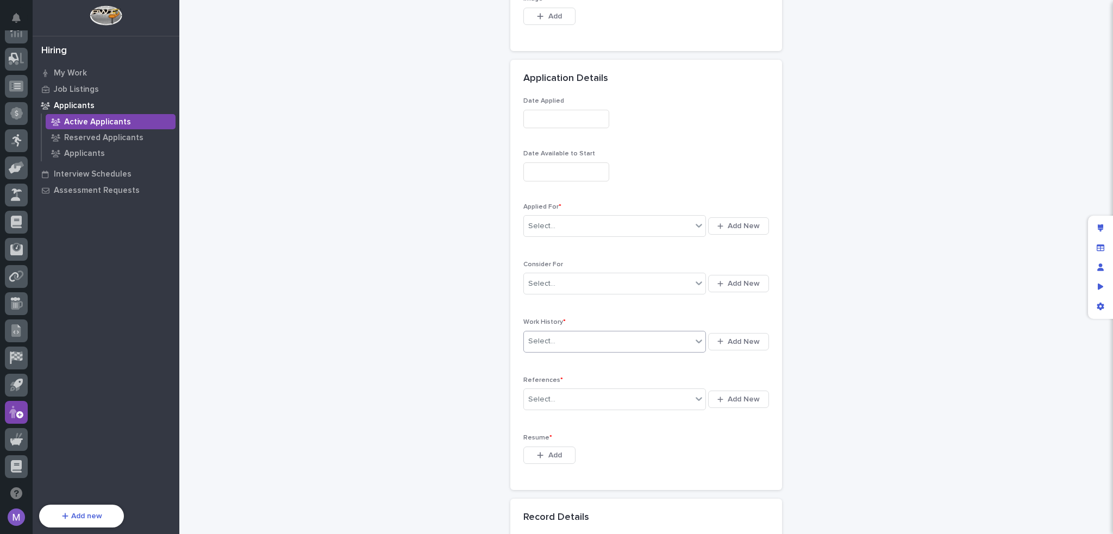
click at [628, 348] on div "Select..." at bounding box center [608, 342] width 168 height 18
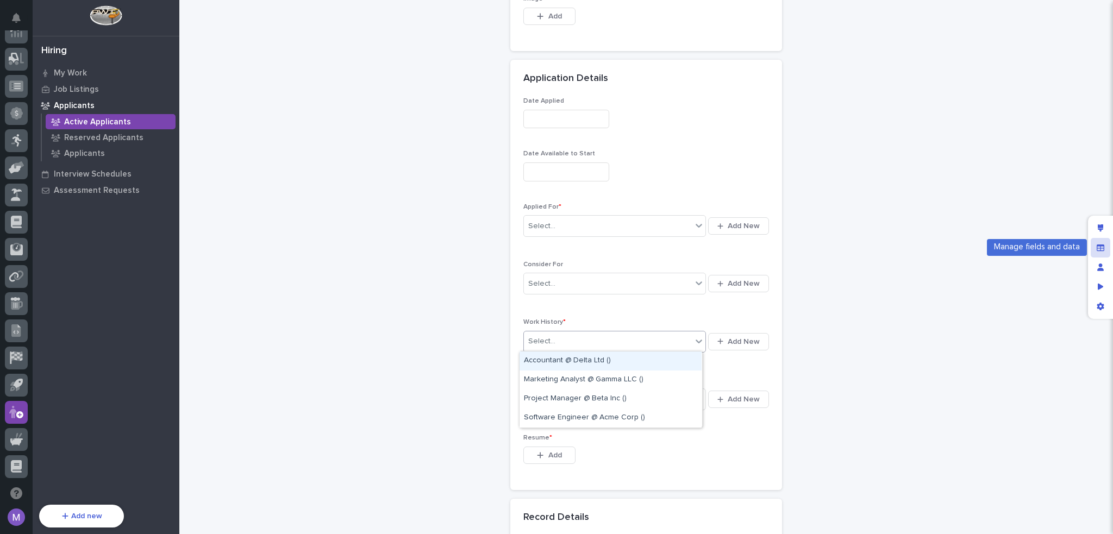
click at [1097, 245] on icon "Manage fields and data" at bounding box center [1101, 247] width 8 height 7
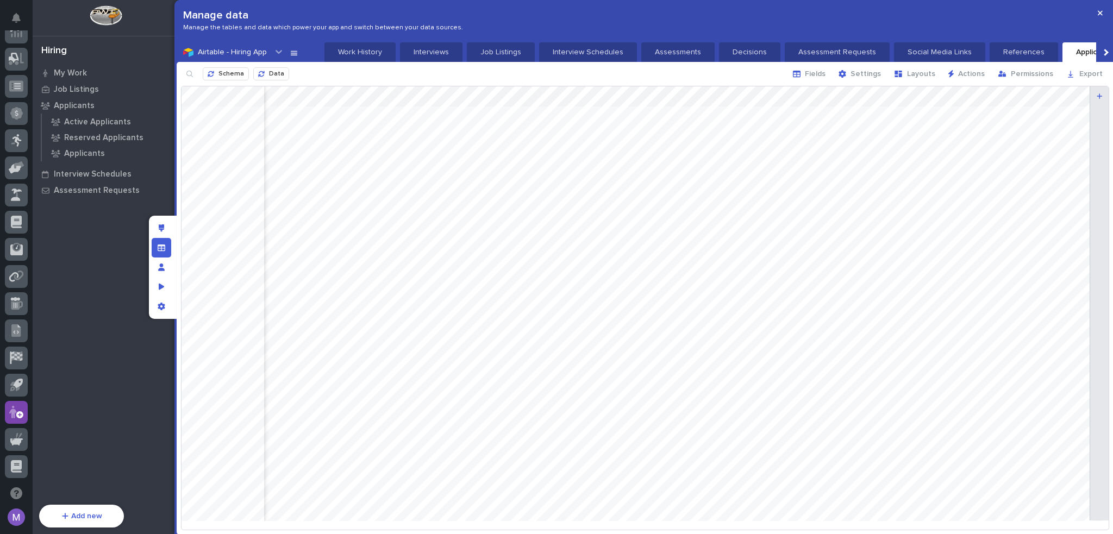
scroll to position [0, 1467]
click at [570, 93] on div at bounding box center [645, 307] width 927 height 443
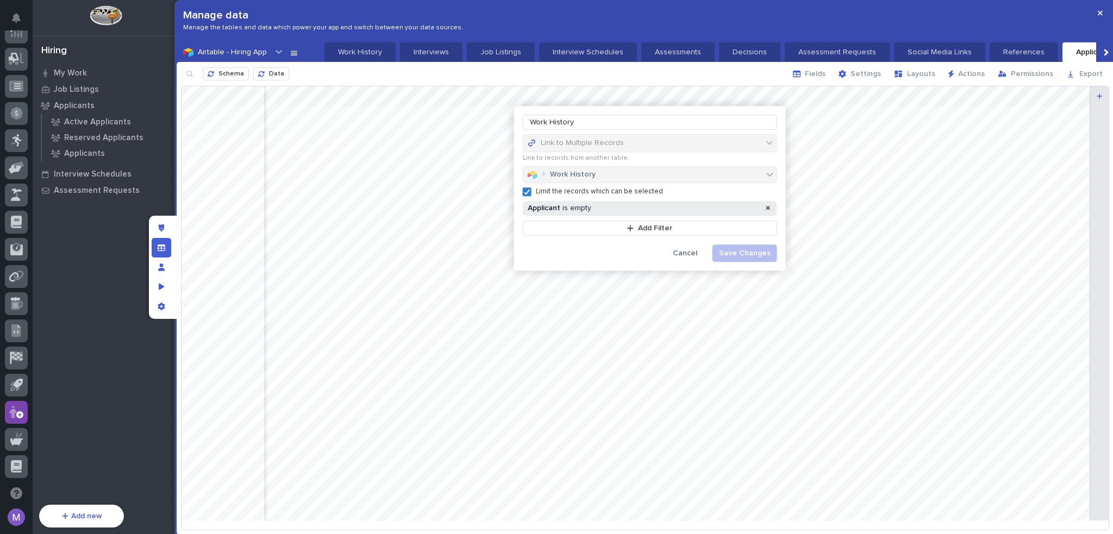
click at [585, 214] on div "Applicant is empty" at bounding box center [650, 208] width 254 height 15
click at [591, 211] on div "Applicant is empty" at bounding box center [644, 208] width 236 height 9
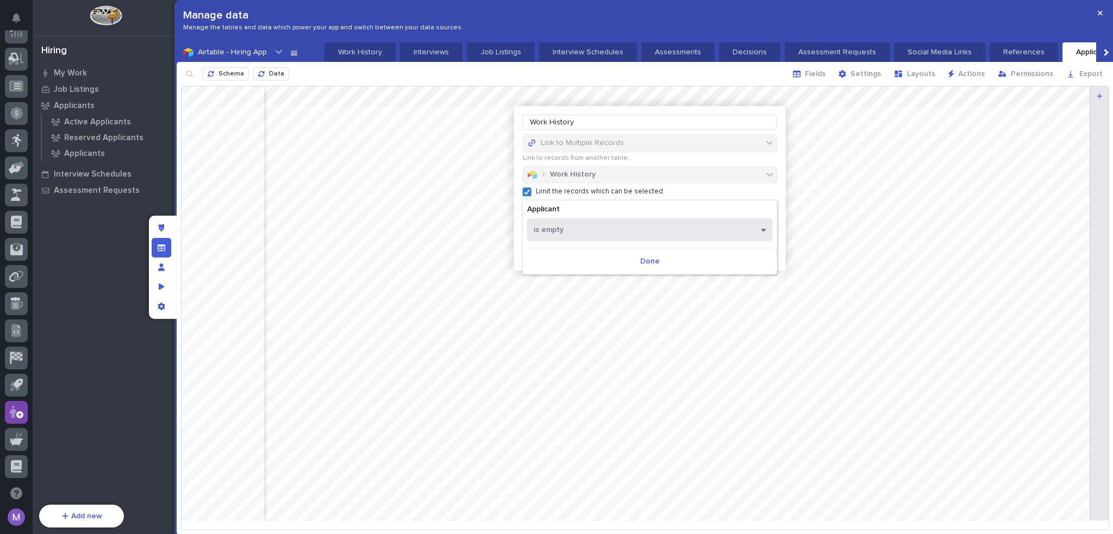
click at [602, 231] on button "is empty" at bounding box center [650, 229] width 246 height 23
click at [697, 191] on div "Limit the records which can be selected Applicant is empty Add Filter" at bounding box center [650, 209] width 254 height 53
click at [651, 258] on span "Done" at bounding box center [650, 256] width 20 height 10
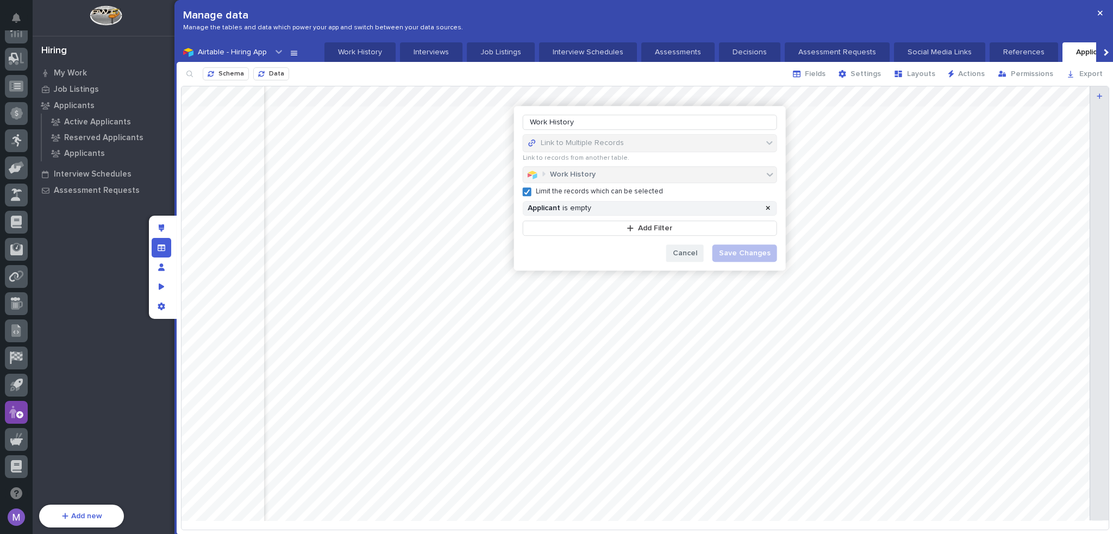
click at [687, 255] on span "Cancel" at bounding box center [685, 253] width 24 height 10
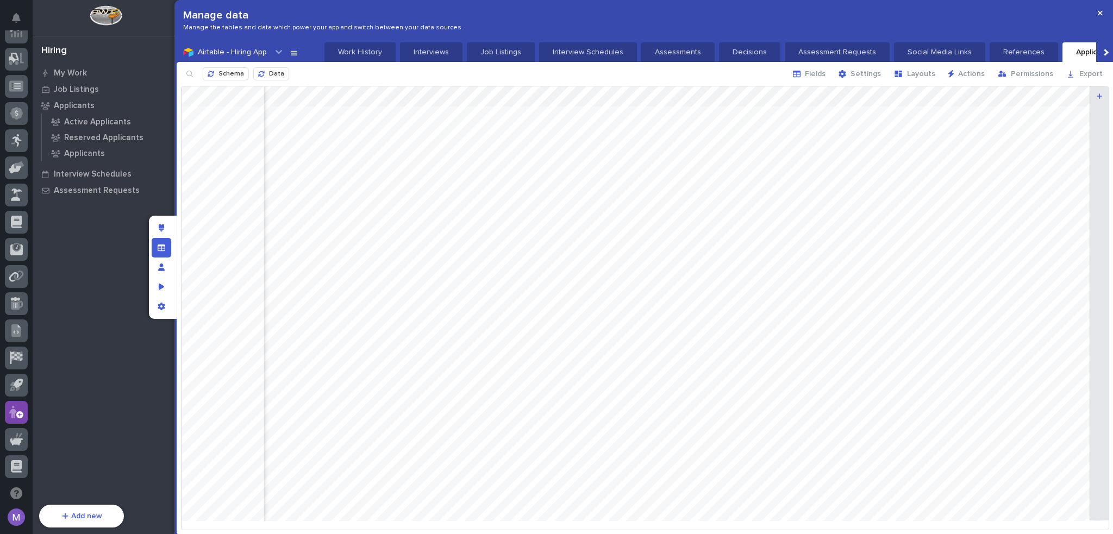
scroll to position [0, 1250]
click at [367, 51] on p "Work History" at bounding box center [360, 52] width 58 height 11
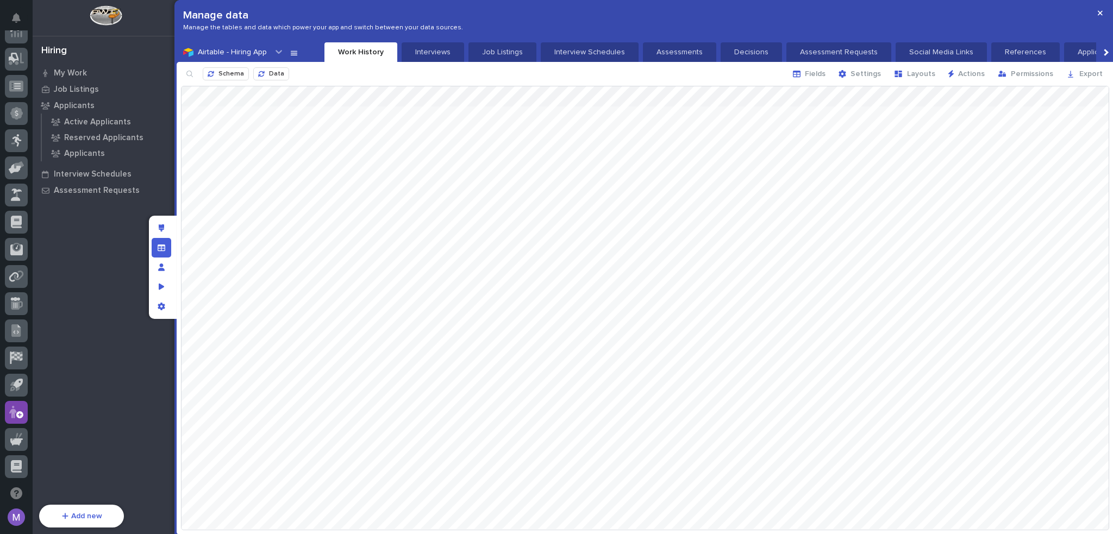
click at [307, 128] on div at bounding box center [645, 307] width 927 height 443
click at [309, 130] on div at bounding box center [645, 307] width 927 height 443
click at [309, 130] on div at bounding box center [319, 134] width 20 height 11
click at [289, 172] on div "[PERSON_NAME]" at bounding box center [304, 174] width 80 height 19
click at [298, 159] on div at bounding box center [645, 307] width 927 height 443
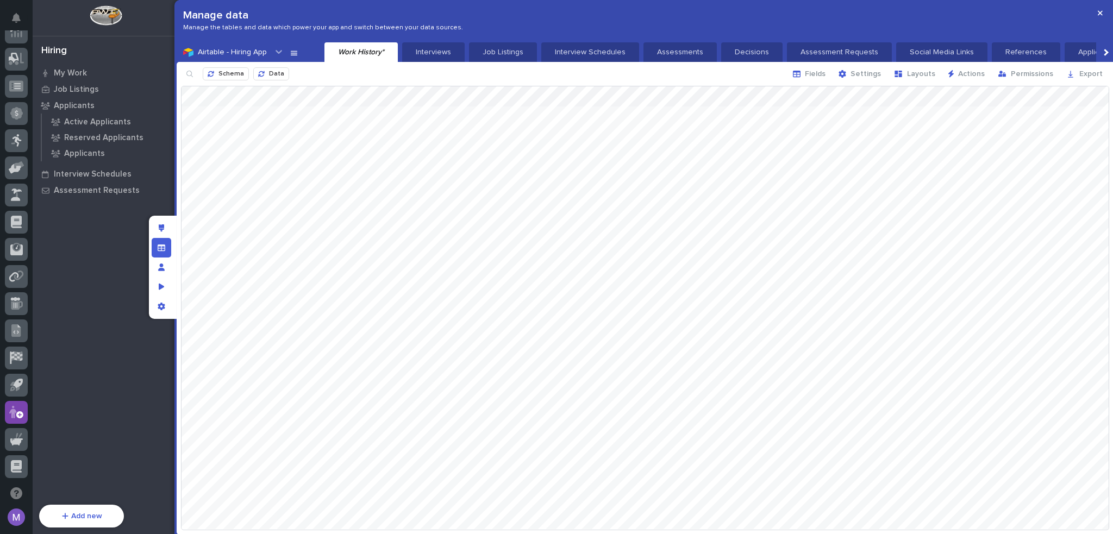
click at [298, 159] on div at bounding box center [645, 307] width 927 height 443
click at [293, 158] on div "Select..." at bounding box center [297, 154] width 67 height 16
click at [299, 152] on div "Select..." at bounding box center [297, 154] width 67 height 16
click at [290, 229] on div "[PERSON_NAME]" at bounding box center [304, 231] width 80 height 19
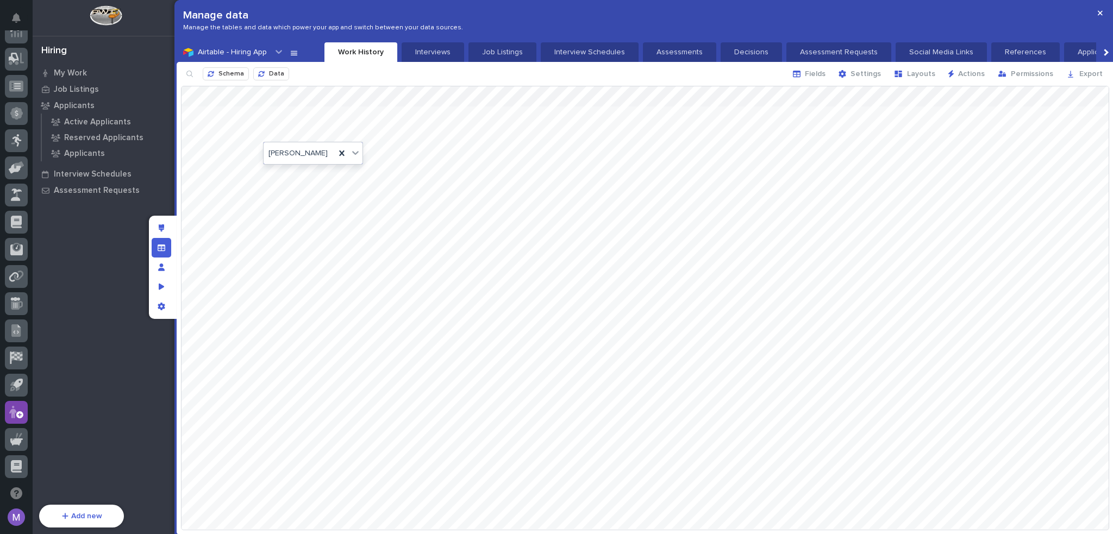
click at [295, 172] on div at bounding box center [645, 307] width 927 height 443
click at [306, 171] on div "Select..." at bounding box center [297, 172] width 67 height 16
click at [292, 192] on div at bounding box center [645, 307] width 927 height 443
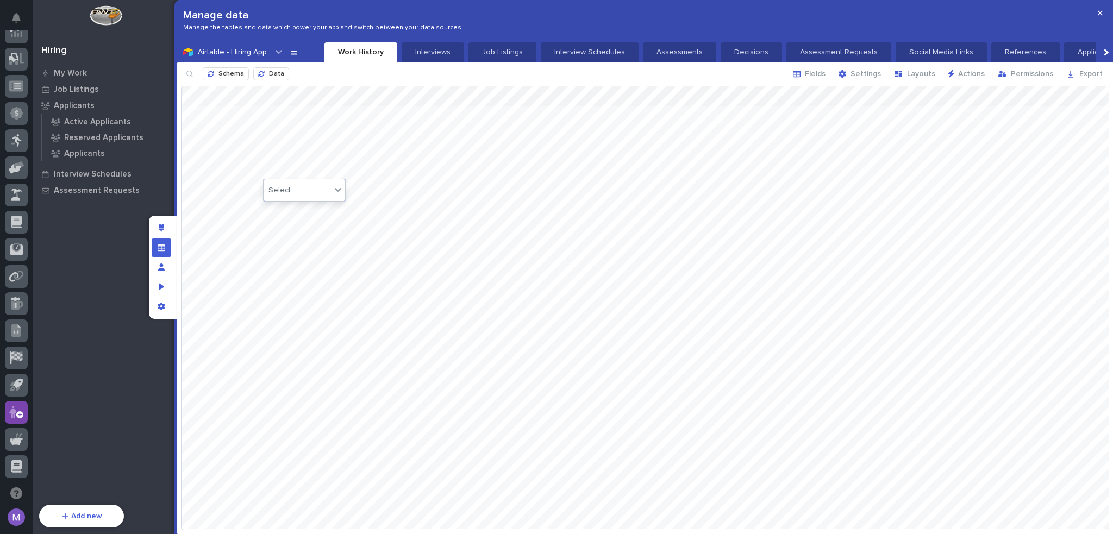
click at [303, 186] on div "Select..." at bounding box center [297, 191] width 67 height 16
click at [300, 284] on div "[PERSON_NAME]" at bounding box center [304, 287] width 80 height 19
click at [445, 263] on div at bounding box center [645, 307] width 927 height 443
drag, startPoint x: 265, startPoint y: 95, endPoint x: 408, endPoint y: 113, distance: 143.5
click at [408, 113] on div at bounding box center [645, 307] width 927 height 443
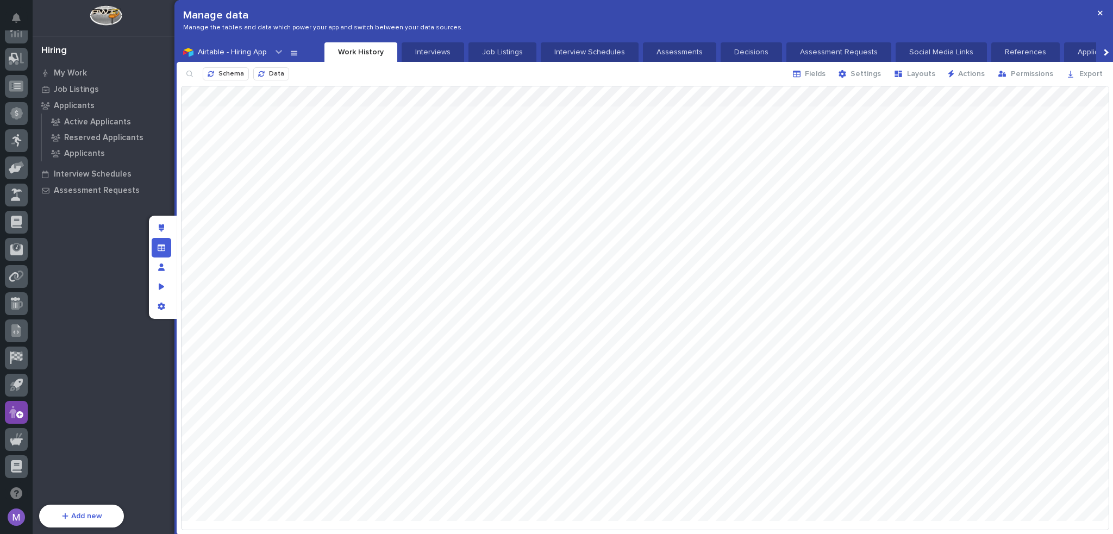
click at [459, 234] on div at bounding box center [645, 307] width 927 height 443
click at [159, 251] on icon "Manage fields and data" at bounding box center [162, 247] width 8 height 7
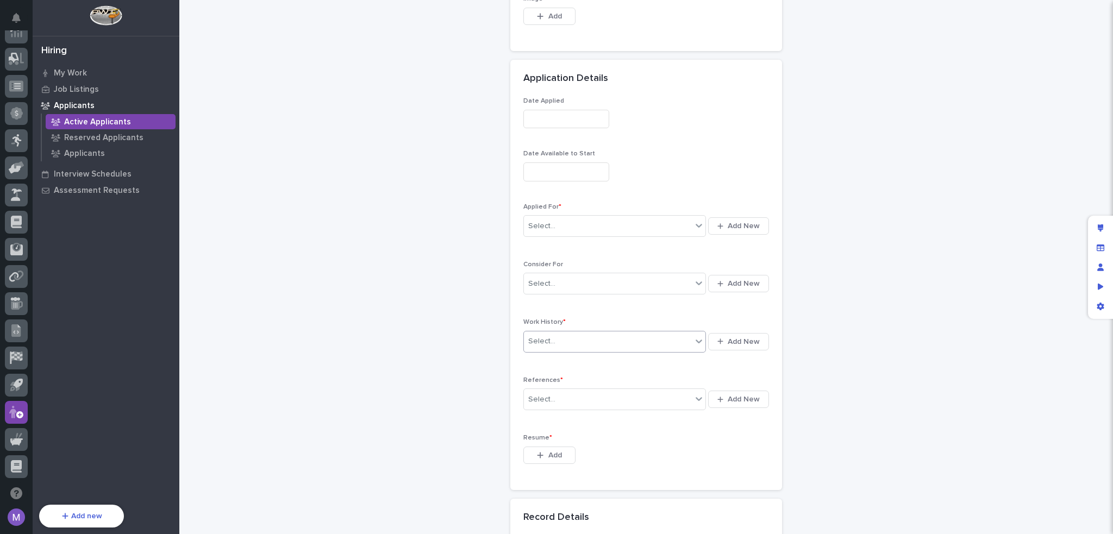
click at [627, 335] on div "Select..." at bounding box center [608, 342] width 168 height 18
click at [914, 306] on div "Applicants: add new Loading... Saving… Loading... Saving… Loading... Saving… Pe…" at bounding box center [646, 110] width 912 height 1522
click at [693, 339] on icon at bounding box center [698, 341] width 11 height 11
click at [723, 326] on div "Work History * 0 results available. Use Up and Down to choose options, press En…" at bounding box center [646, 340] width 246 height 45
click at [574, 337] on div "Select..." at bounding box center [608, 342] width 168 height 18
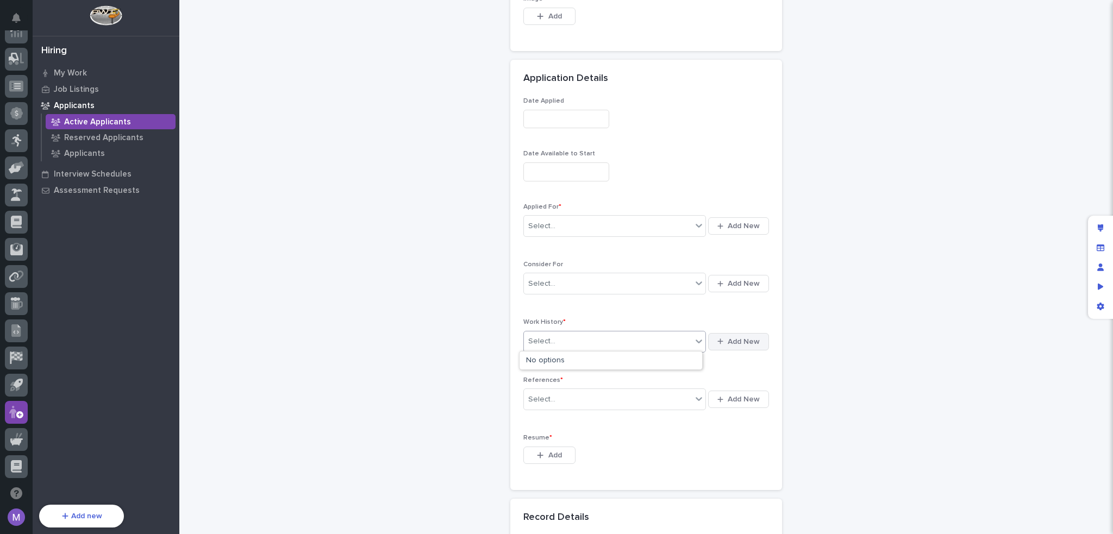
click at [737, 341] on span "Add New" at bounding box center [744, 342] width 32 height 10
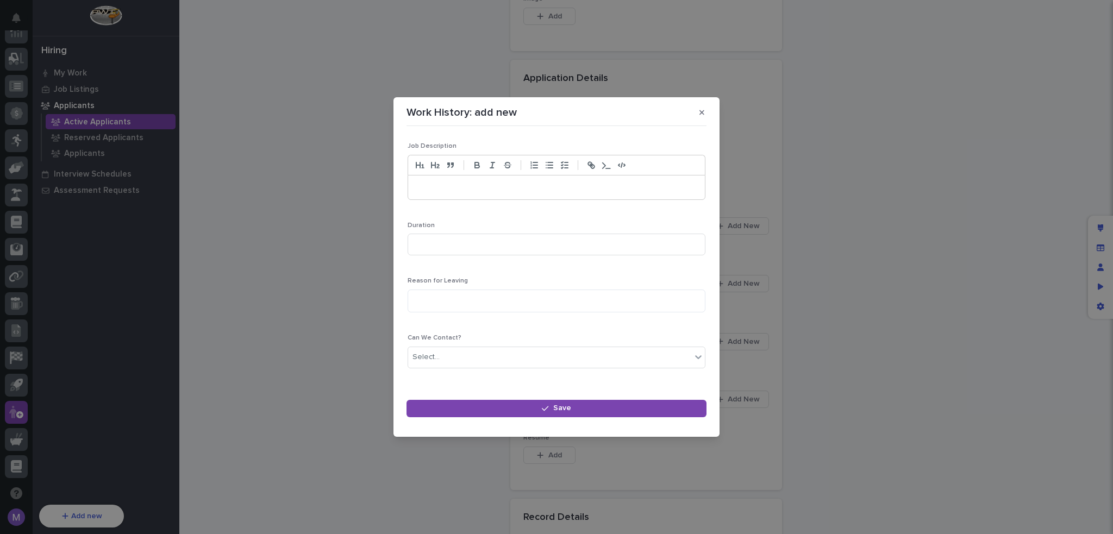
click at [501, 188] on p at bounding box center [556, 187] width 280 height 11
click at [699, 115] on button "button" at bounding box center [702, 112] width 18 height 17
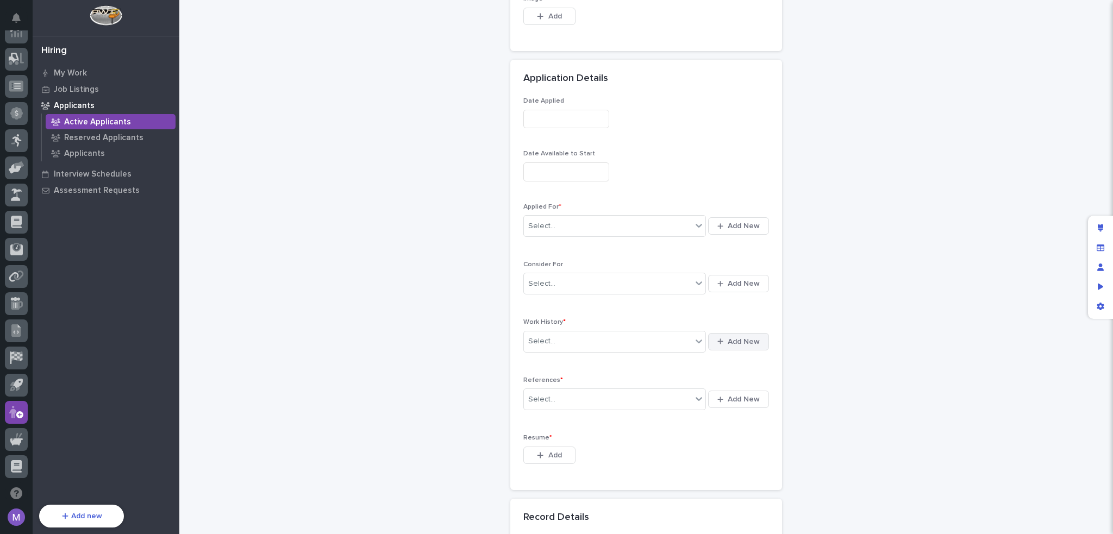
click at [729, 339] on span "Add New" at bounding box center [744, 342] width 32 height 10
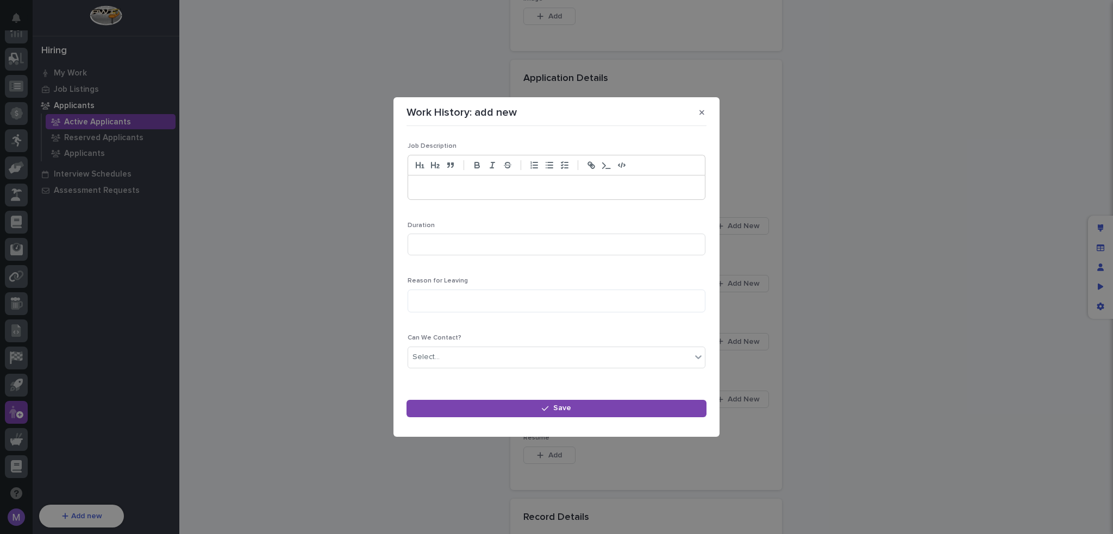
click at [573, 136] on div "Loading... Saving… Loading... Saving… Job Description Duration Reason for Leavi…" at bounding box center [557, 259] width 298 height 254
drag, startPoint x: 561, startPoint y: 117, endPoint x: 552, endPoint y: 118, distance: 8.8
click at [558, 117] on div "Work History: add new" at bounding box center [557, 112] width 300 height 17
click at [500, 118] on p "Work History: add new" at bounding box center [462, 112] width 110 height 13
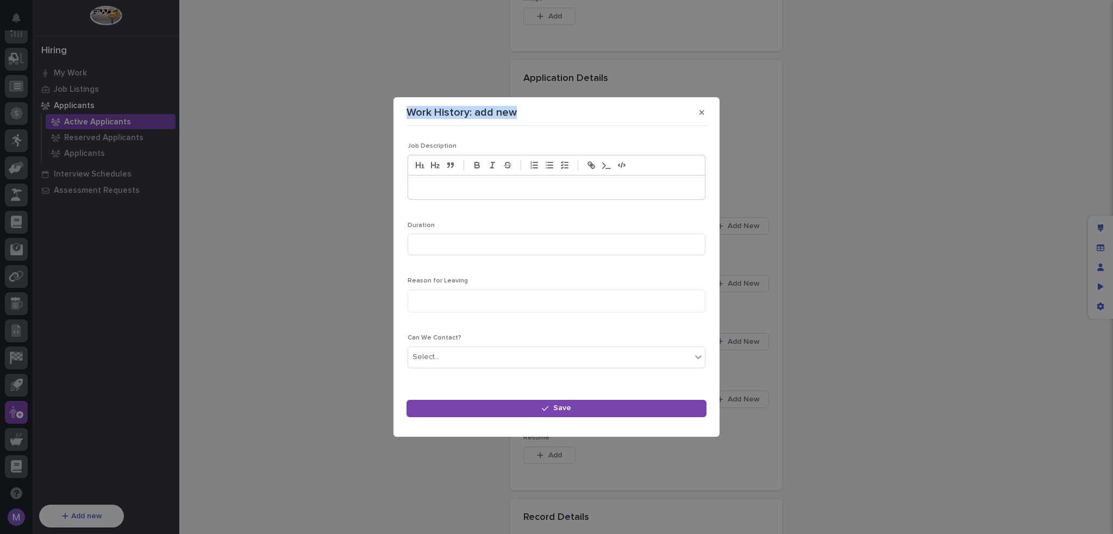
click at [500, 118] on p "Work History: add new" at bounding box center [462, 112] width 110 height 13
click at [1024, 245] on div "Work History: add new Loading... Saving… Loading... Saving… Loading... Saving… …" at bounding box center [556, 267] width 1113 height 534
click at [713, 101] on section "Work History: add new Loading... Saving… Loading... Saving… Loading... Saving… …" at bounding box center [556, 266] width 326 height 339
click at [701, 112] on icon "button" at bounding box center [701, 112] width 5 height 5
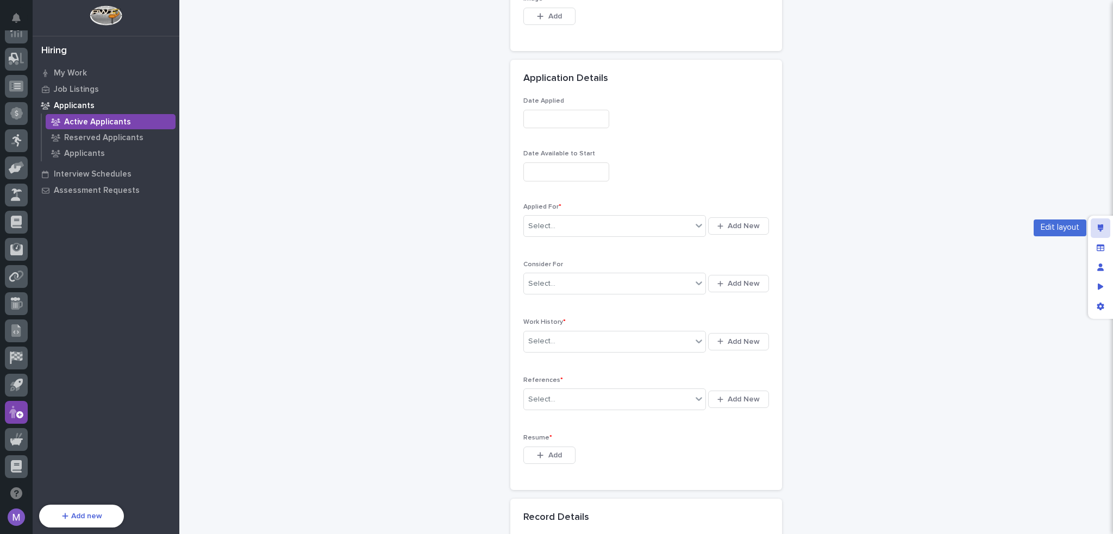
click at [1098, 232] on div "Edit layout" at bounding box center [1101, 228] width 20 height 20
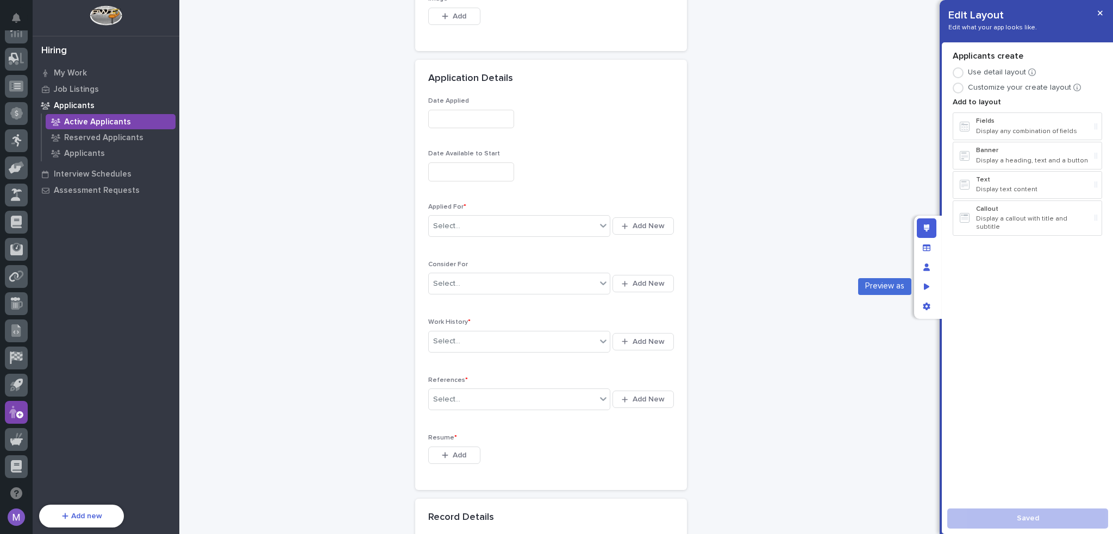
click at [924, 308] on icon "App settings" at bounding box center [926, 307] width 7 height 8
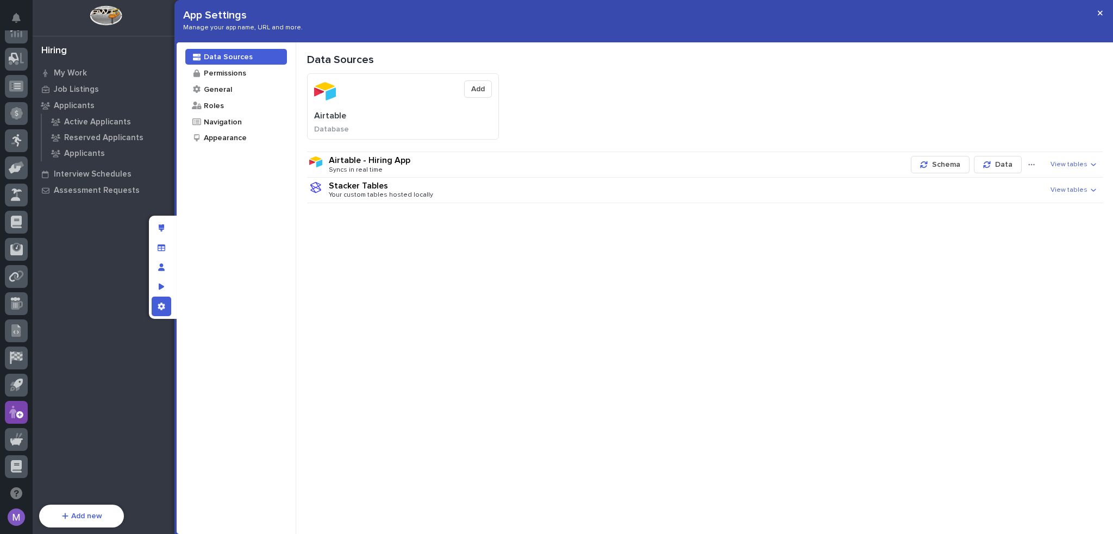
scroll to position [686, 0]
click at [254, 121] on div "Navigation" at bounding box center [236, 122] width 102 height 16
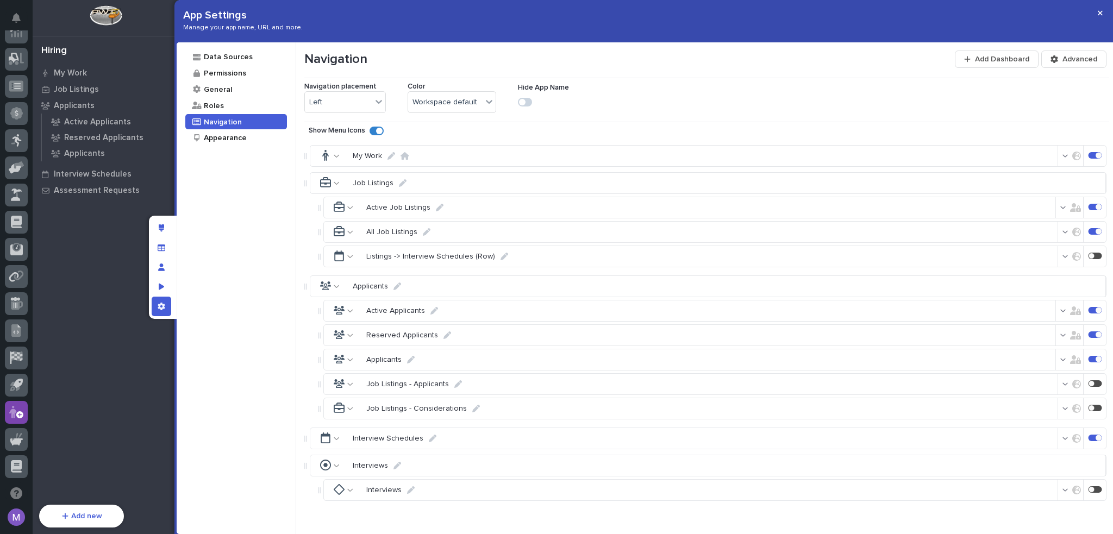
scroll to position [290, 0]
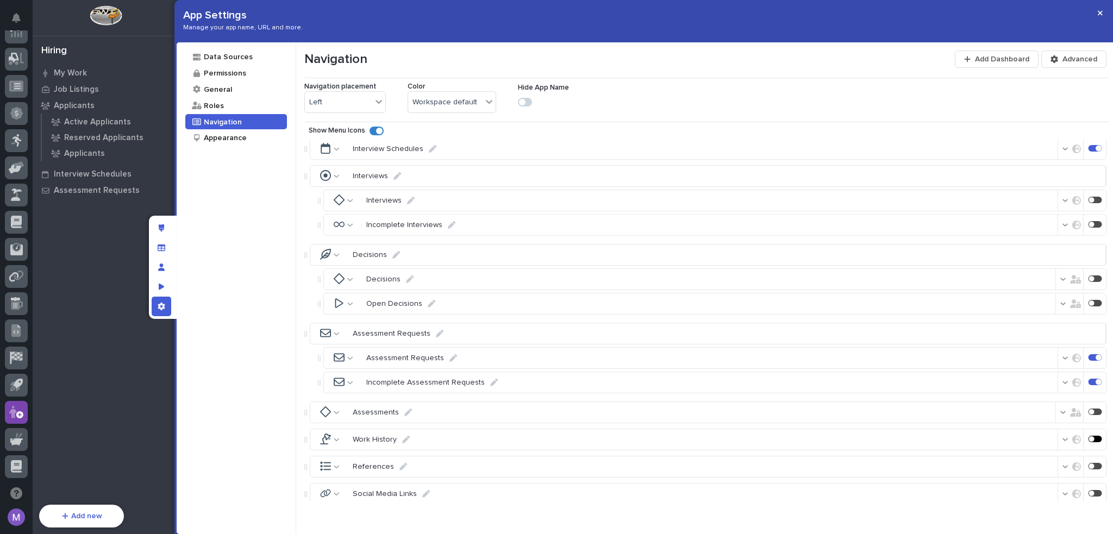
click at [1092, 436] on div at bounding box center [1096, 439] width 14 height 7
click at [165, 229] on div "Edit layout" at bounding box center [162, 228] width 20 height 20
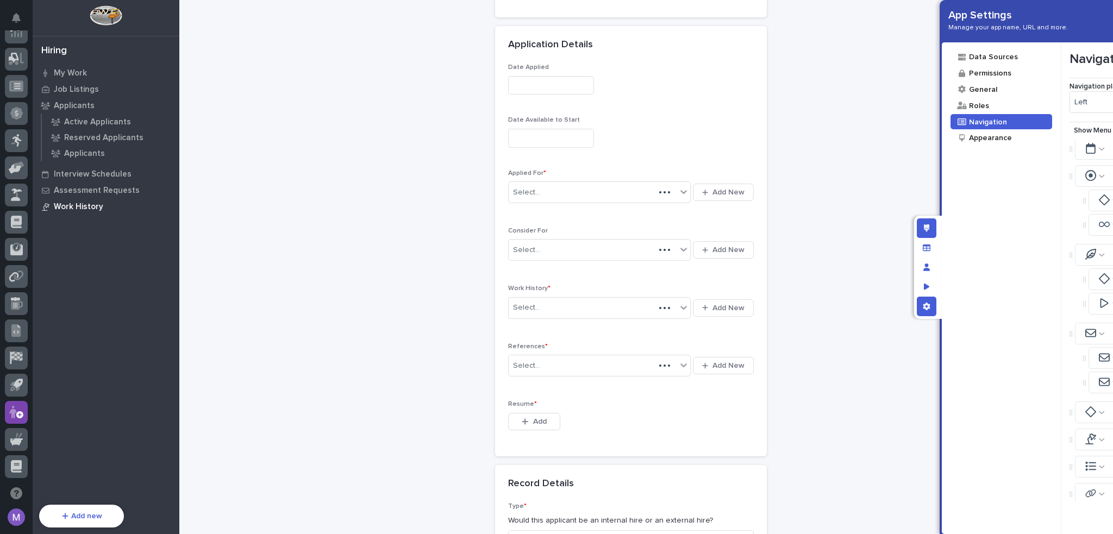
scroll to position [720, 0]
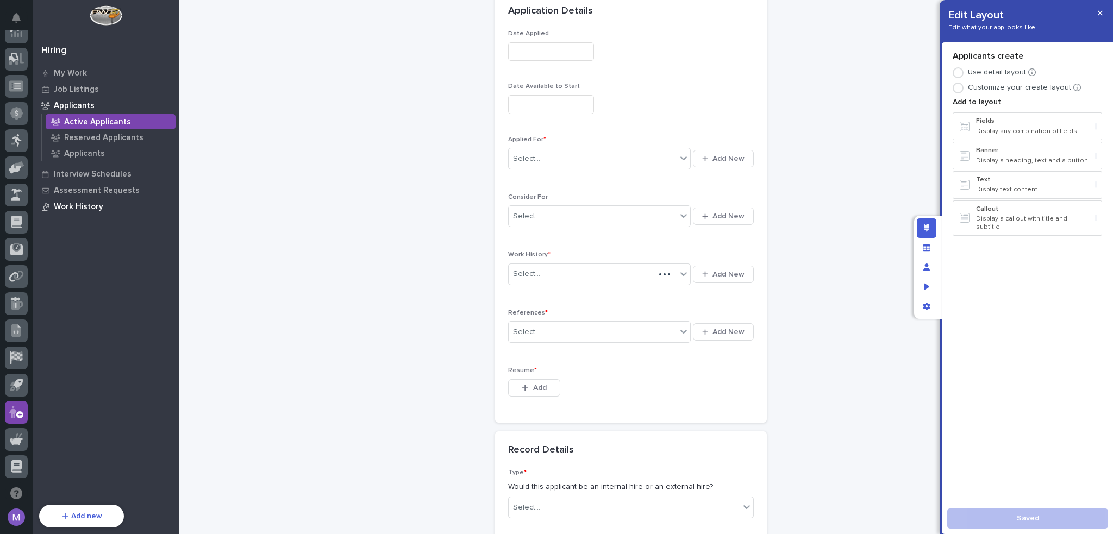
click at [90, 208] on p "Work History" at bounding box center [78, 207] width 49 height 10
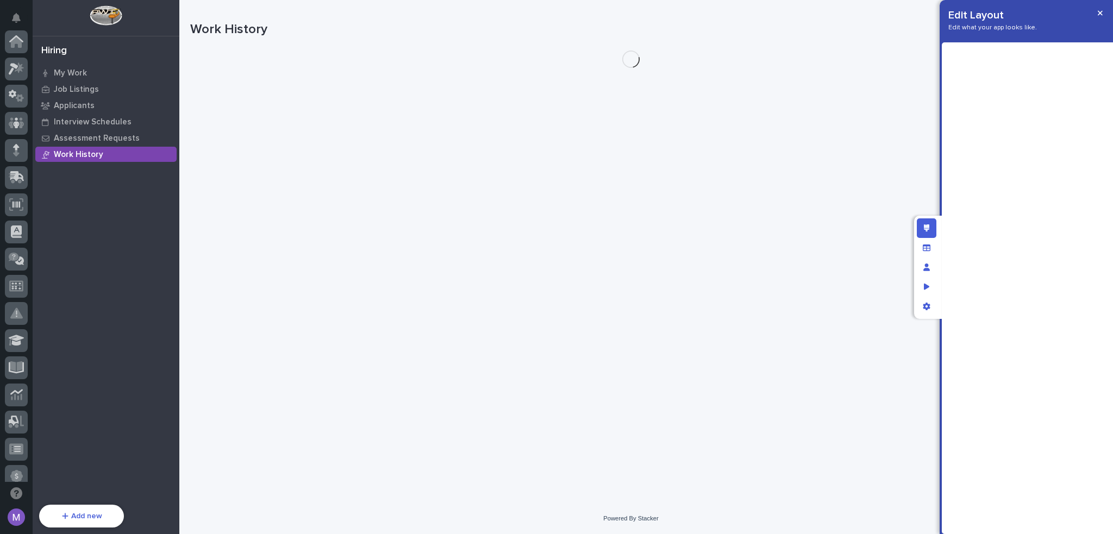
scroll to position [363, 0]
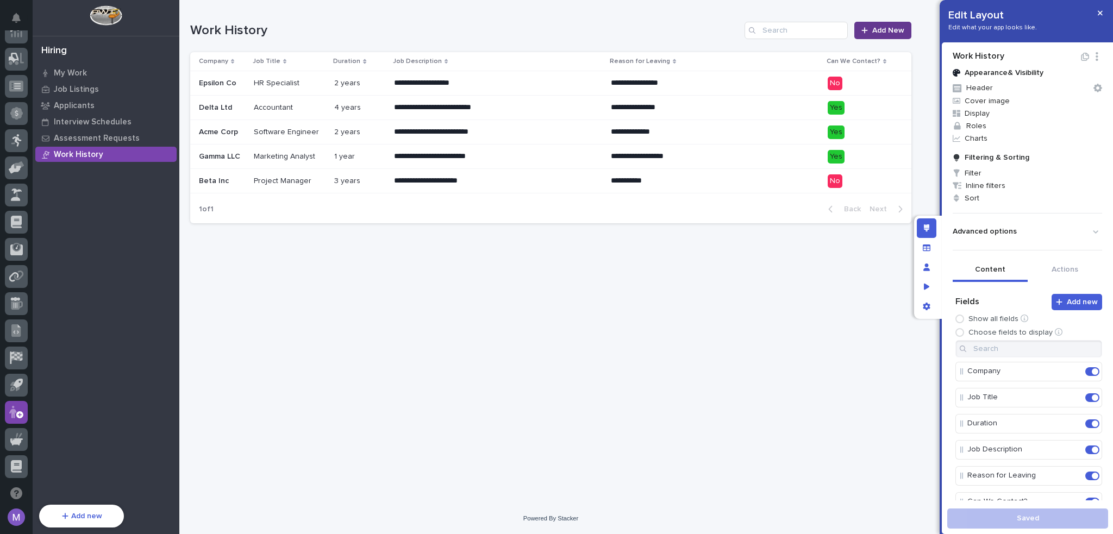
click at [876, 30] on span "Add New" at bounding box center [888, 31] width 32 height 8
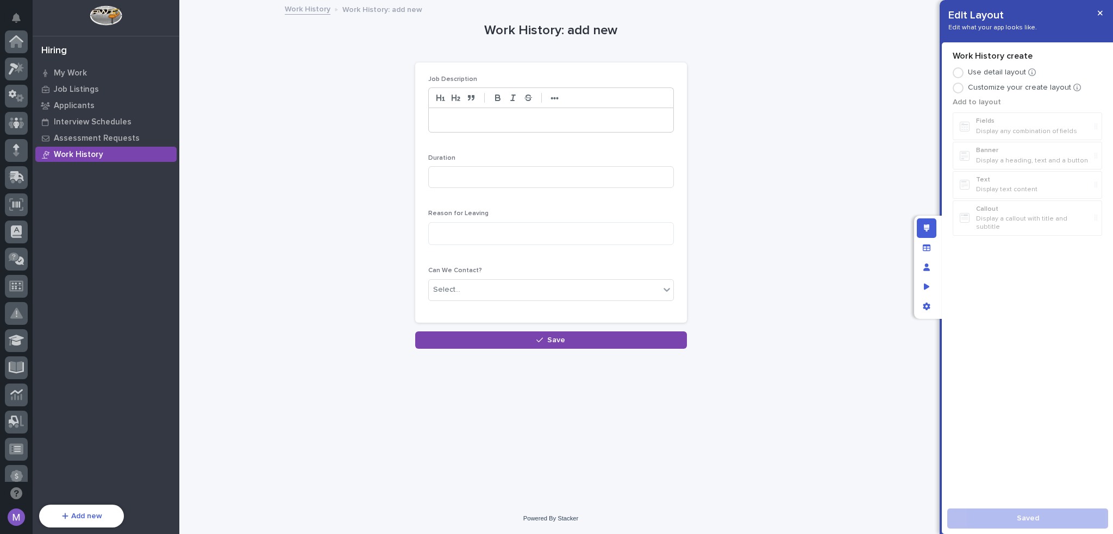
scroll to position [363, 0]
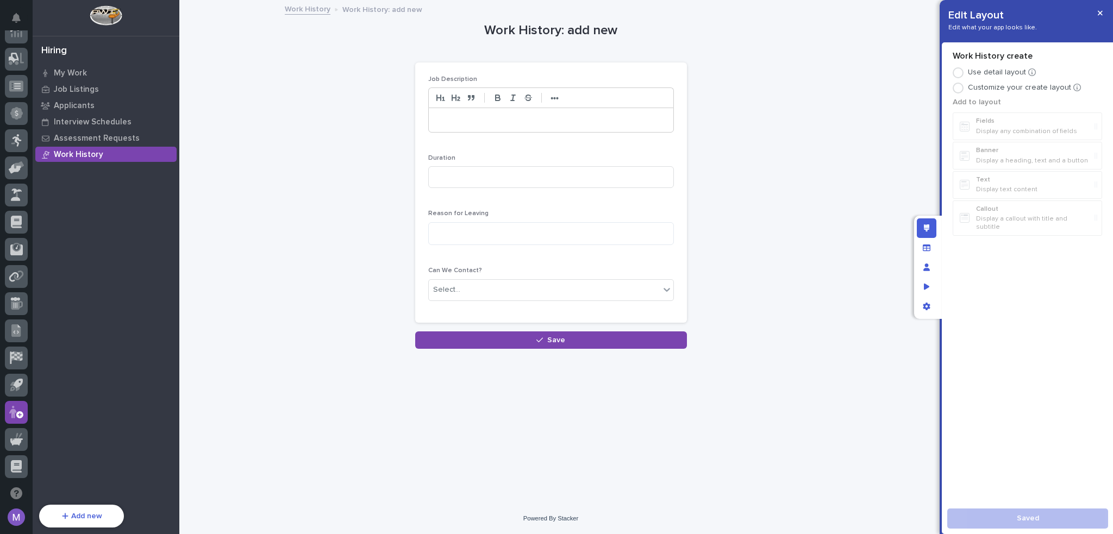
click at [961, 88] on div at bounding box center [958, 88] width 11 height 11
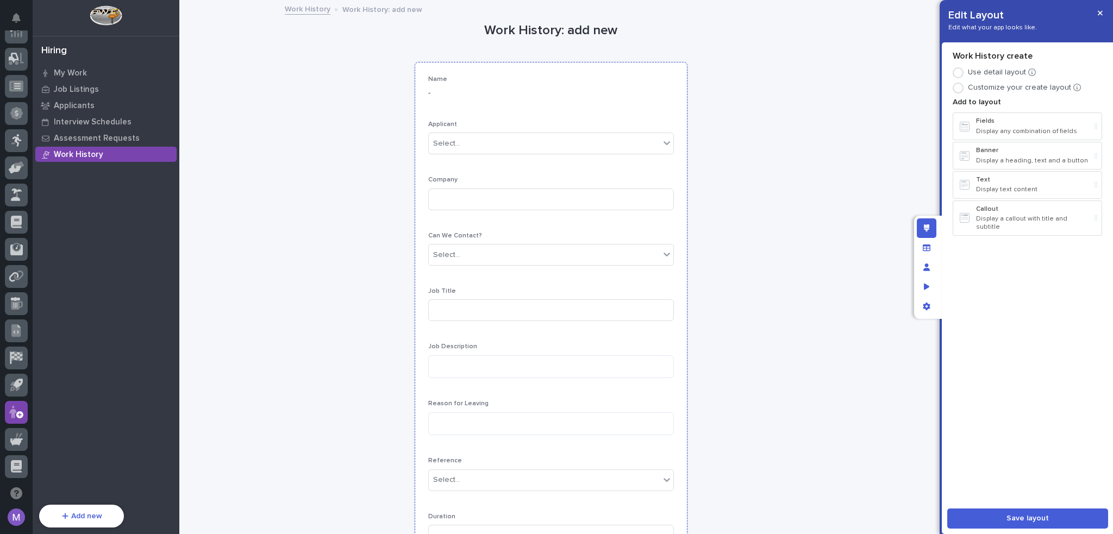
click at [613, 89] on p "-" at bounding box center [551, 93] width 246 height 11
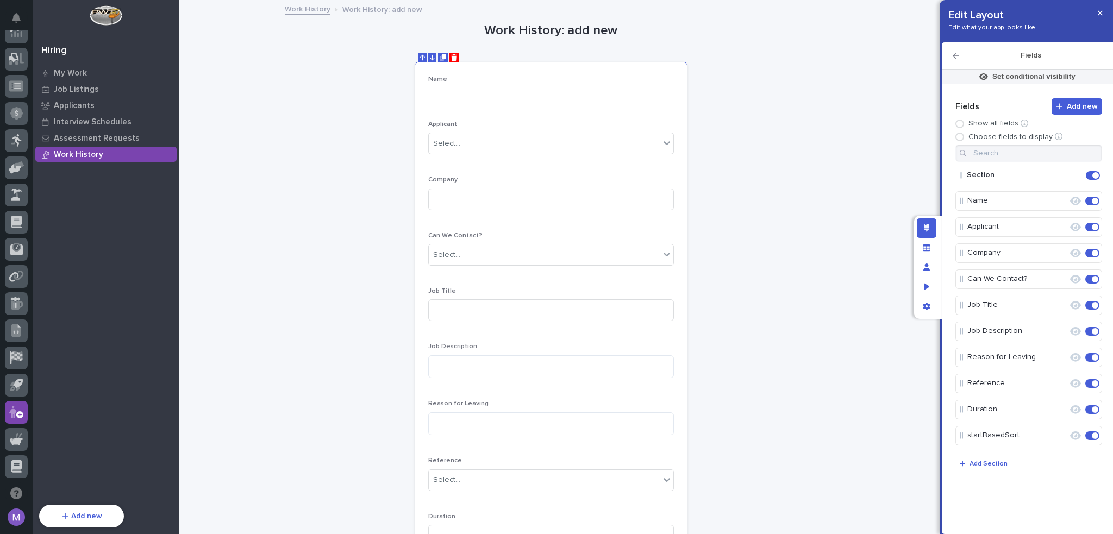
click at [451, 56] on icon "Delete" at bounding box center [454, 57] width 6 height 7
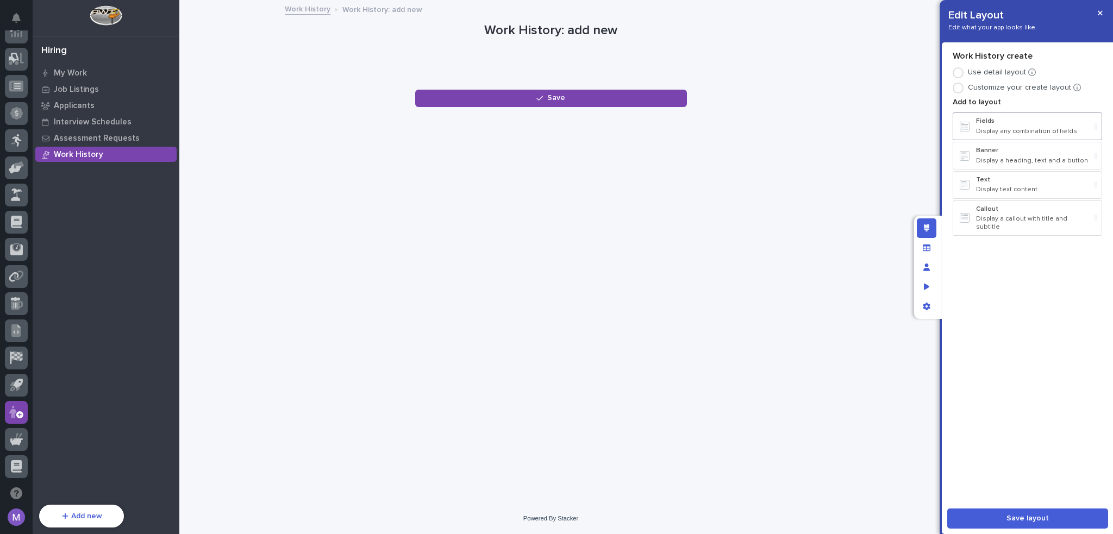
click at [996, 130] on p "Display any combination of fields" at bounding box center [1033, 132] width 114 height 8
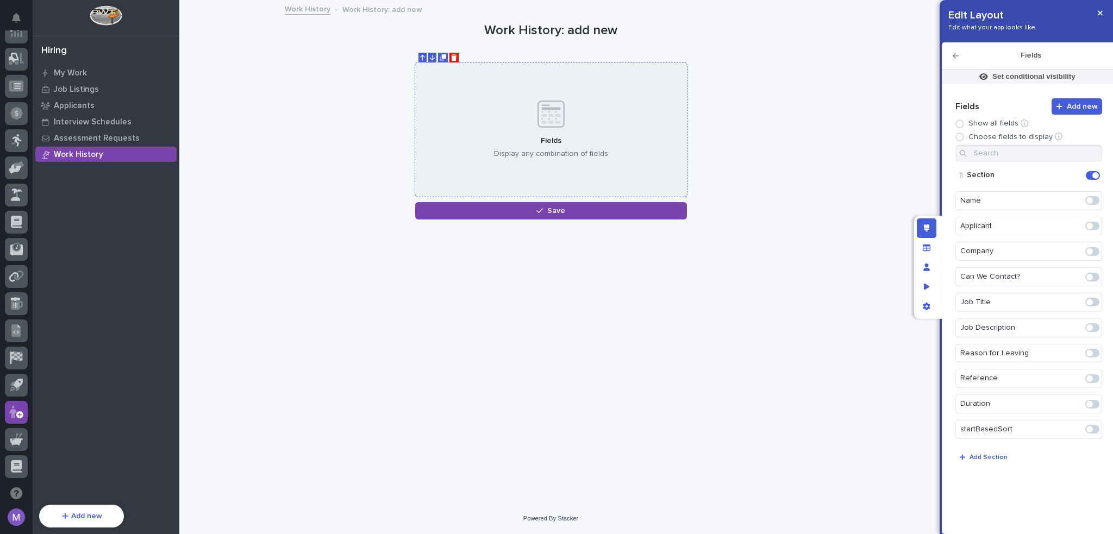
click at [661, 136] on div "Fields Display any combination of fields" at bounding box center [551, 130] width 272 height 135
click at [1094, 201] on span at bounding box center [1092, 200] width 14 height 9
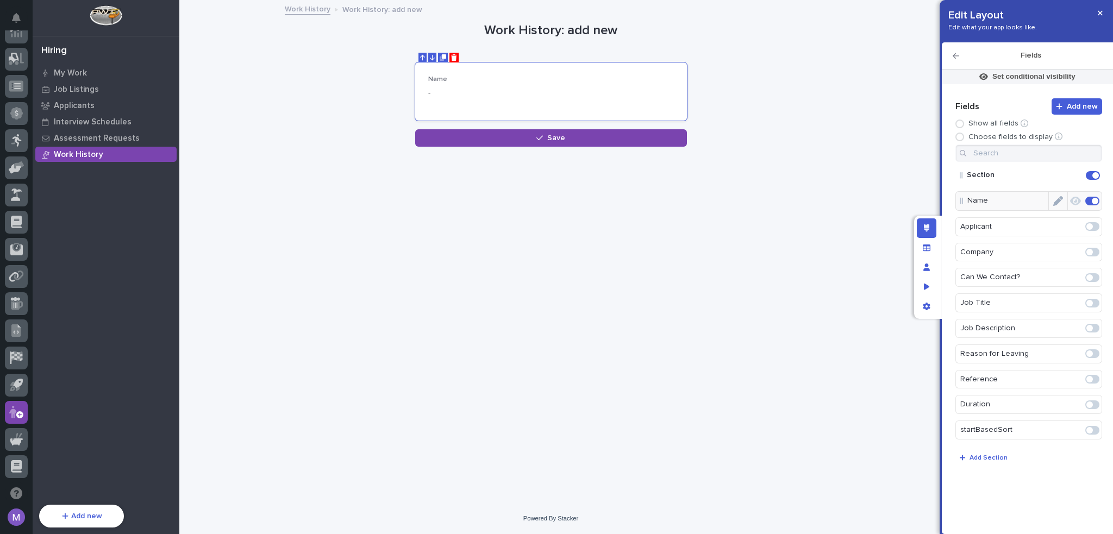
click at [1094, 199] on span at bounding box center [1095, 201] width 7 height 7
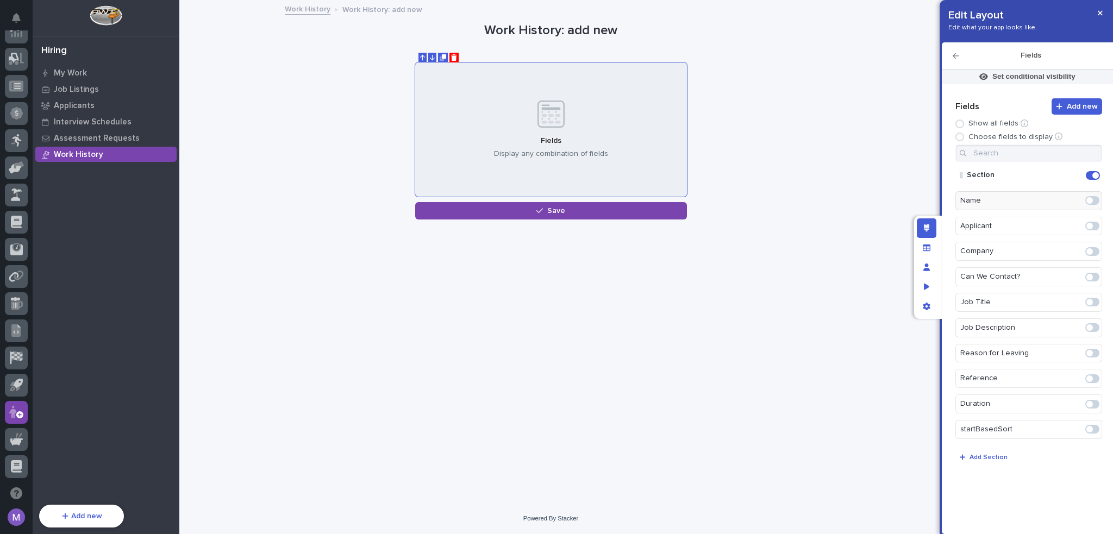
click at [1089, 226] on span at bounding box center [1089, 226] width 7 height 7
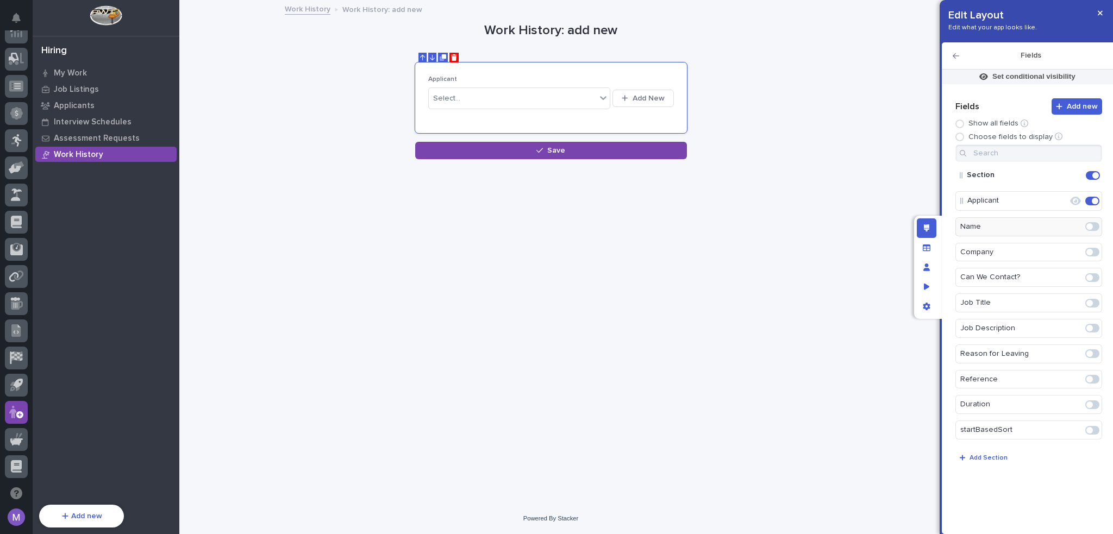
click at [1094, 251] on span at bounding box center [1092, 252] width 14 height 9
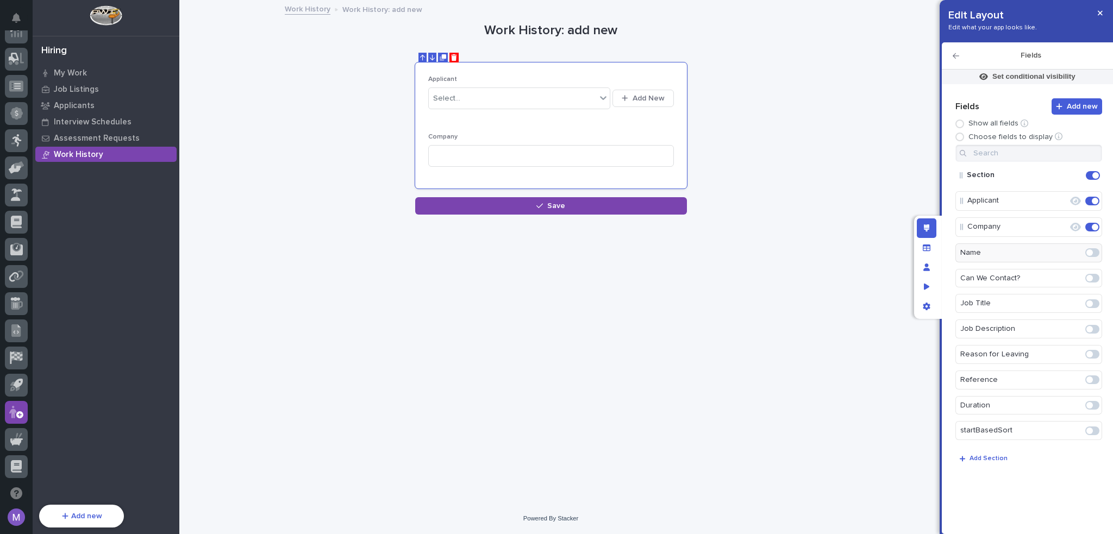
click at [1093, 302] on span at bounding box center [1092, 303] width 14 height 9
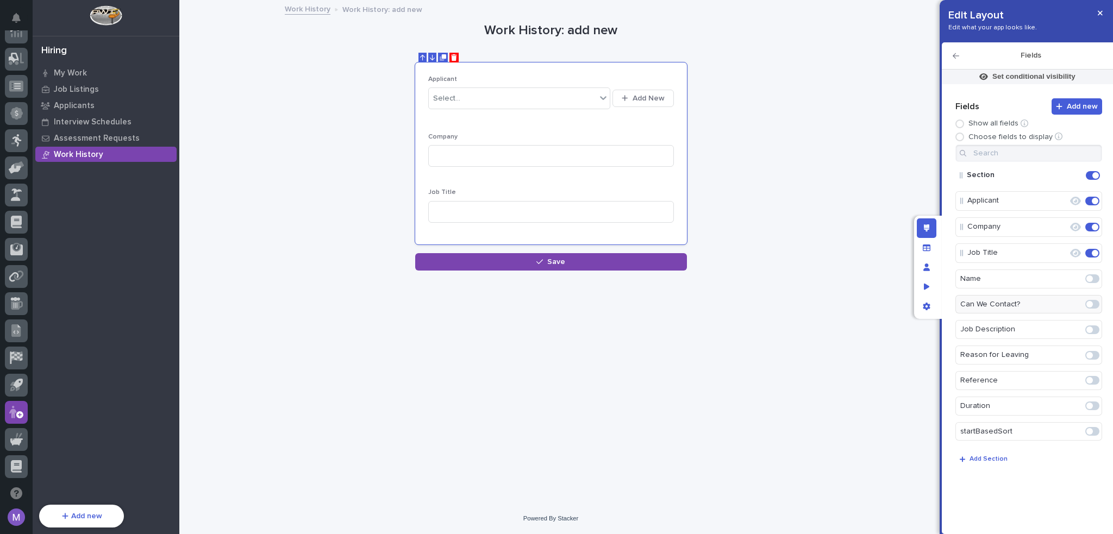
click at [1094, 327] on span at bounding box center [1092, 330] width 14 height 9
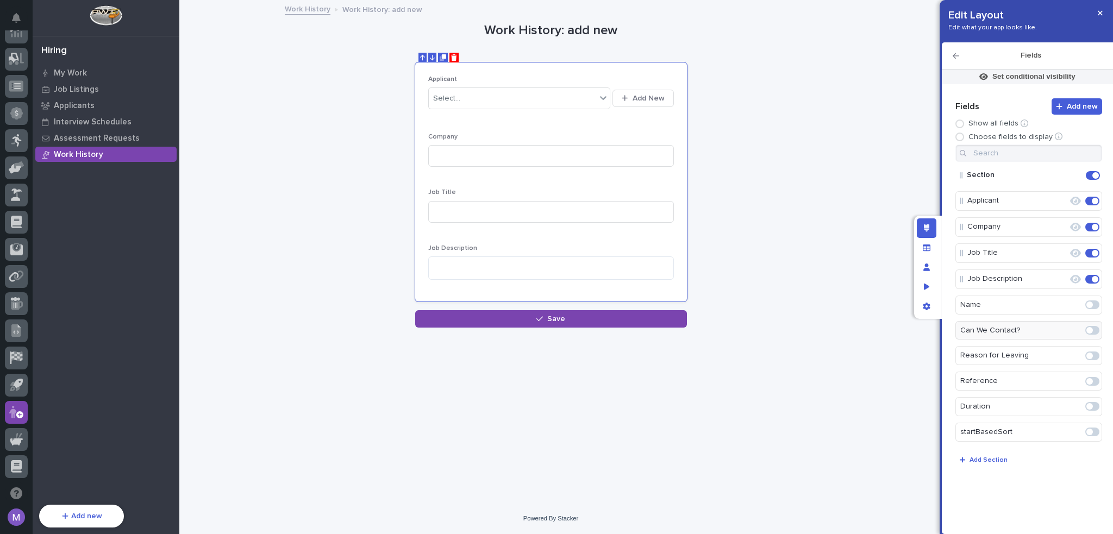
click at [1095, 354] on span at bounding box center [1092, 356] width 14 height 9
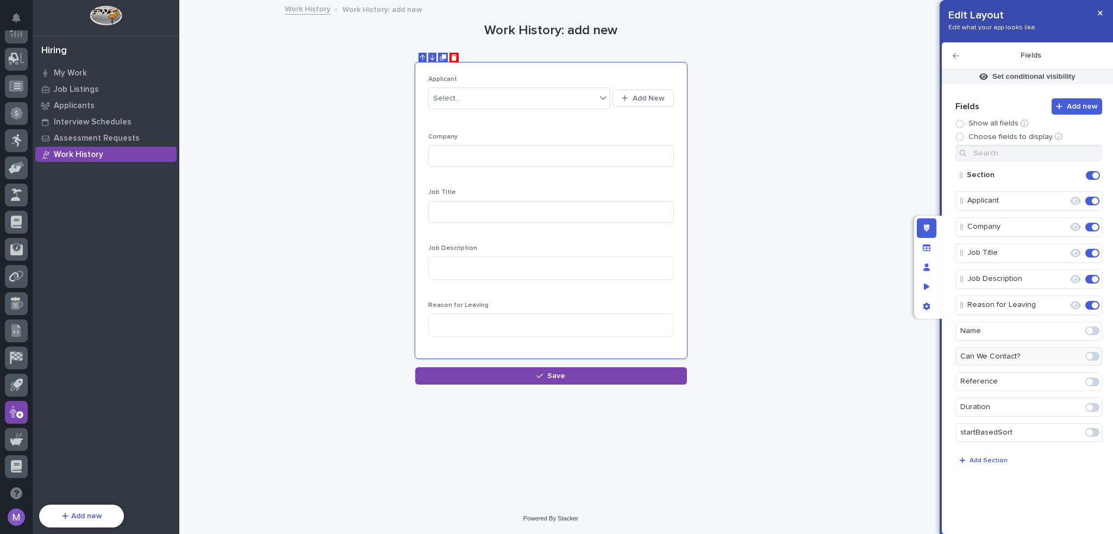
click at [1094, 380] on span at bounding box center [1092, 382] width 14 height 9
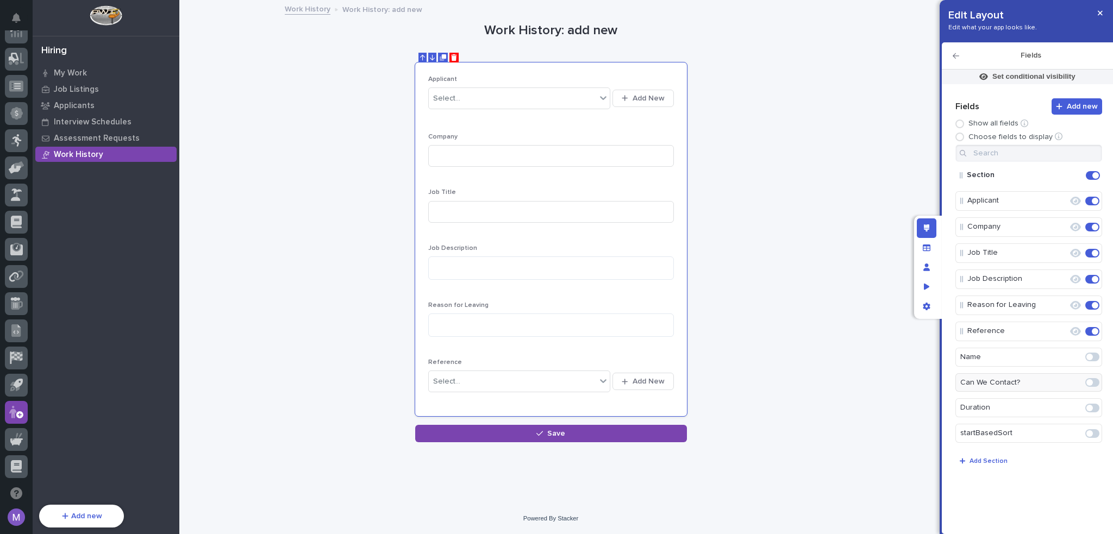
click at [1091, 384] on span at bounding box center [1089, 382] width 7 height 7
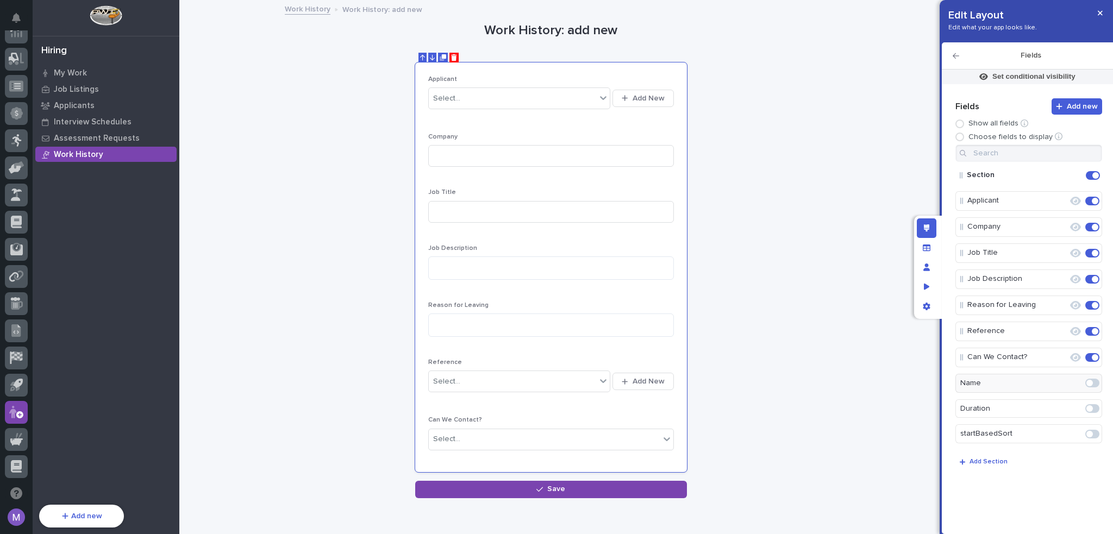
click at [1097, 408] on span at bounding box center [1092, 408] width 14 height 9
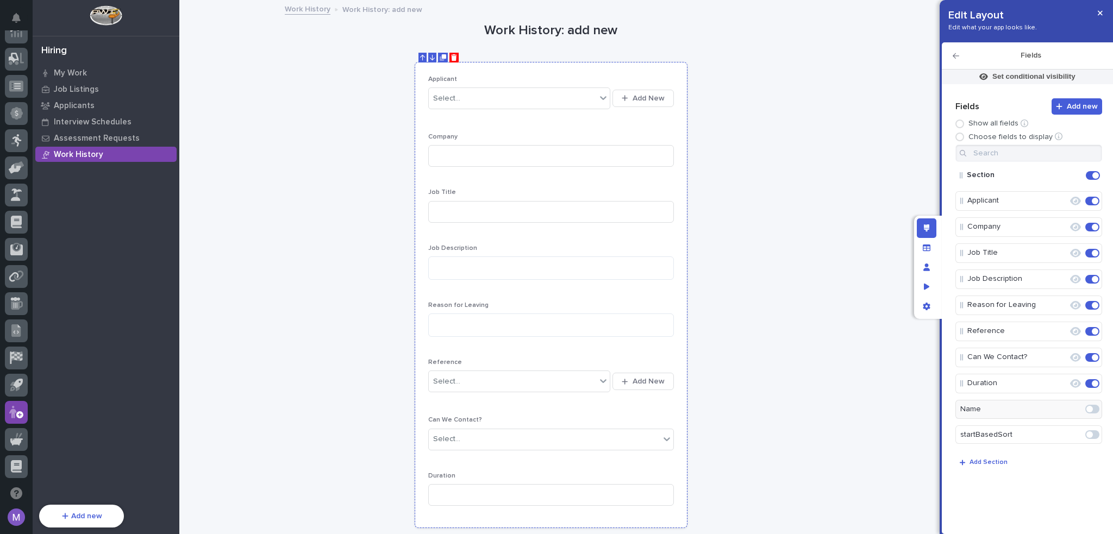
click at [578, 129] on div "Applicant Select... Add New Company Job Title Job Description Reason for Leavin…" at bounding box center [551, 295] width 246 height 439
click at [1057, 199] on icon "Edit" at bounding box center [1058, 201] width 10 height 10
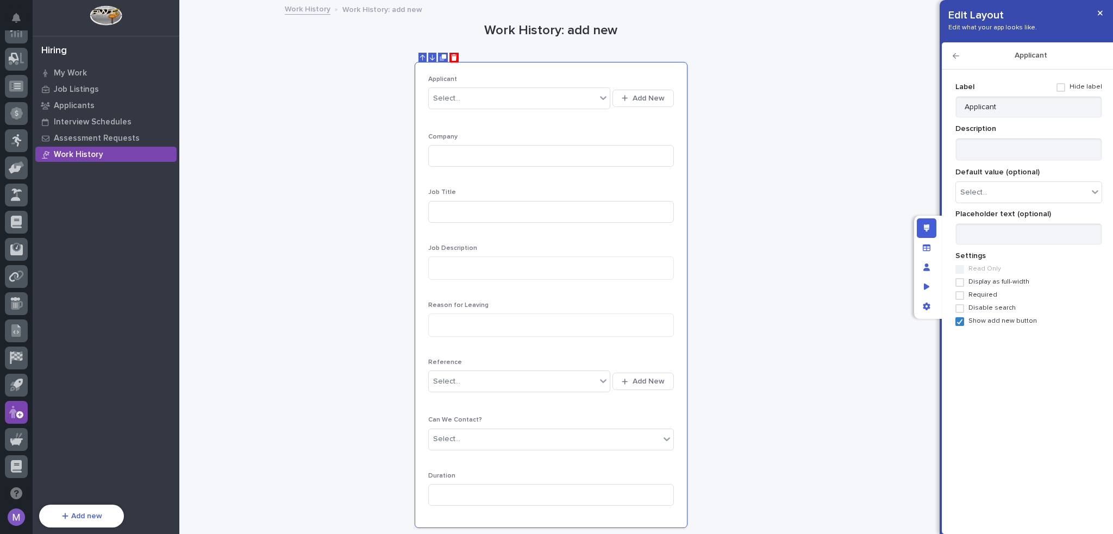
click at [972, 322] on span "Show add new button" at bounding box center [1003, 321] width 68 height 8
click at [972, 294] on span "Required" at bounding box center [983, 295] width 29 height 8
click at [954, 52] on div "Applicant" at bounding box center [1027, 55] width 171 height 27
click at [958, 55] on icon "button" at bounding box center [956, 55] width 7 height 5
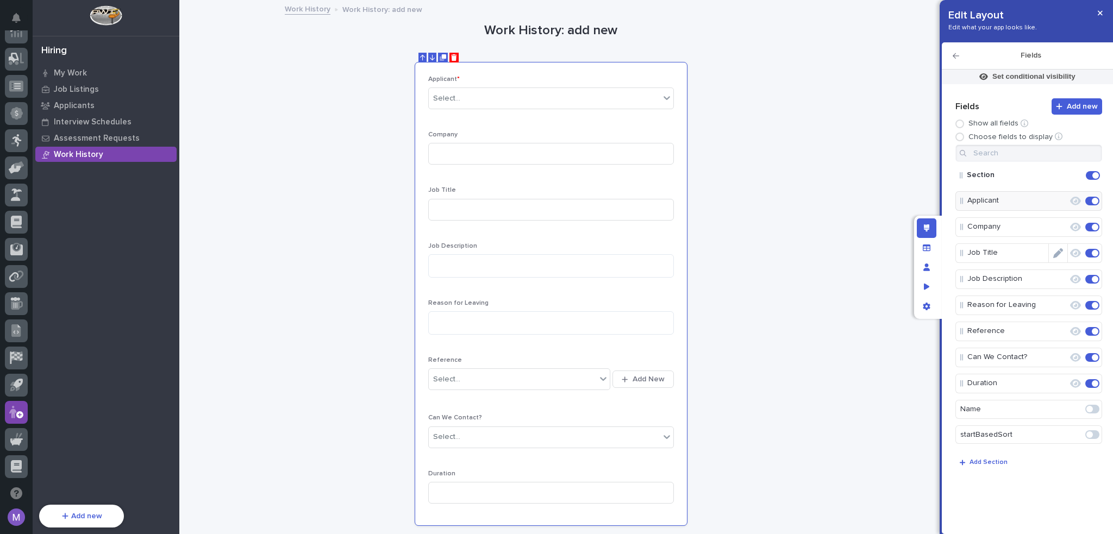
click at [1068, 224] on icon "Edit" at bounding box center [1068, 227] width 0 height 10
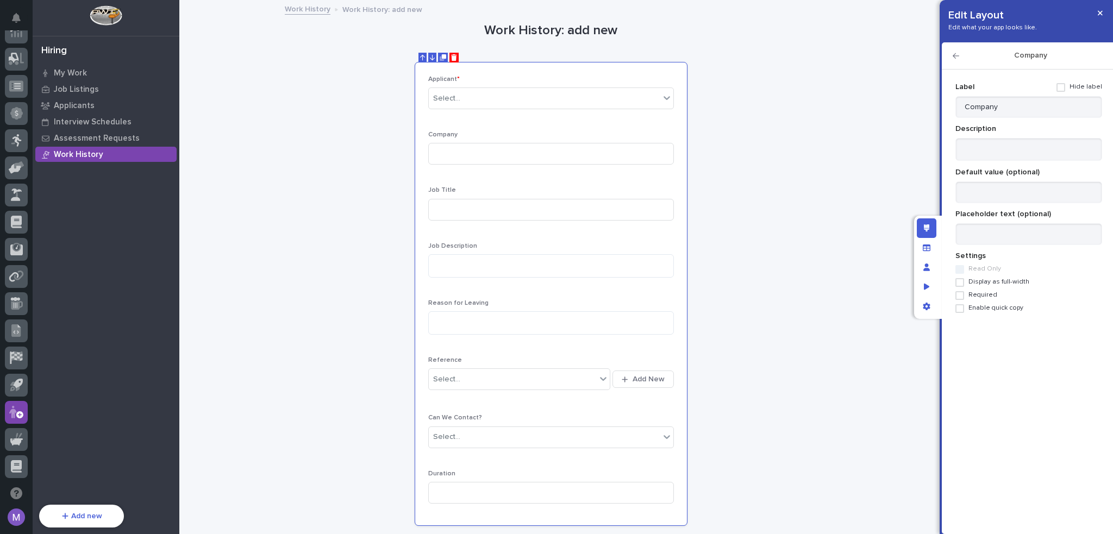
drag, startPoint x: 981, startPoint y: 297, endPoint x: 977, endPoint y: 260, distance: 37.2
click at [981, 297] on span "Required" at bounding box center [983, 295] width 29 height 8
click at [959, 54] on icon "button" at bounding box center [956, 56] width 7 height 8
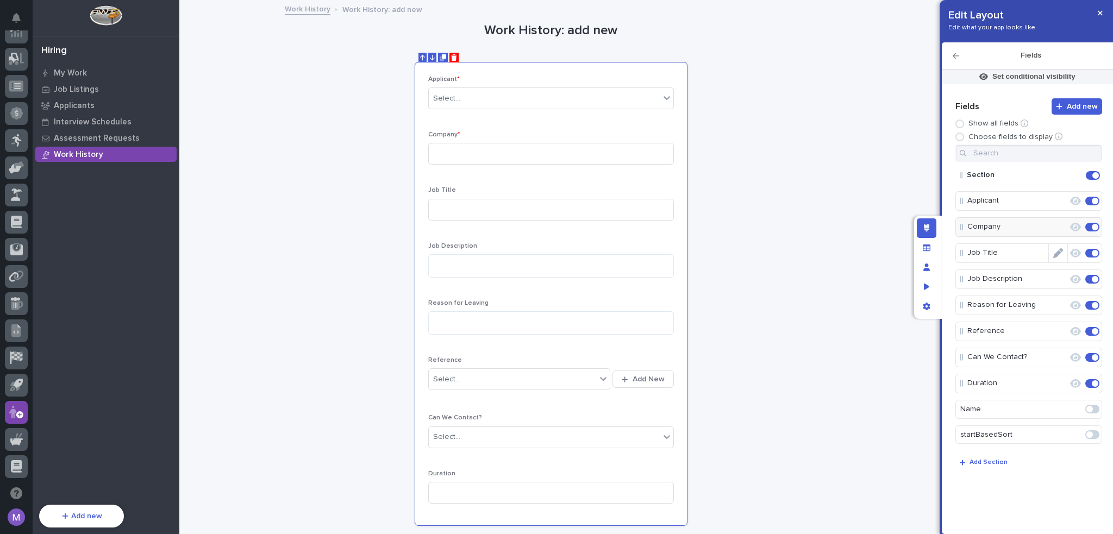
click at [1060, 253] on icon "Edit" at bounding box center [1058, 253] width 10 height 10
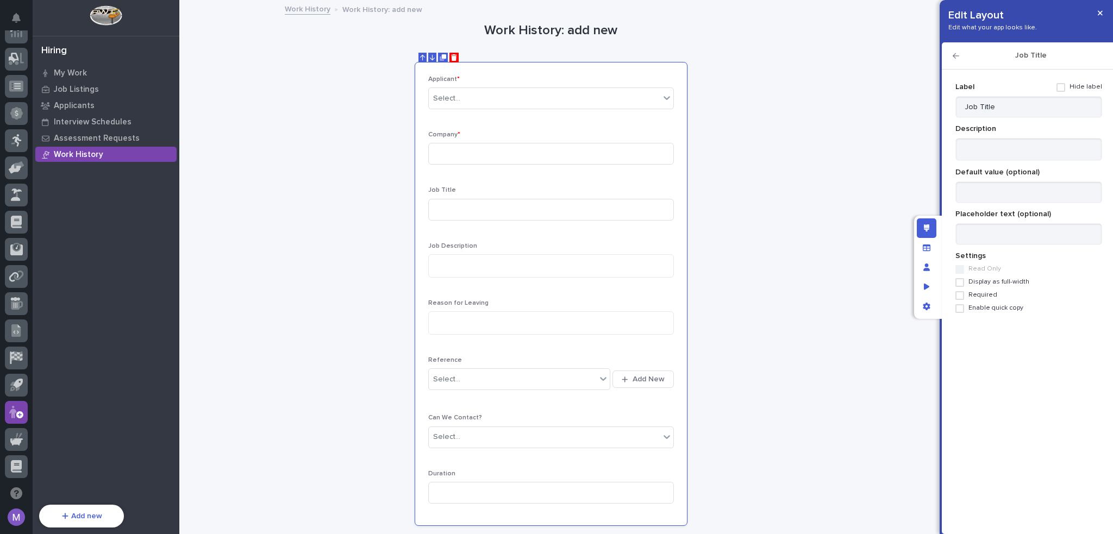
click at [989, 295] on span "Required" at bounding box center [983, 295] width 29 height 8
click at [954, 55] on icon "button" at bounding box center [956, 55] width 7 height 5
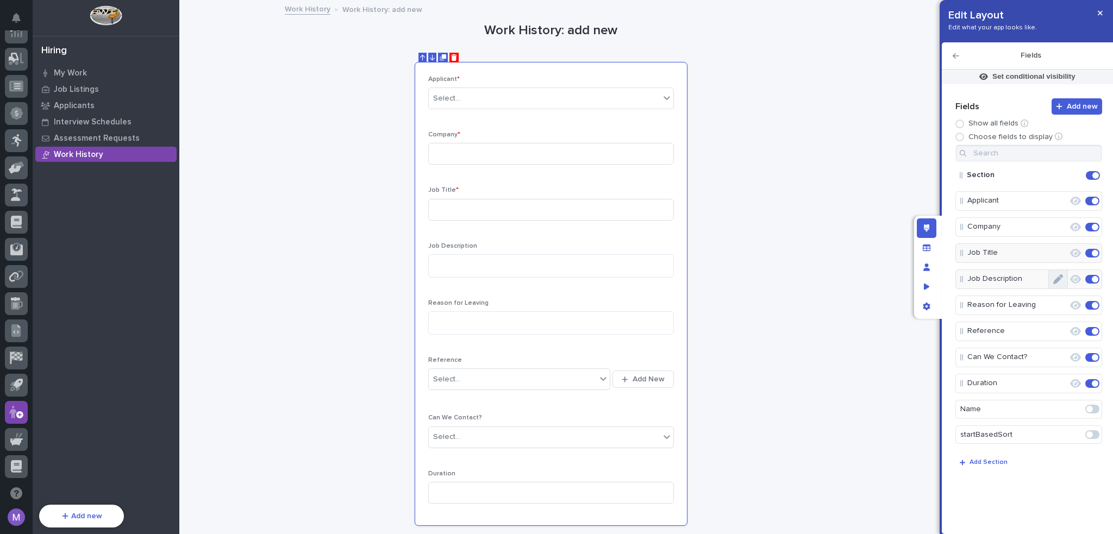
click at [1064, 279] on button "Edit" at bounding box center [1058, 279] width 18 height 18
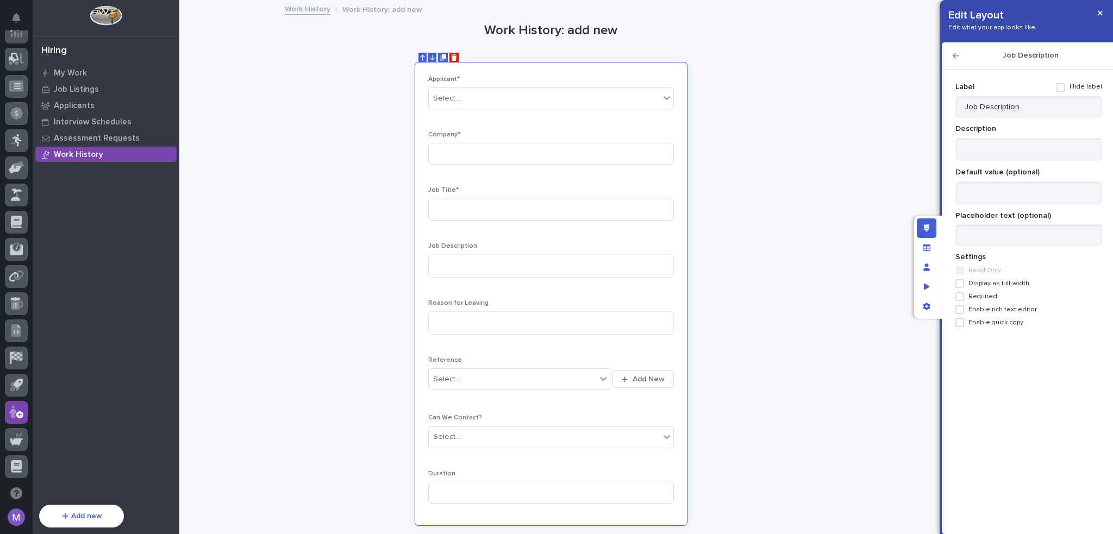
click at [991, 301] on label "Required" at bounding box center [1028, 296] width 147 height 9
click at [994, 313] on span "Enable rich text editor" at bounding box center [1003, 310] width 68 height 8
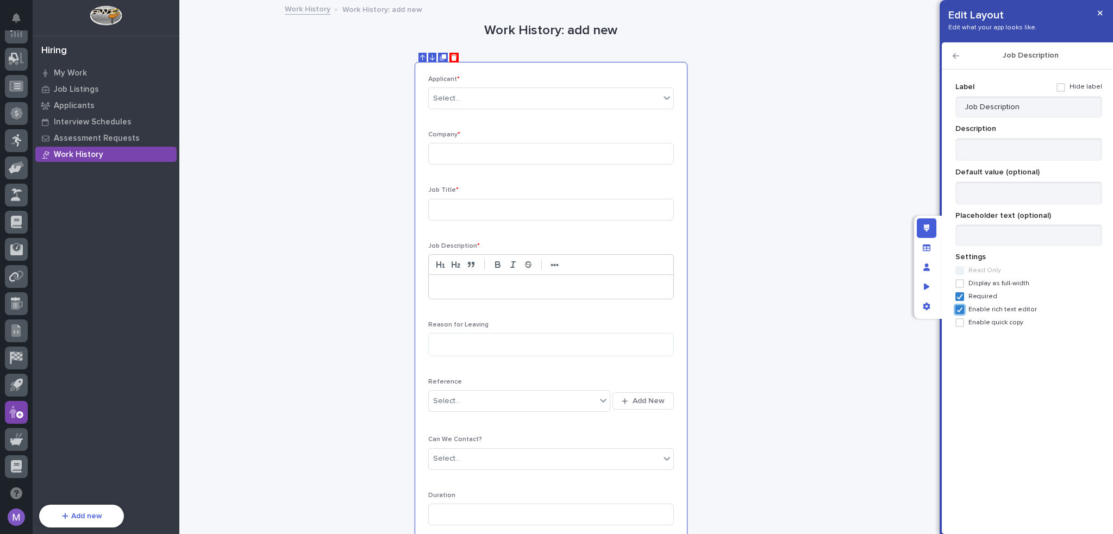
click at [954, 54] on icon "button" at bounding box center [956, 55] width 7 height 5
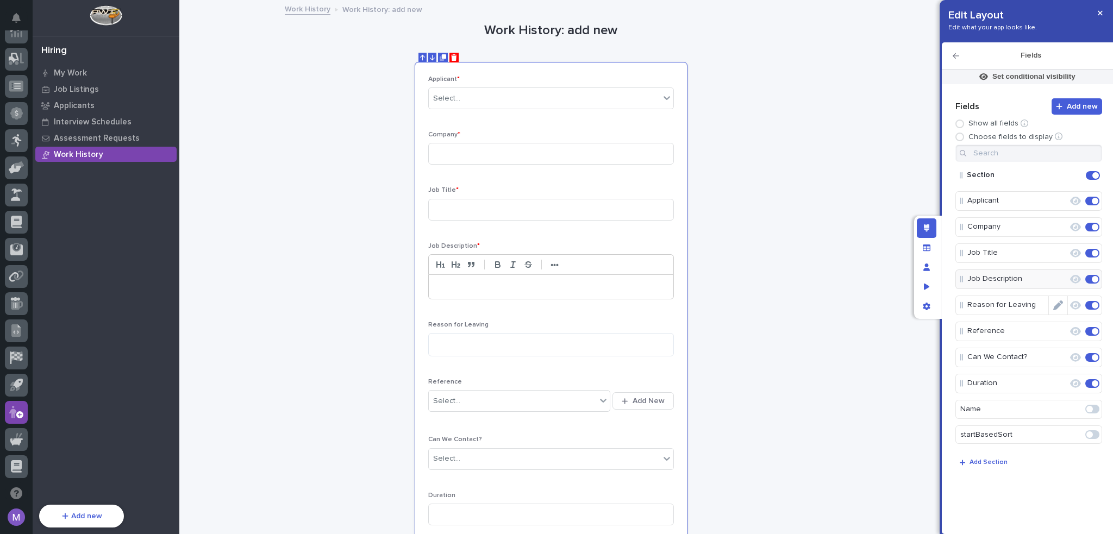
click at [1060, 303] on icon "Edit" at bounding box center [1058, 306] width 10 height 10
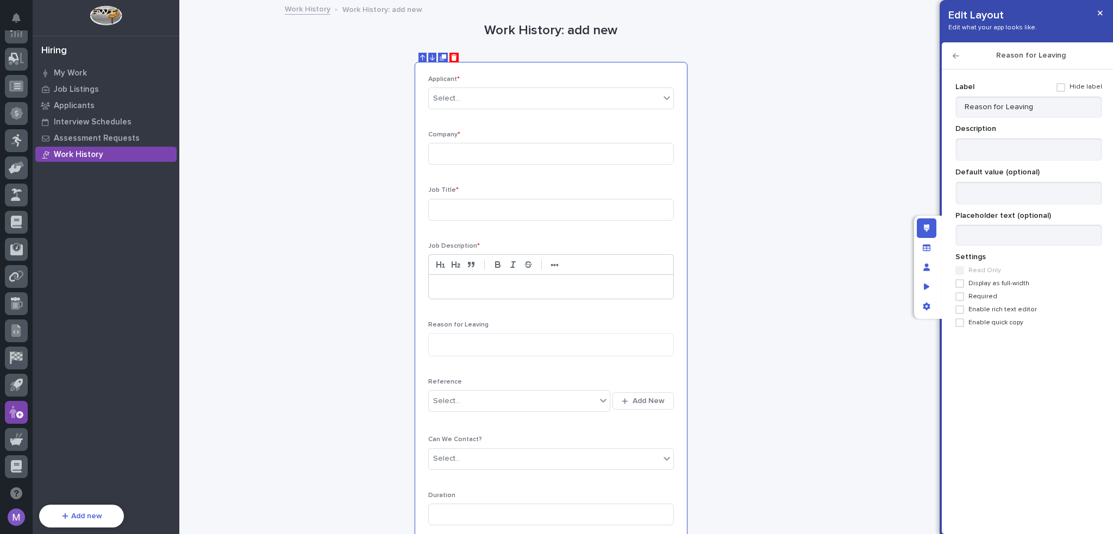
click at [982, 297] on span "Required" at bounding box center [983, 297] width 29 height 8
click at [959, 54] on icon "button" at bounding box center [956, 56] width 7 height 8
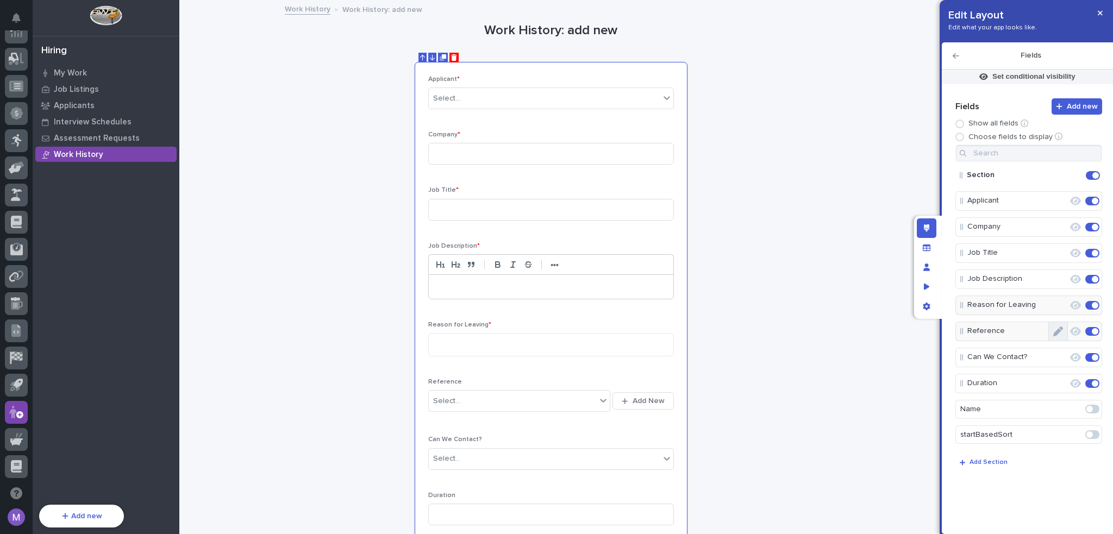
click at [1056, 335] on button "Edit" at bounding box center [1058, 331] width 18 height 18
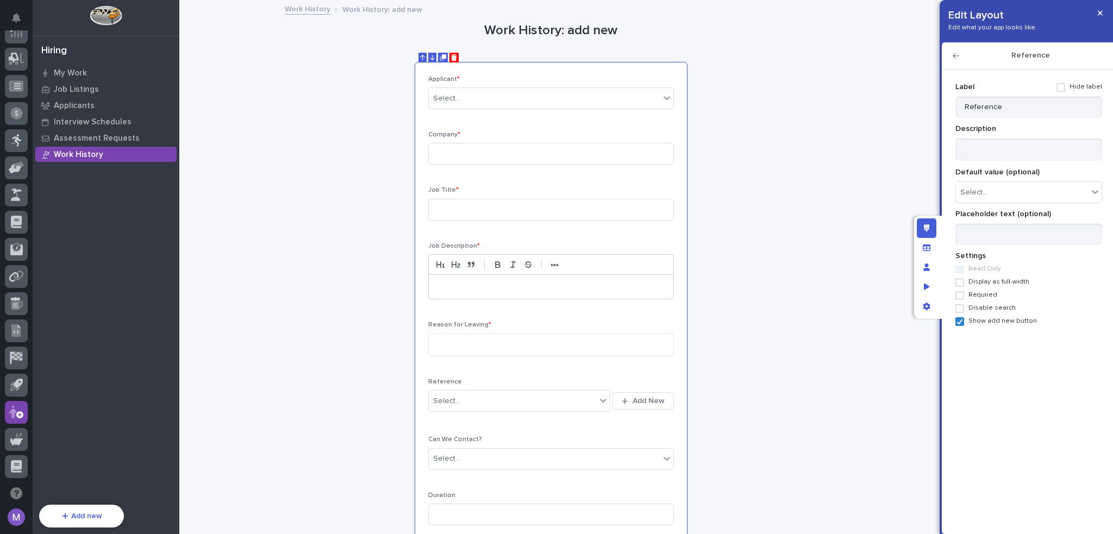
click at [954, 56] on icon "button" at bounding box center [956, 55] width 7 height 5
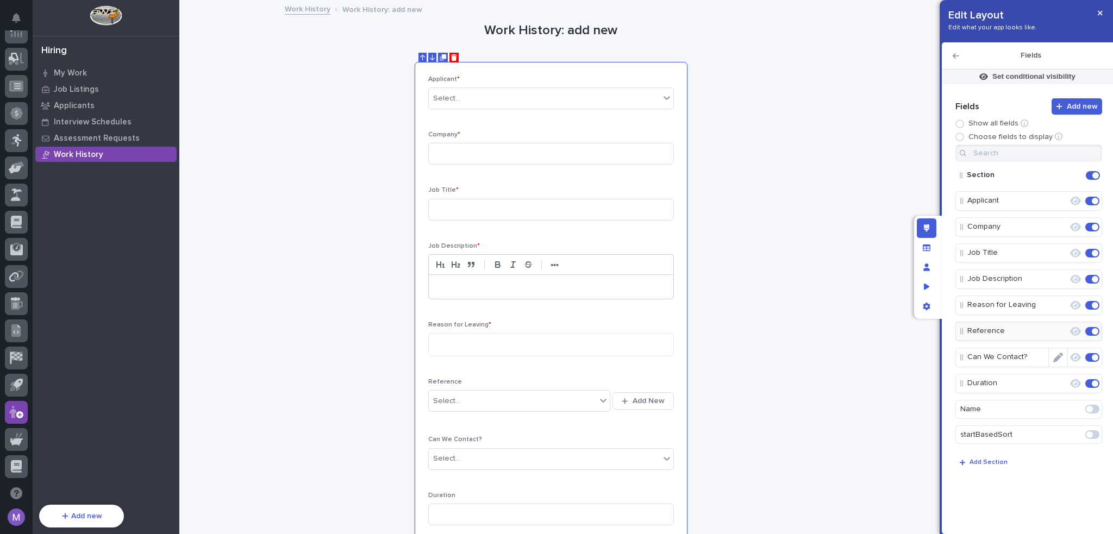
click at [1059, 356] on icon "Edit" at bounding box center [1058, 358] width 10 height 10
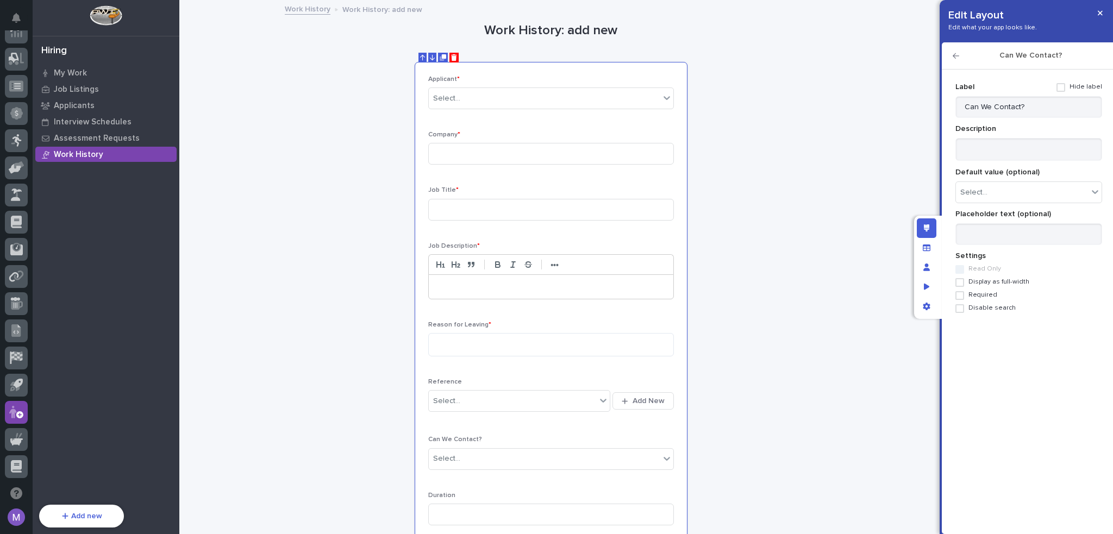
click at [982, 296] on span "Required" at bounding box center [983, 295] width 29 height 8
click at [957, 55] on icon "button" at bounding box center [956, 55] width 7 height 5
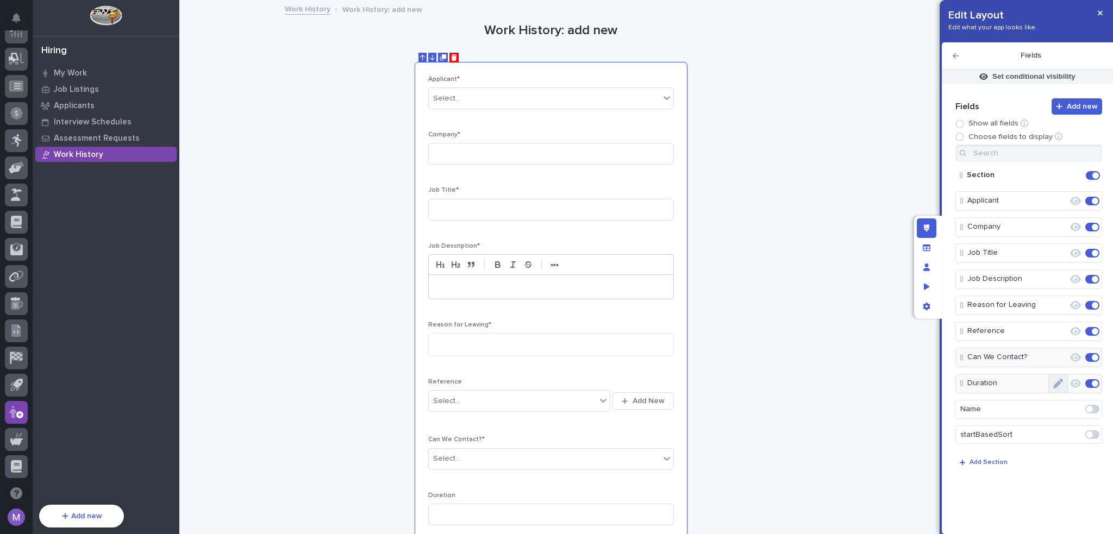
drag, startPoint x: 1067, startPoint y: 385, endPoint x: 1061, endPoint y: 385, distance: 6.0
click at [1066, 385] on button "Edit" at bounding box center [1058, 383] width 18 height 18
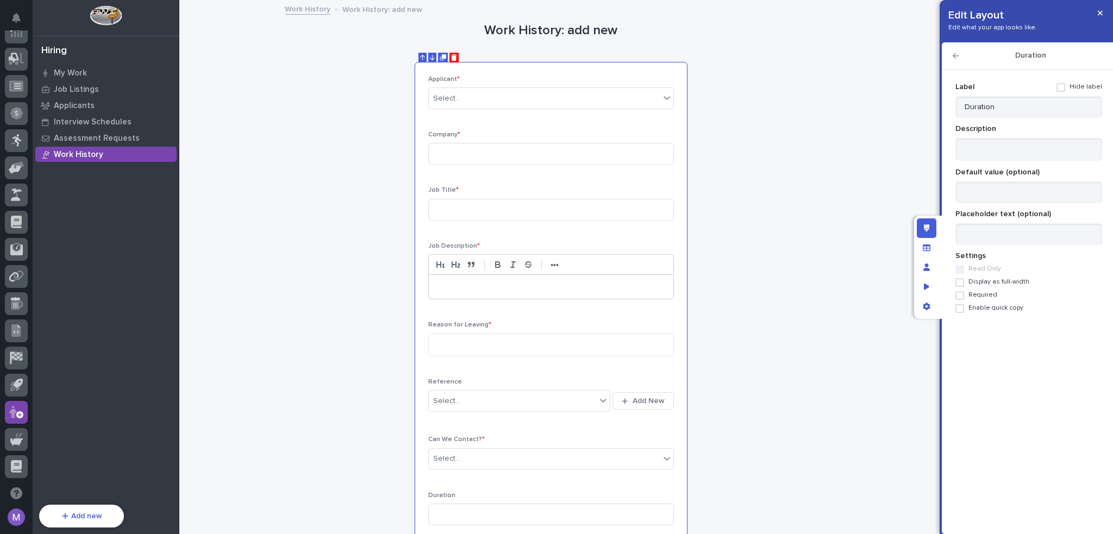
click at [984, 295] on span "Required" at bounding box center [983, 295] width 29 height 8
click at [957, 55] on icon "button" at bounding box center [956, 56] width 7 height 8
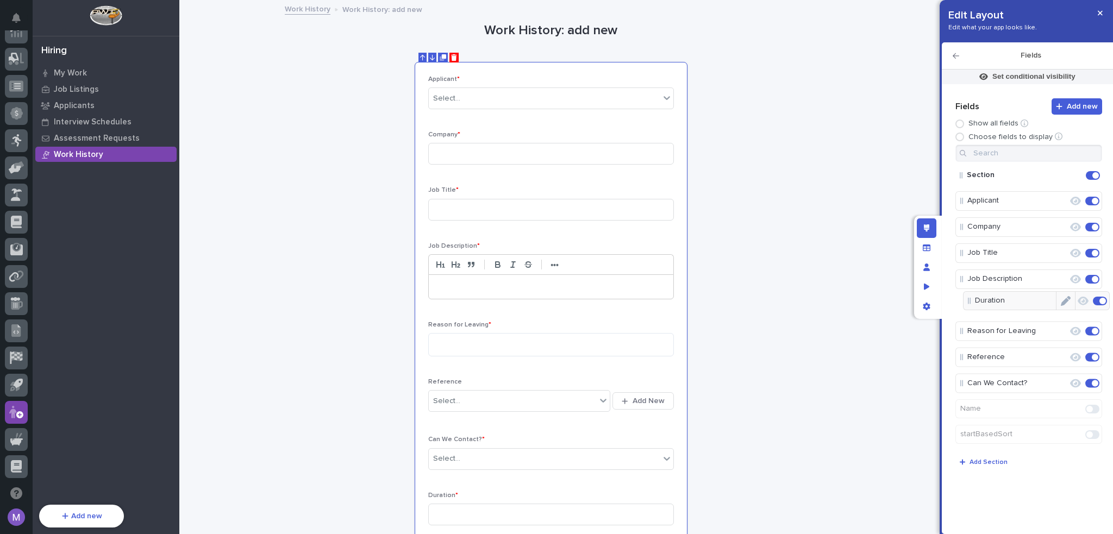
drag, startPoint x: 976, startPoint y: 388, endPoint x: 984, endPoint y: 303, distance: 85.1
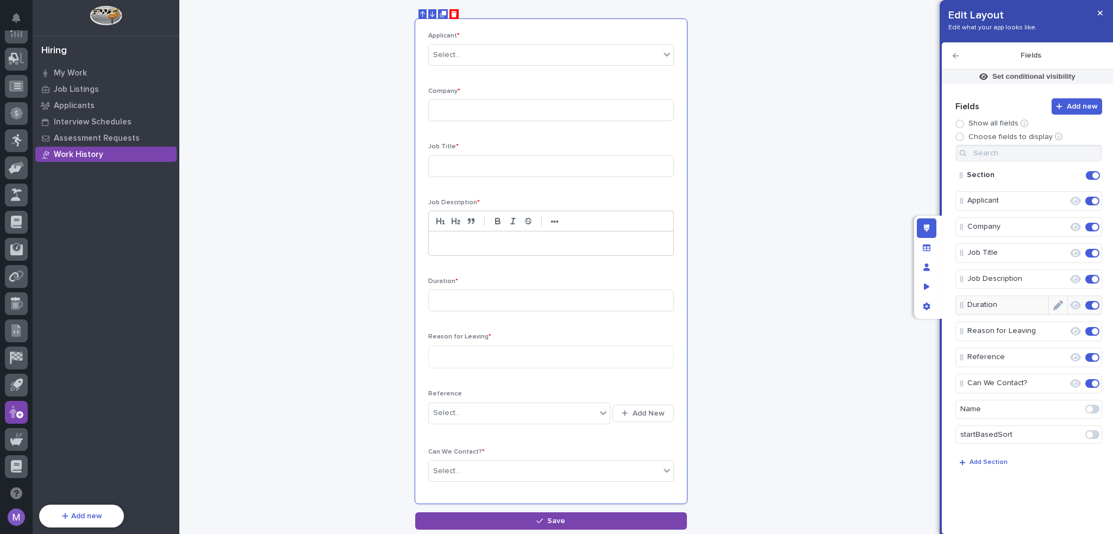
scroll to position [69, 0]
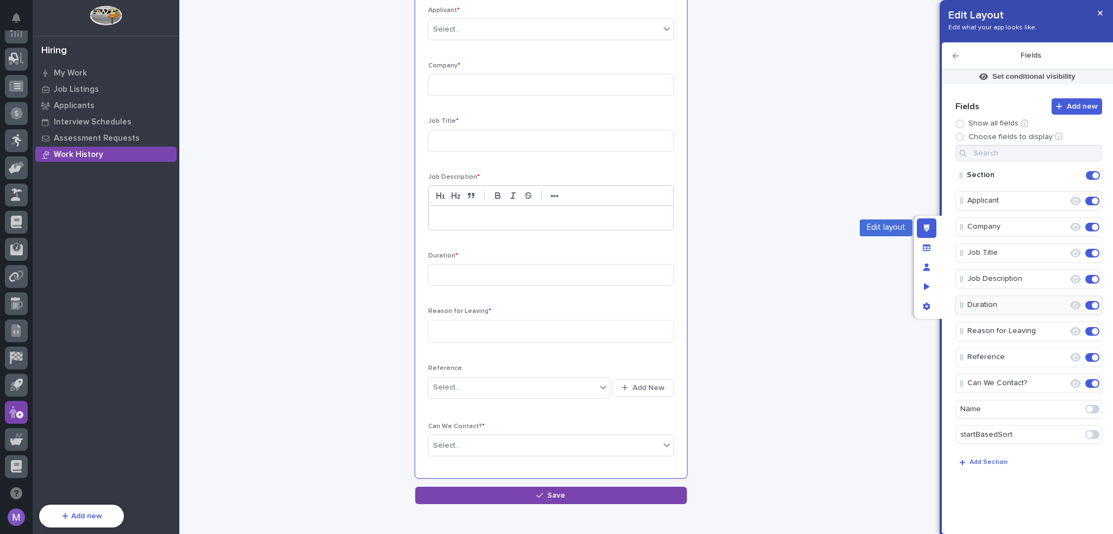
click at [923, 232] on div "Edit layout" at bounding box center [927, 228] width 20 height 20
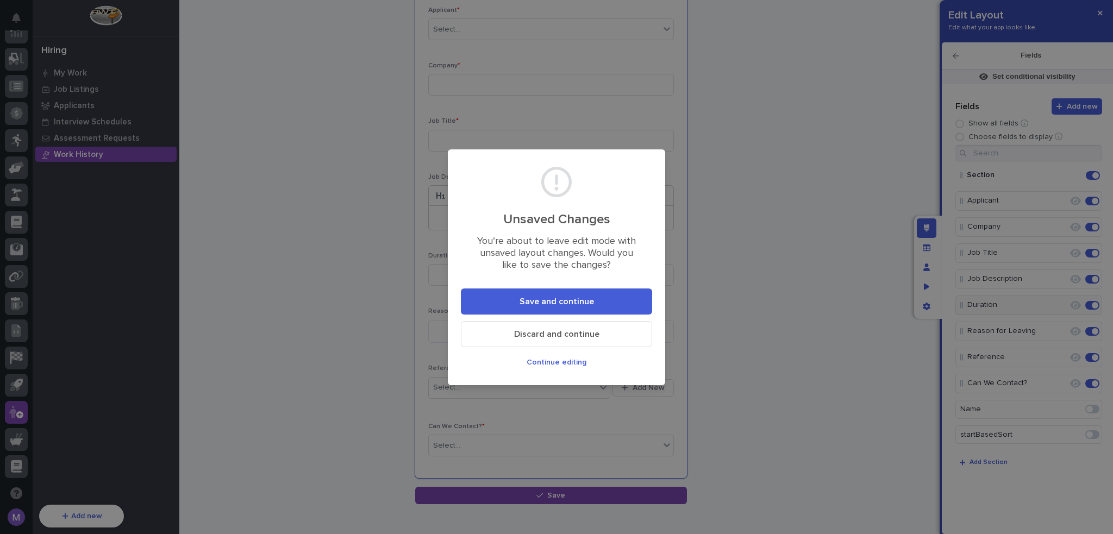
click at [576, 356] on button "Continue editing" at bounding box center [556, 362] width 191 height 17
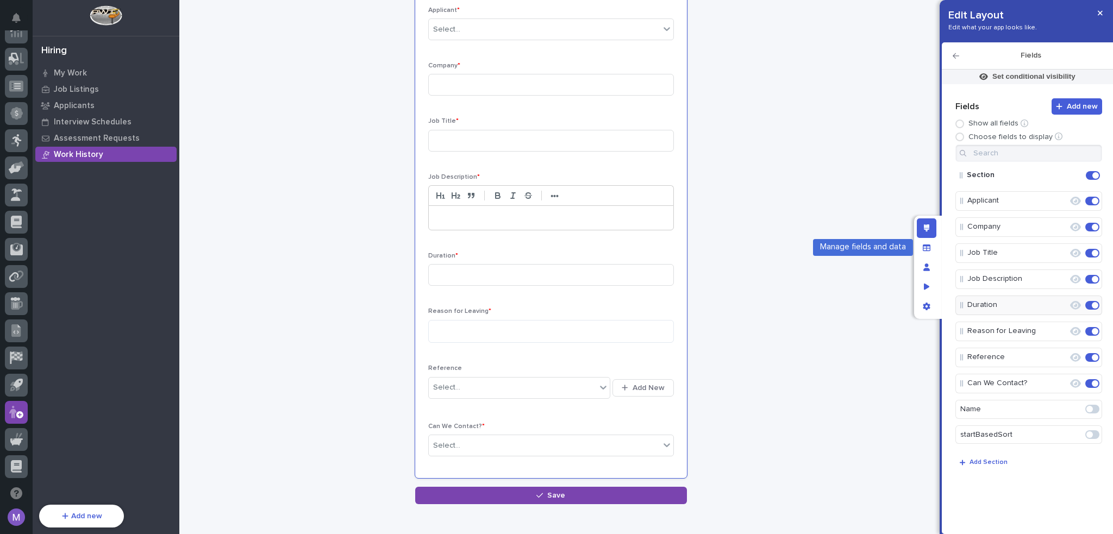
click at [926, 232] on div "Edit layout" at bounding box center [927, 228] width 20 height 20
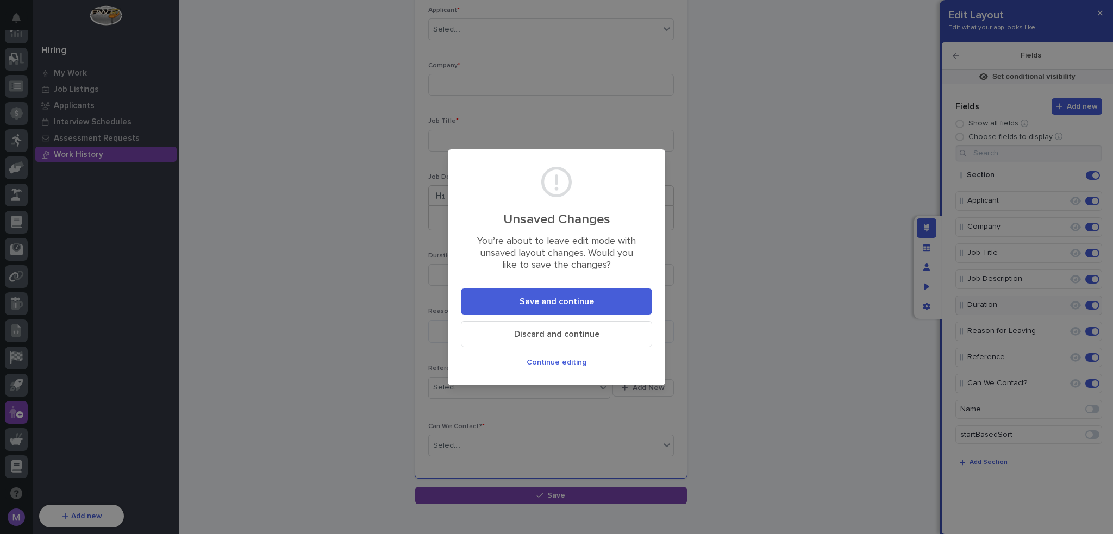
click at [574, 297] on span "Save and continue" at bounding box center [557, 301] width 74 height 11
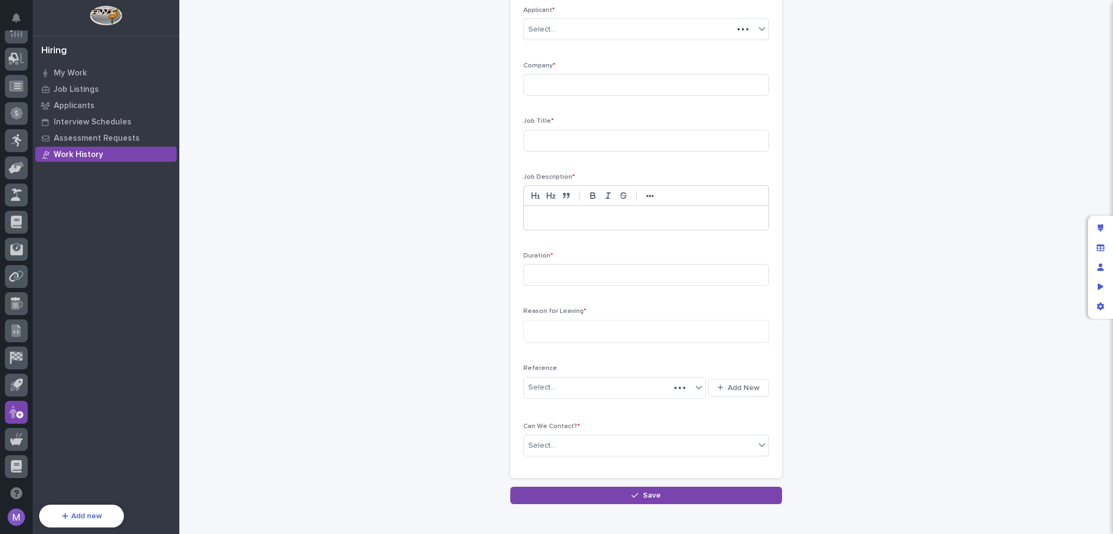
scroll to position [85, 0]
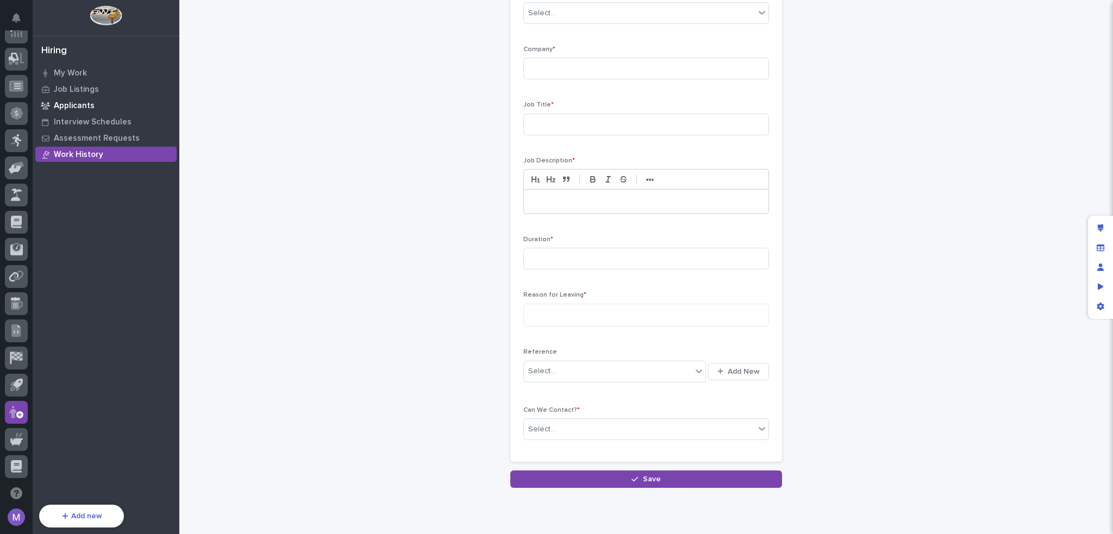
click at [76, 103] on p "Applicants" at bounding box center [74, 106] width 41 height 10
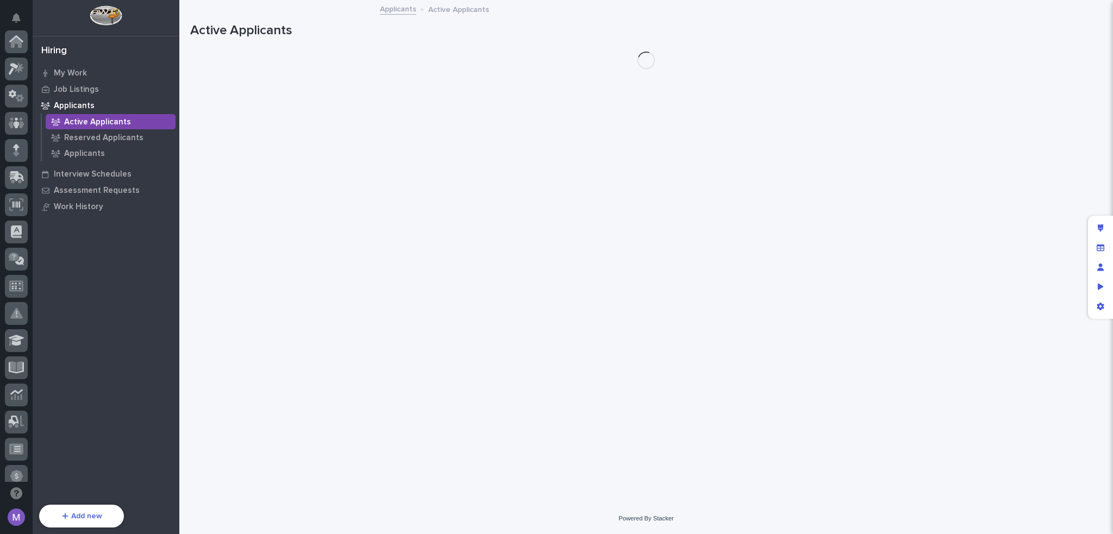
scroll to position [363, 0]
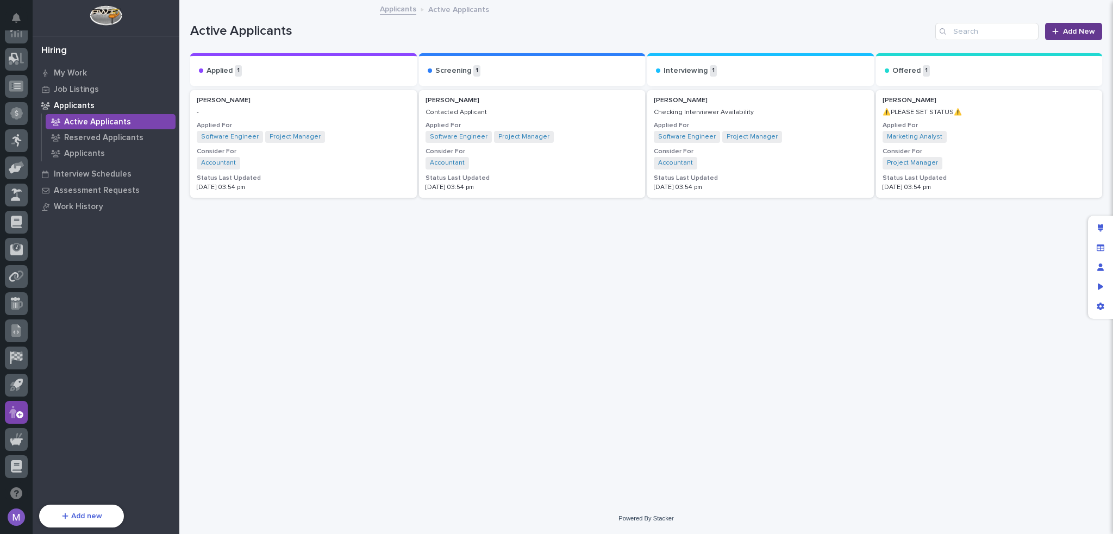
click at [1085, 34] on span "Add New" at bounding box center [1079, 32] width 32 height 8
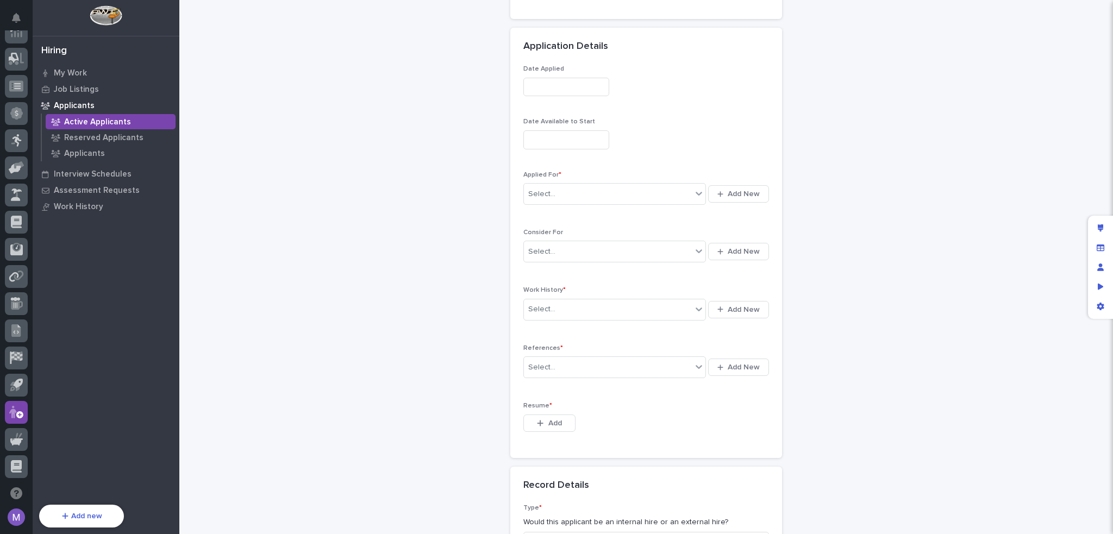
scroll to position [815, 0]
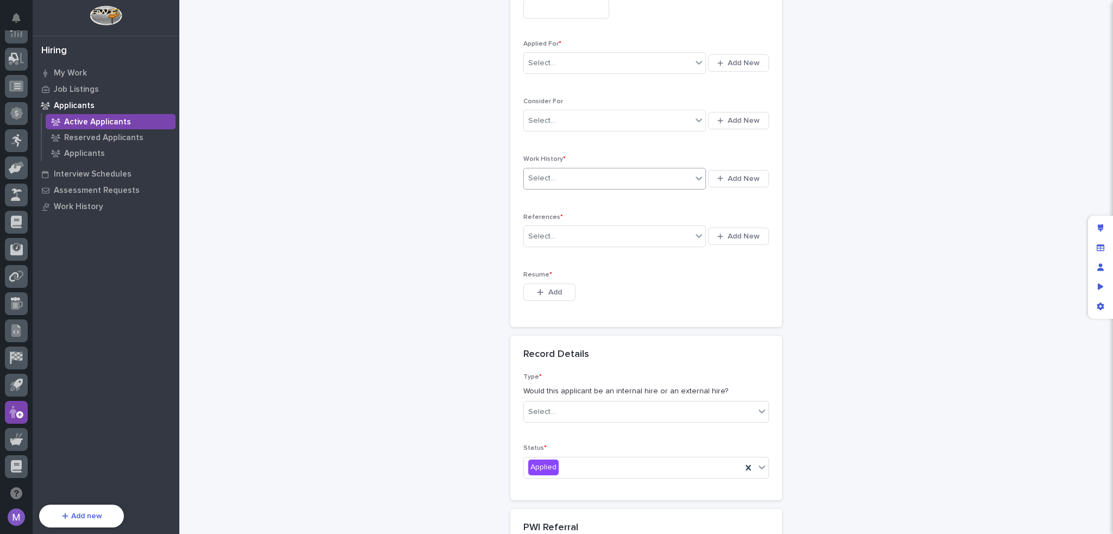
click at [609, 177] on div "Select..." at bounding box center [608, 179] width 168 height 18
click at [723, 175] on div "button" at bounding box center [722, 178] width 10 height 7
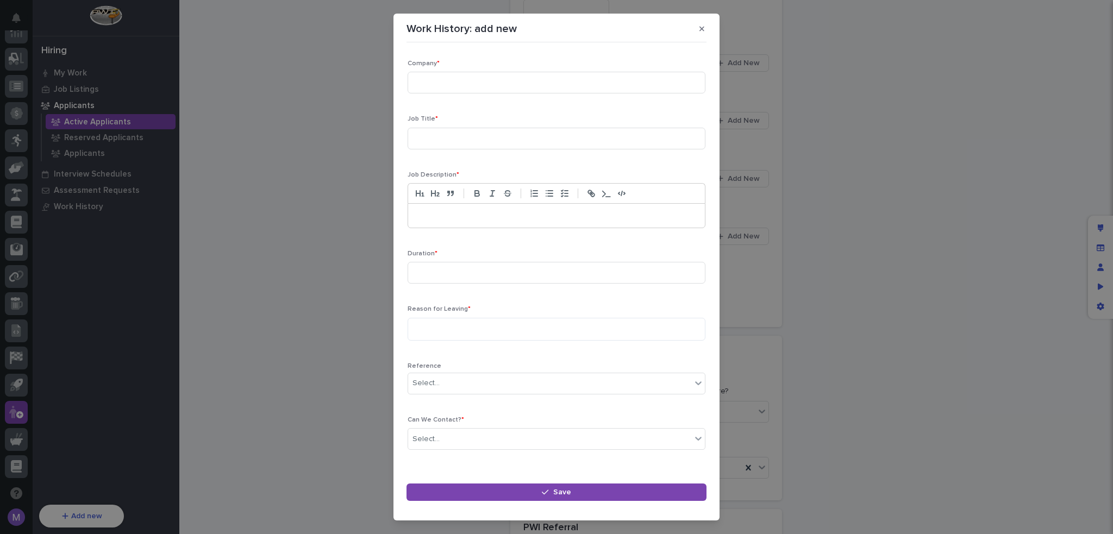
scroll to position [66, 0]
click at [707, 35] on button "button" at bounding box center [702, 28] width 18 height 17
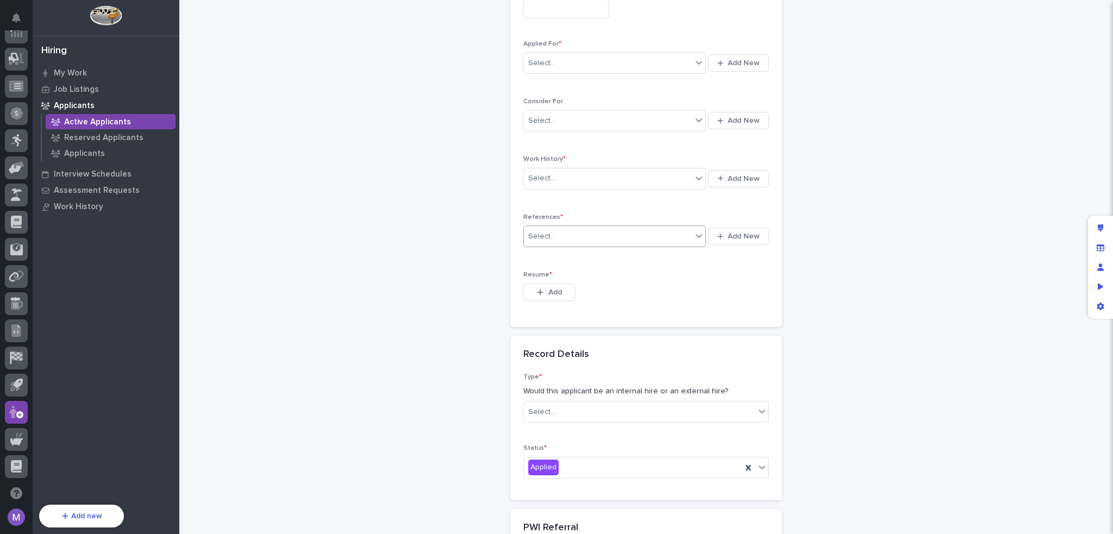
click at [628, 240] on div "Select..." at bounding box center [608, 237] width 168 height 18
click at [654, 214] on p "References *" at bounding box center [646, 218] width 246 height 8
click at [717, 236] on icon "button" at bounding box center [720, 237] width 6 height 6
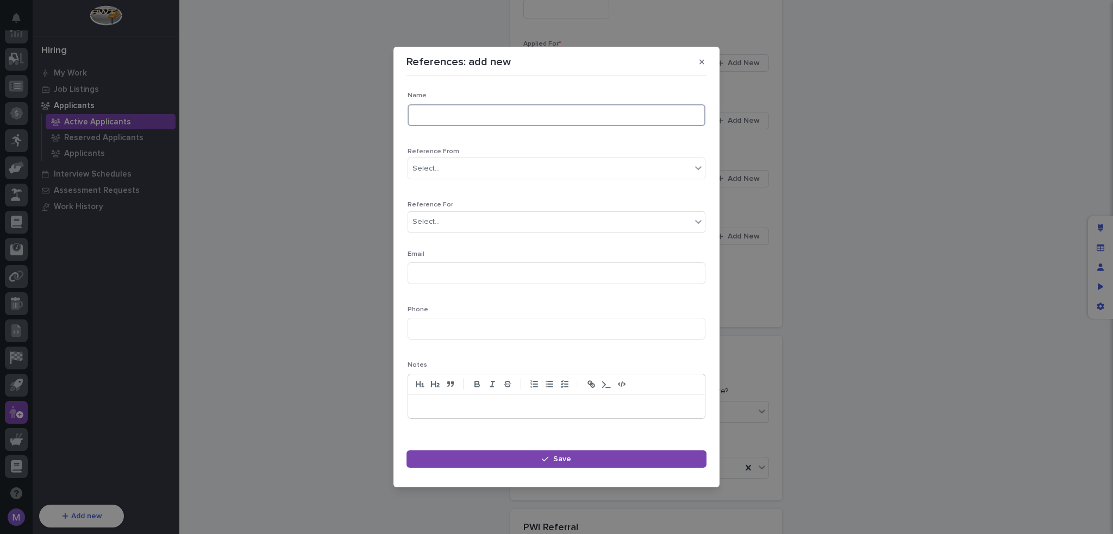
click at [484, 116] on input at bounding box center [557, 115] width 298 height 22
click at [707, 66] on button "button" at bounding box center [702, 61] width 18 height 17
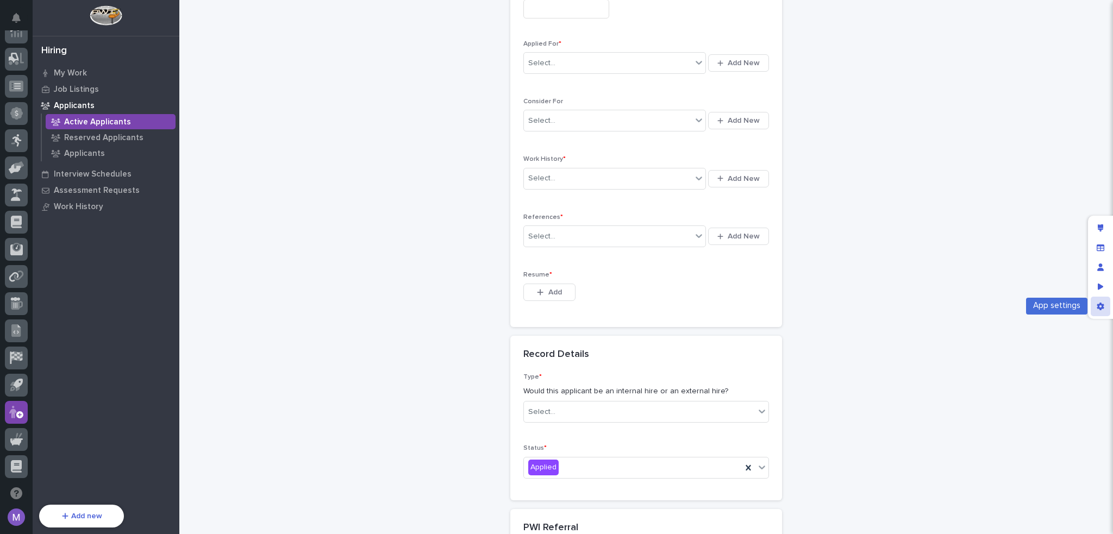
click at [1103, 302] on div "App settings" at bounding box center [1101, 307] width 20 height 20
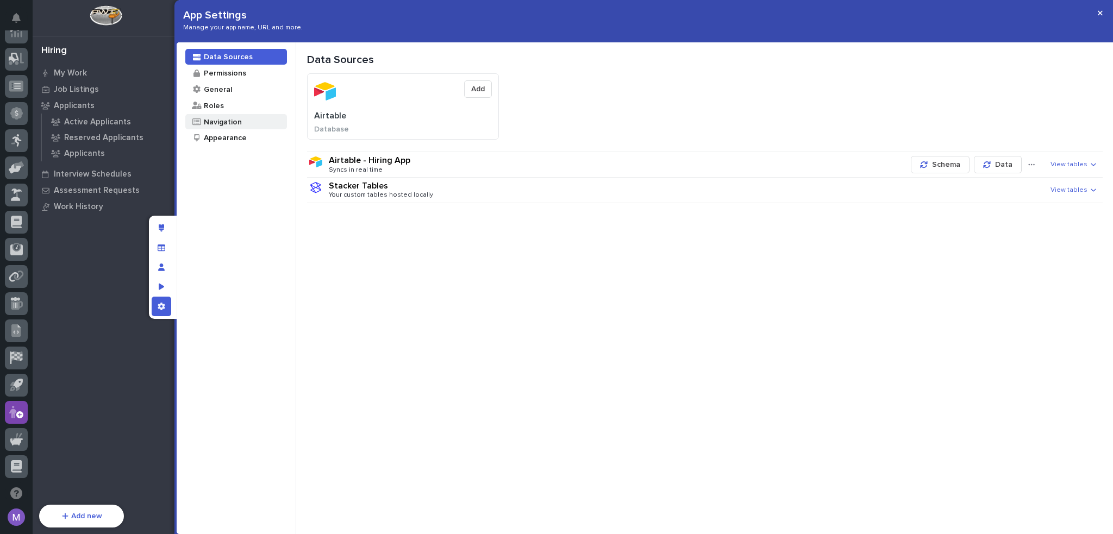
click at [230, 122] on div "Navigation" at bounding box center [222, 122] width 39 height 10
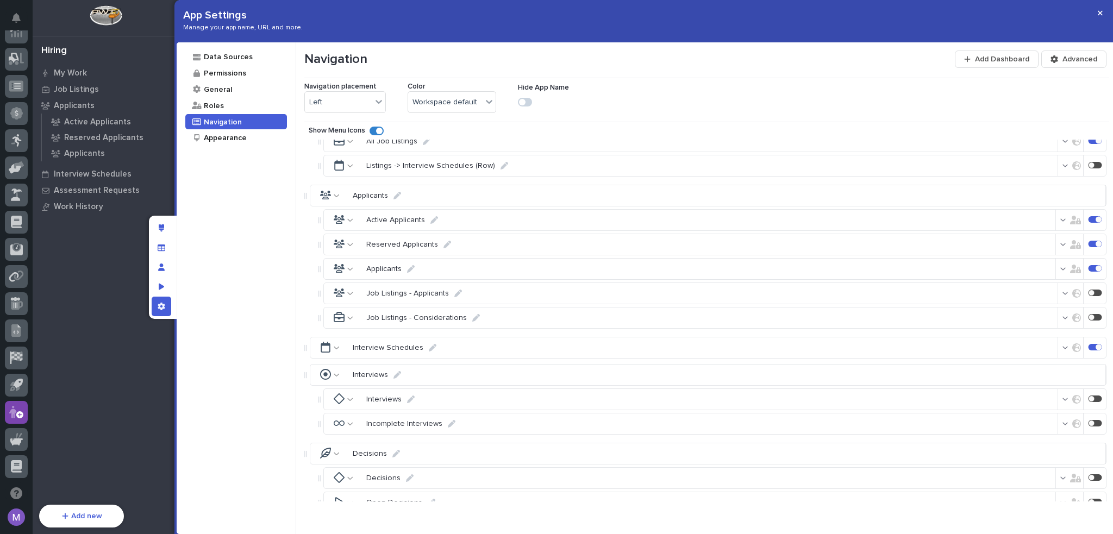
scroll to position [290, 0]
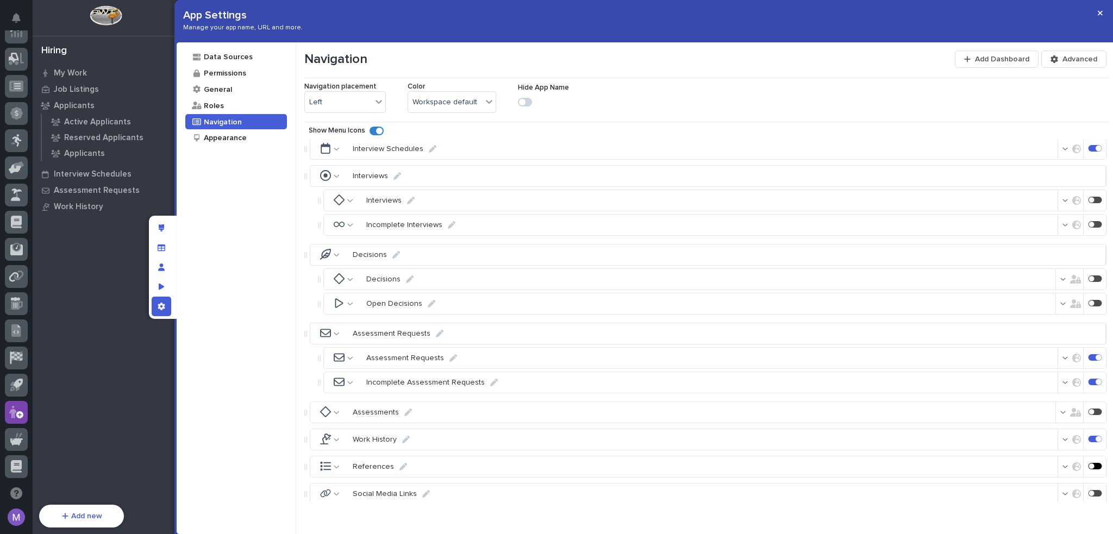
click at [1094, 463] on div at bounding box center [1096, 466] width 14 height 7
click at [164, 232] on div "Edit layout" at bounding box center [162, 228] width 20 height 20
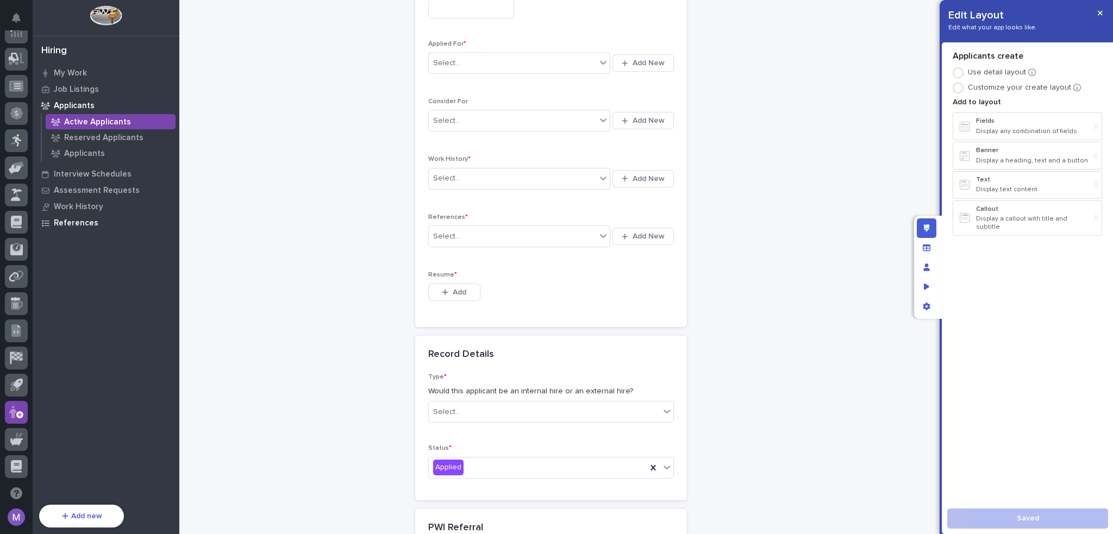
click at [85, 222] on p "References" at bounding box center [76, 223] width 45 height 10
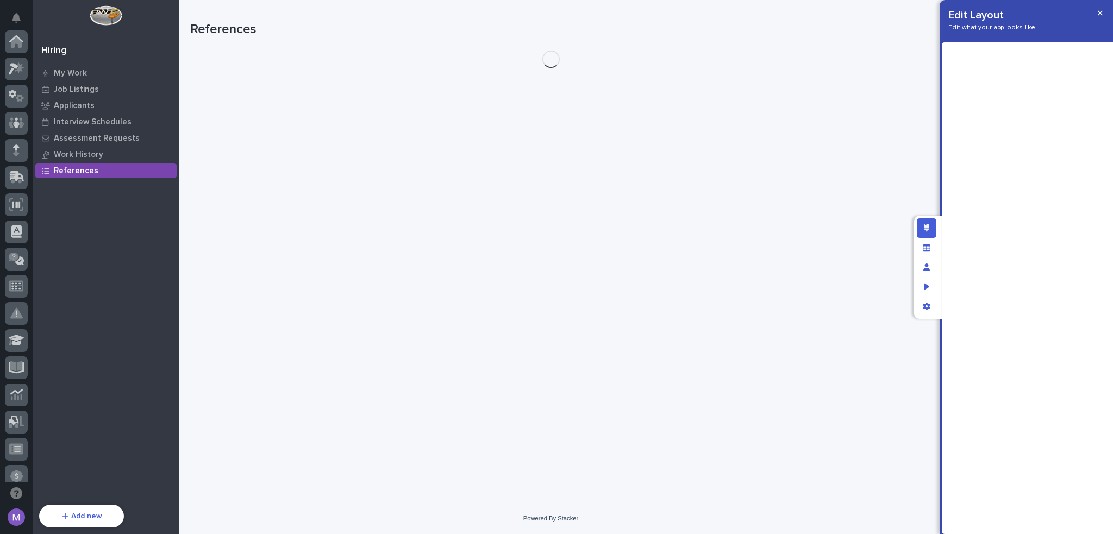
scroll to position [363, 0]
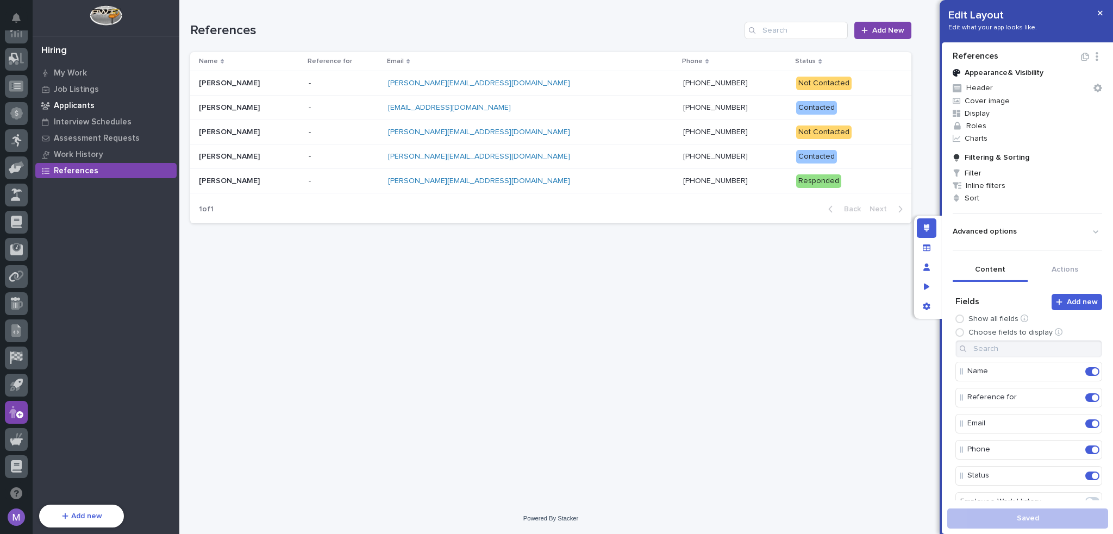
click at [83, 100] on div "Applicants" at bounding box center [105, 105] width 141 height 15
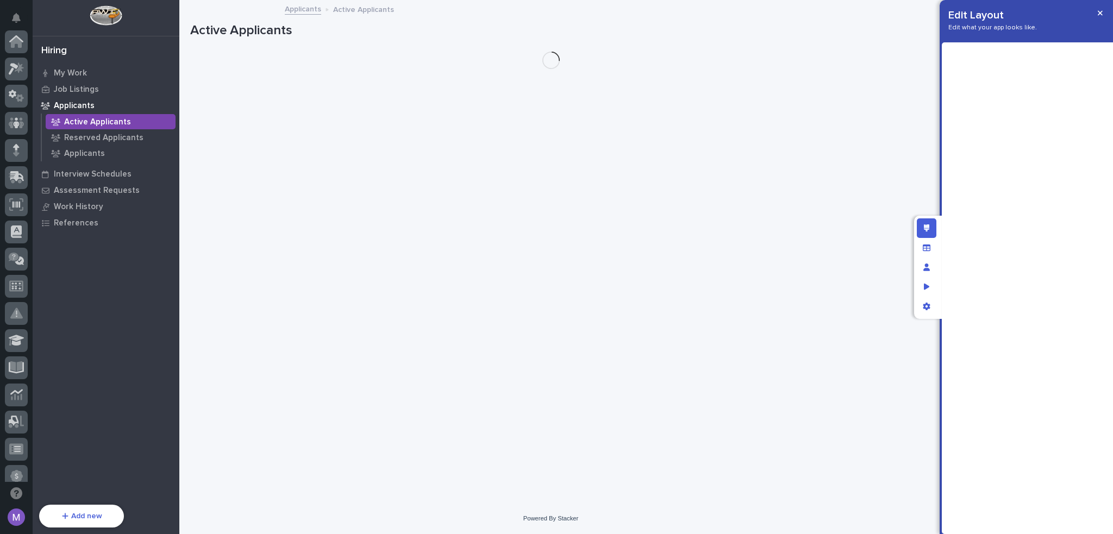
scroll to position [363, 0]
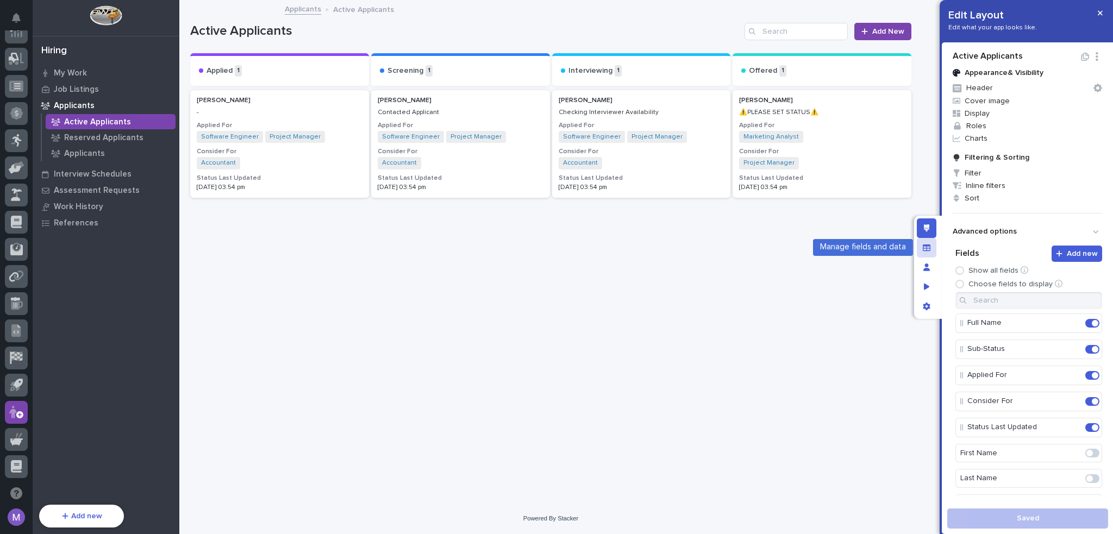
click at [931, 247] on div "Manage fields and data" at bounding box center [927, 248] width 20 height 20
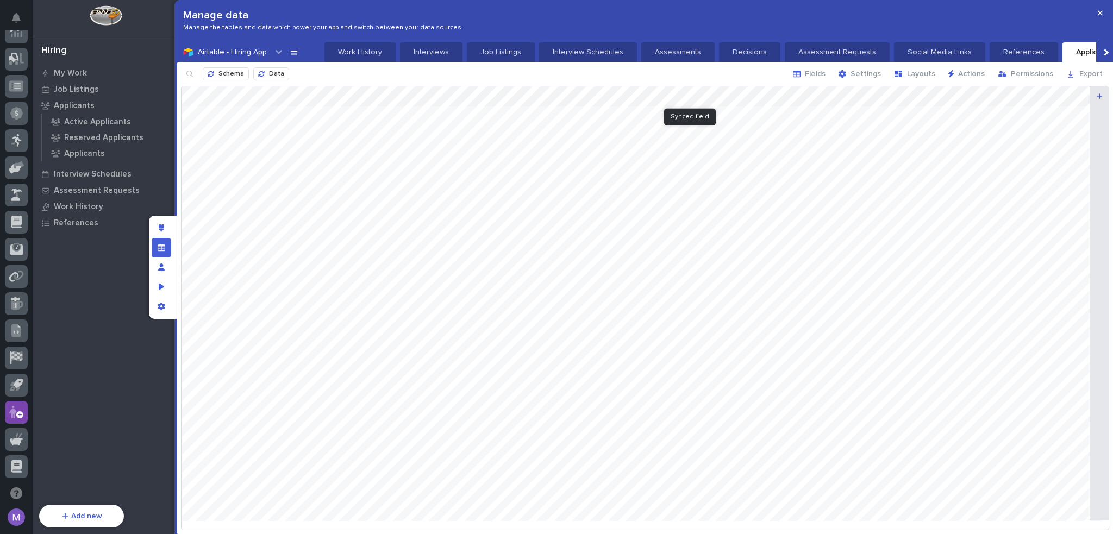
click at [715, 96] on div at bounding box center [645, 307] width 927 height 443
click at [676, 193] on label "Limit the records which can be selected" at bounding box center [734, 192] width 140 height 9
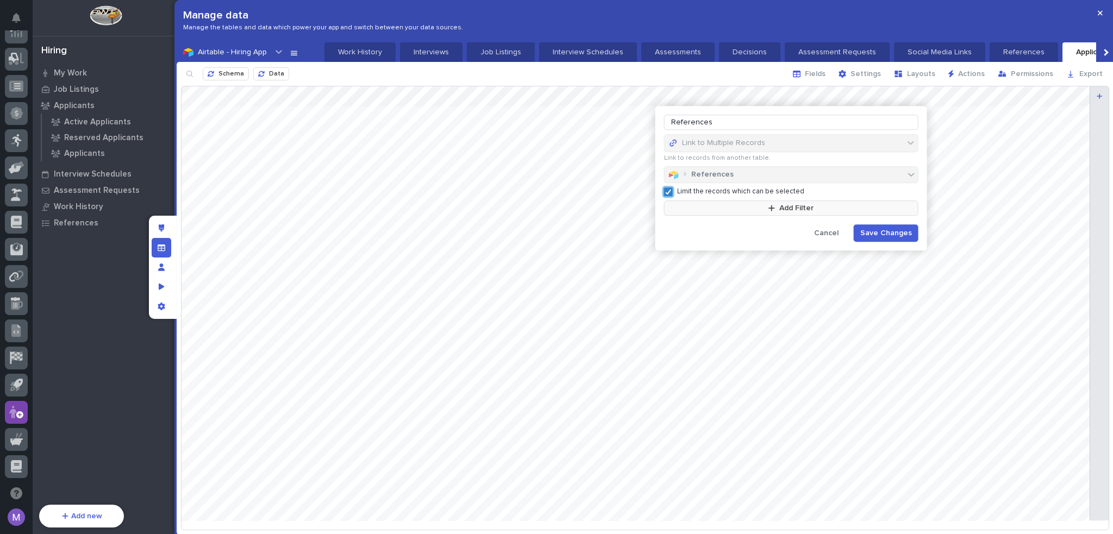
click at [738, 214] on button "Add Filter" at bounding box center [791, 208] width 254 height 15
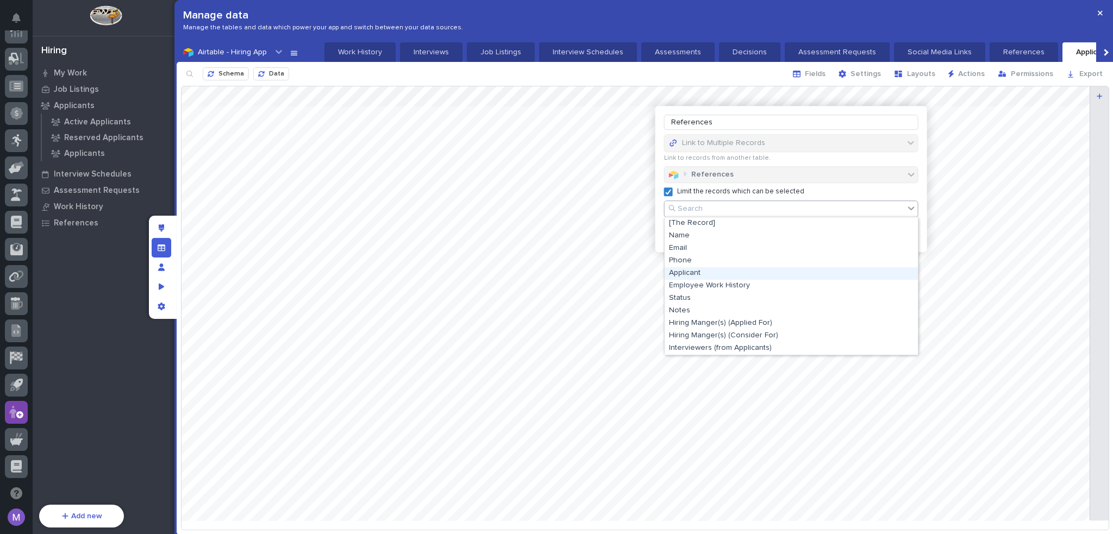
drag, startPoint x: 751, startPoint y: 281, endPoint x: 749, endPoint y: 276, distance: 5.7
click at [749, 276] on div "Applicant" at bounding box center [791, 273] width 253 height 13
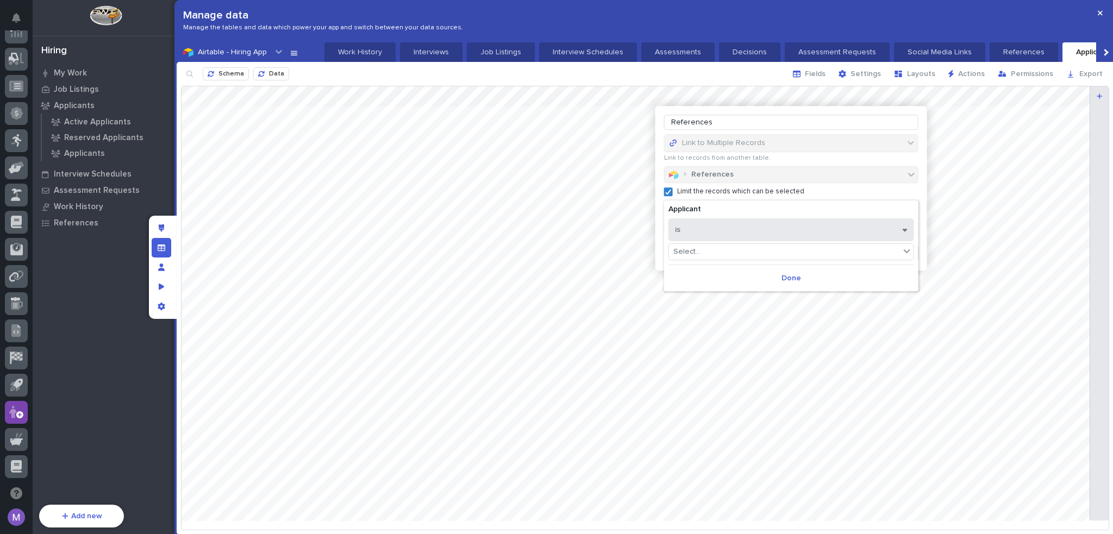
click at [721, 227] on button "is" at bounding box center [791, 229] width 246 height 23
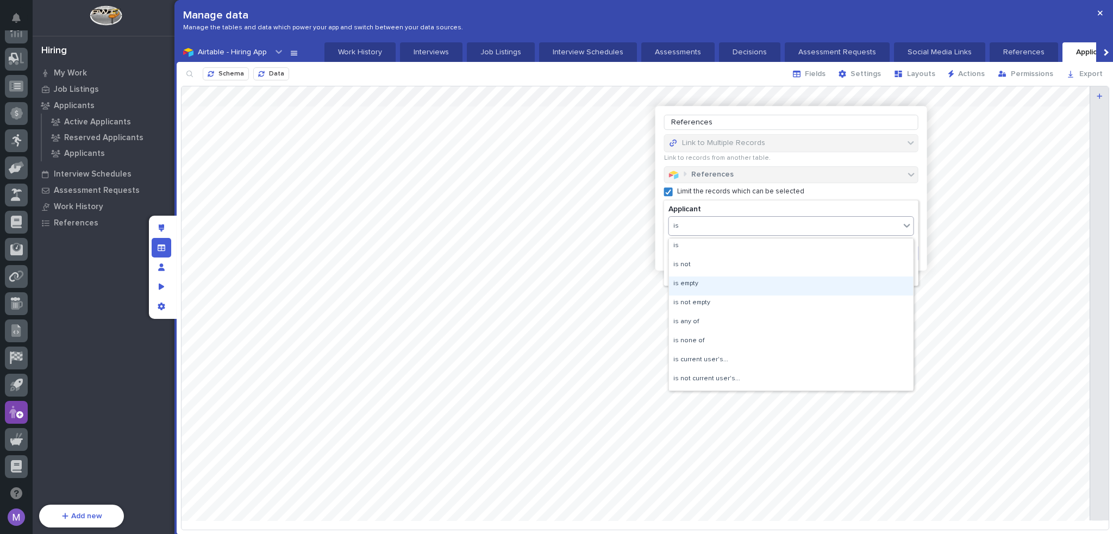
click at [711, 284] on div "is empty" at bounding box center [791, 286] width 245 height 19
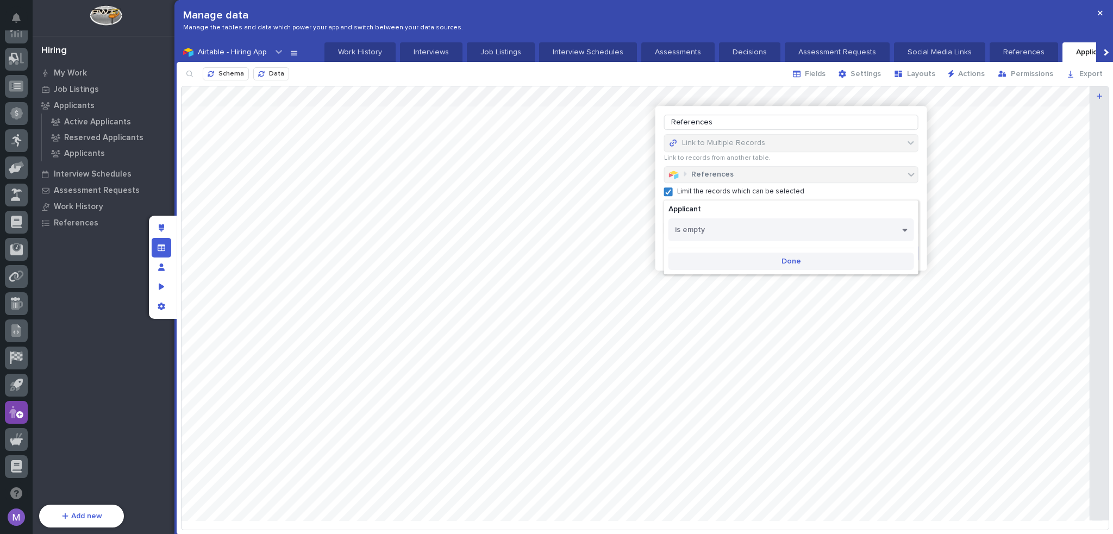
click at [803, 259] on button "Done" at bounding box center [791, 261] width 246 height 17
click at [865, 251] on span "Save Changes" at bounding box center [886, 253] width 52 height 10
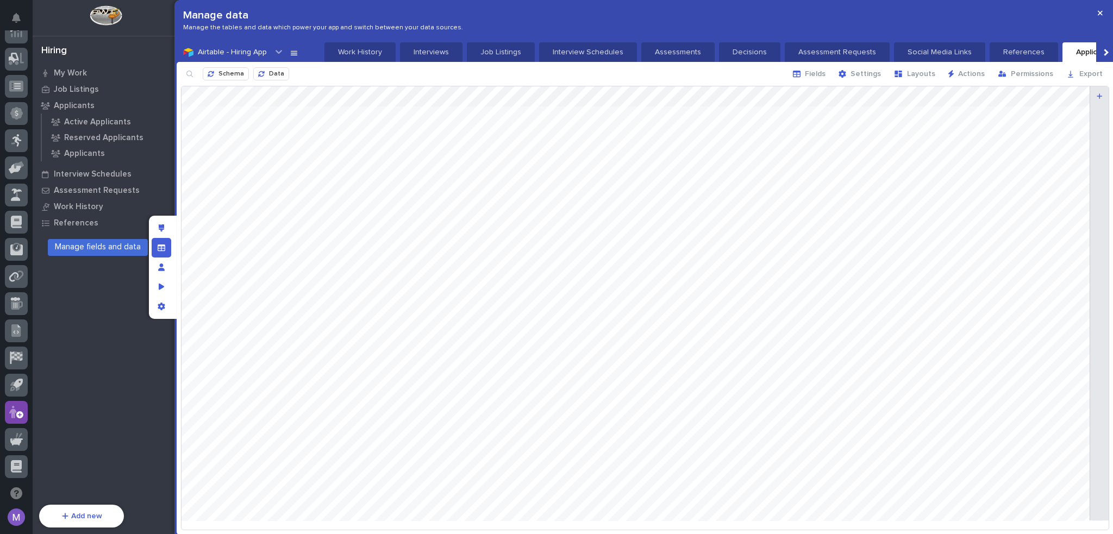
click at [160, 248] on icon "Manage fields and data" at bounding box center [162, 247] width 8 height 7
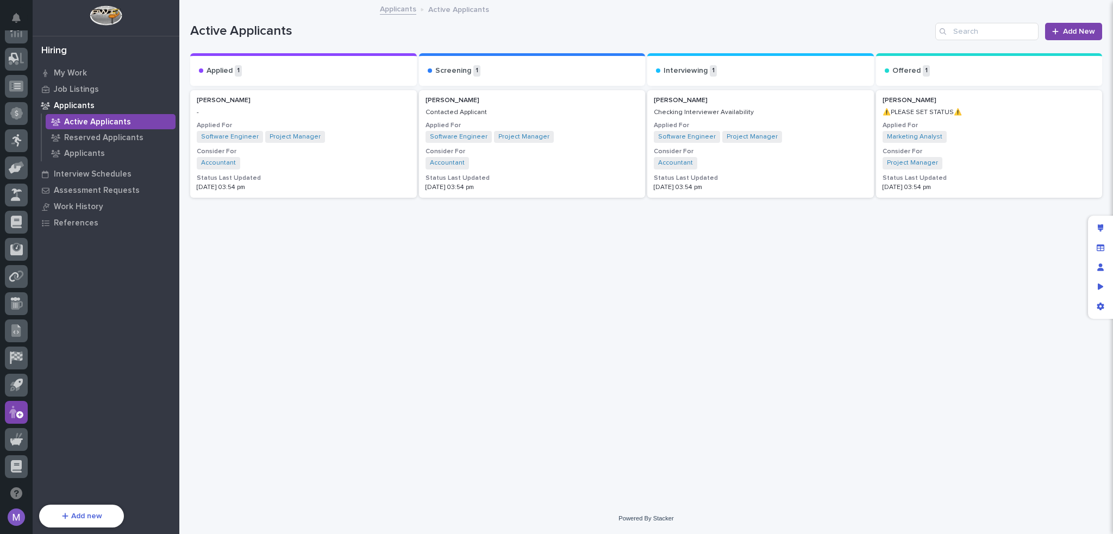
click at [376, 299] on div "Loading... Saving… Loading... Saving… Active Applicants Add New Send to... Send…" at bounding box center [646, 238] width 923 height 475
click at [94, 125] on p "Active Applicants" at bounding box center [97, 122] width 67 height 10
click at [1074, 35] on link "Add New" at bounding box center [1073, 31] width 57 height 17
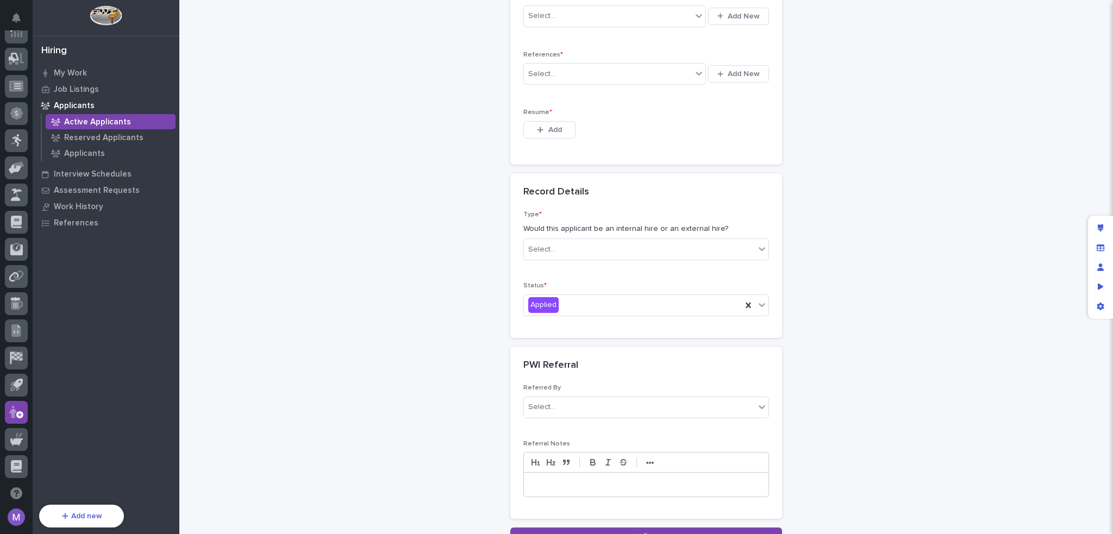
scroll to position [854, 0]
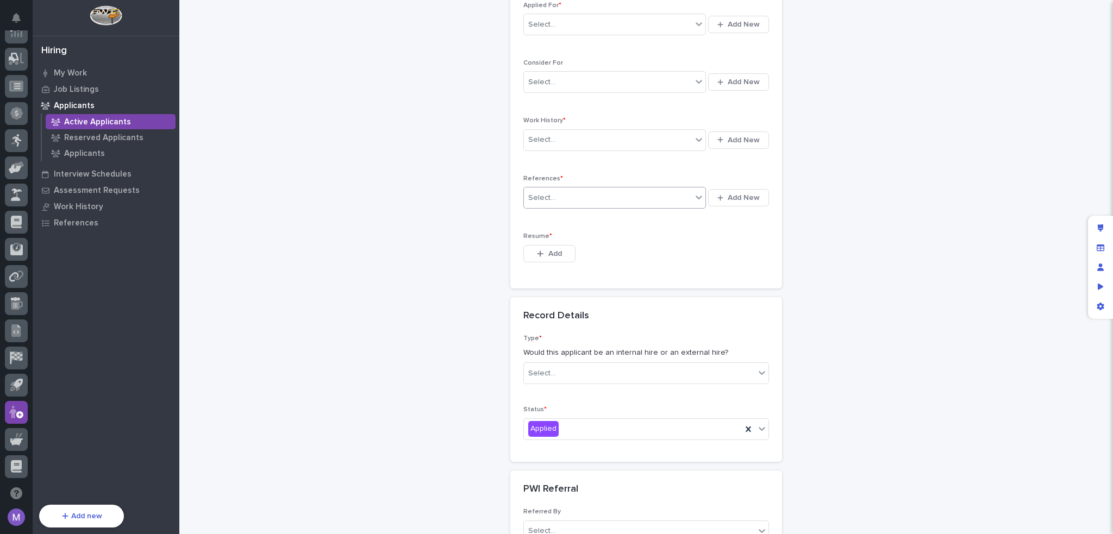
click at [622, 189] on div "Select..." at bounding box center [608, 198] width 168 height 18
